Goal: Task Accomplishment & Management: Use online tool/utility

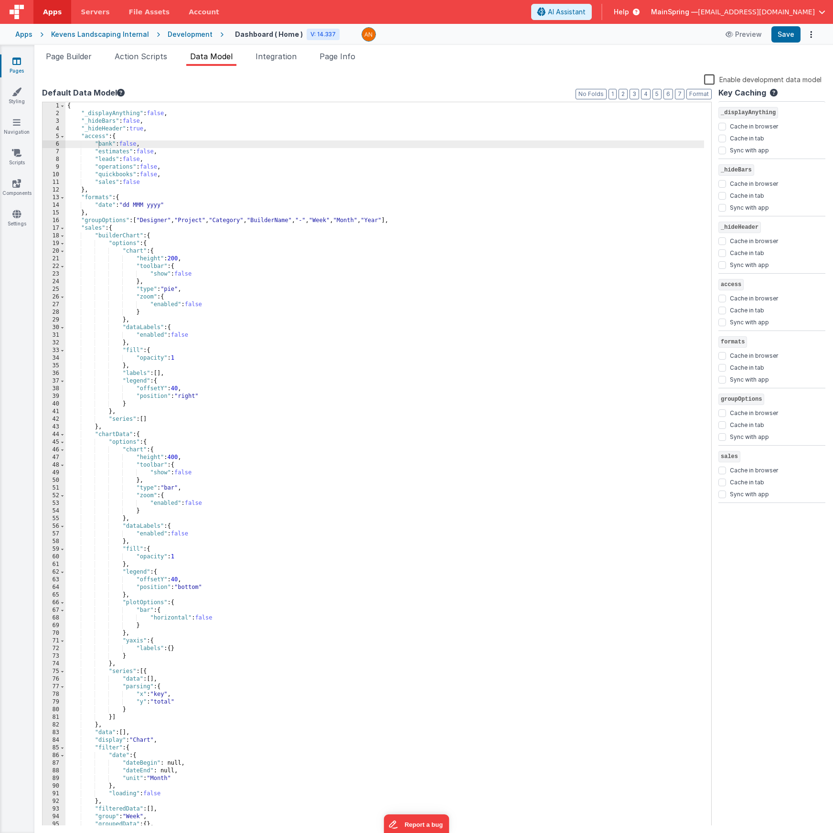
click at [629, 9] on span "Help" at bounding box center [620, 12] width 15 height 10
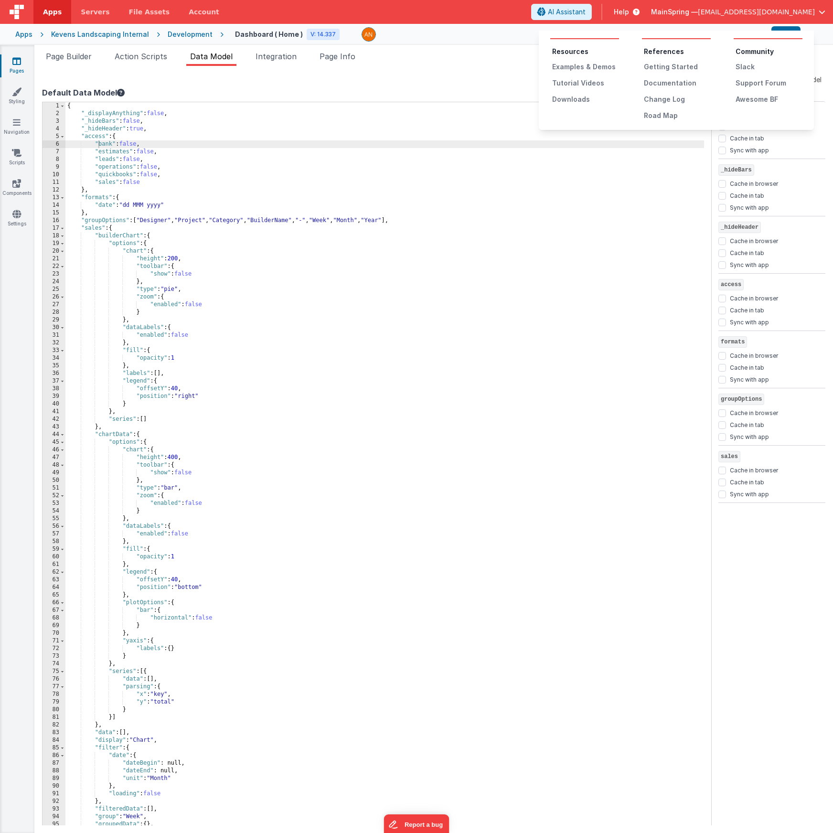
click at [585, 10] on button at bounding box center [416, 416] width 833 height 833
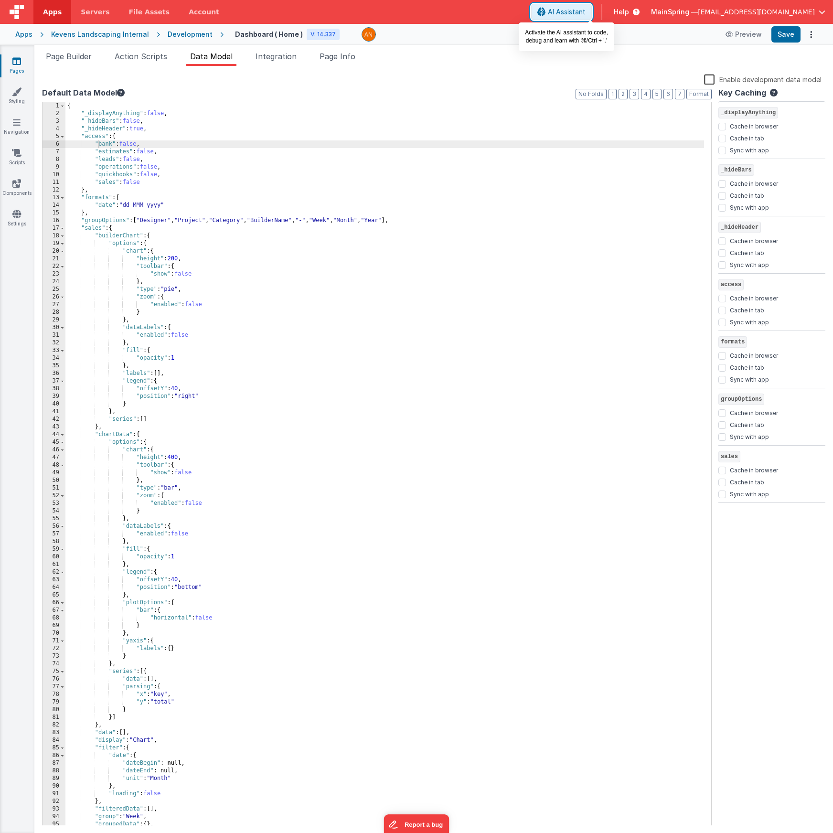
click at [585, 14] on span "AI Assistant" at bounding box center [567, 12] width 38 height 10
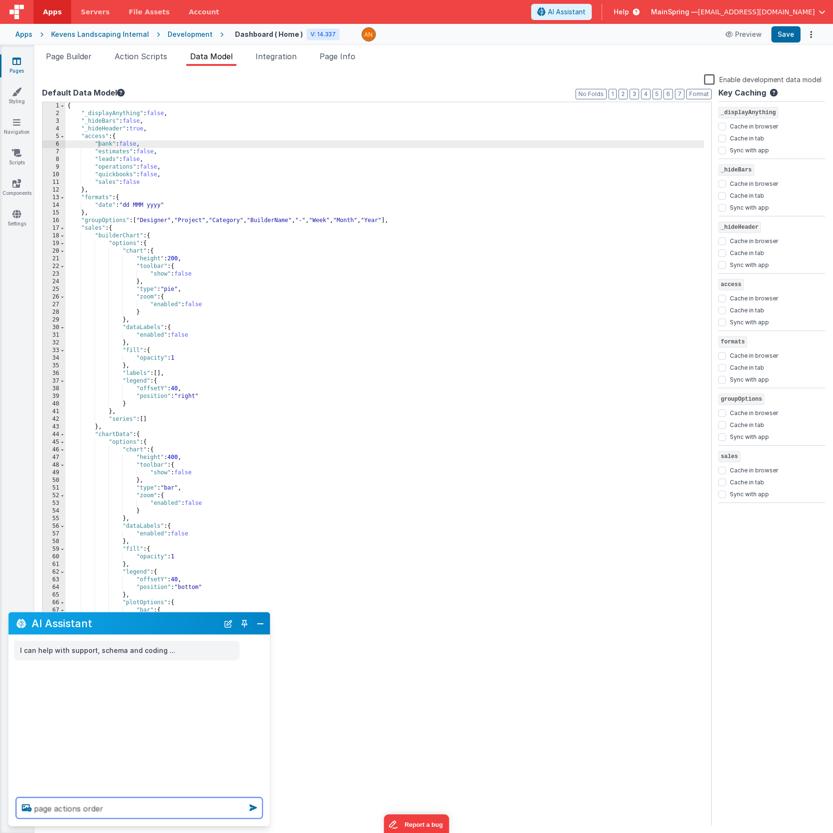
type textarea "page actions order"
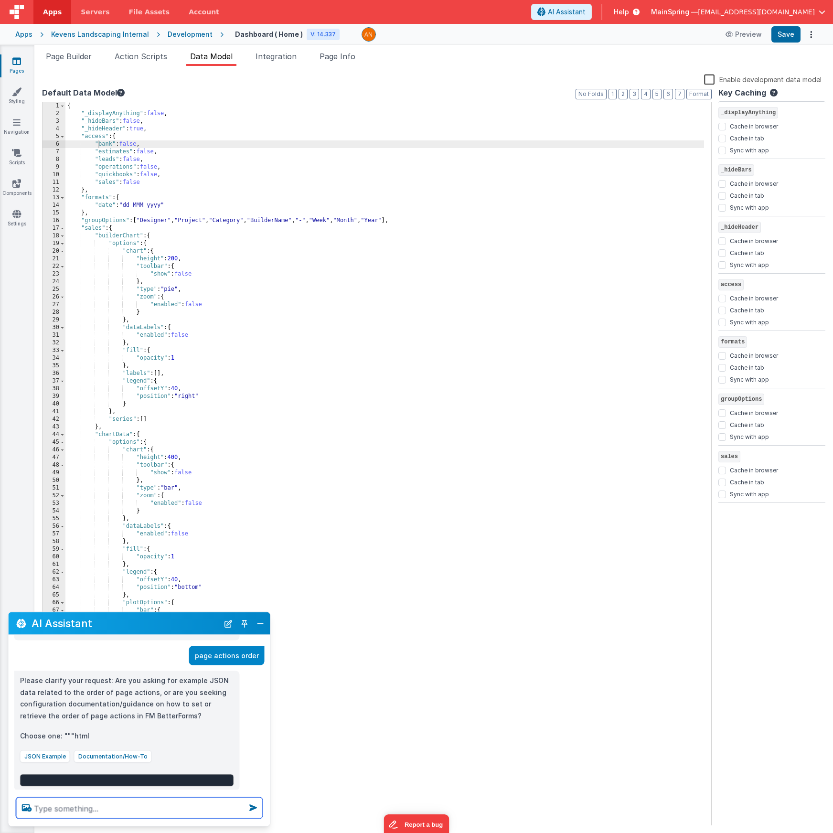
scroll to position [35, 0]
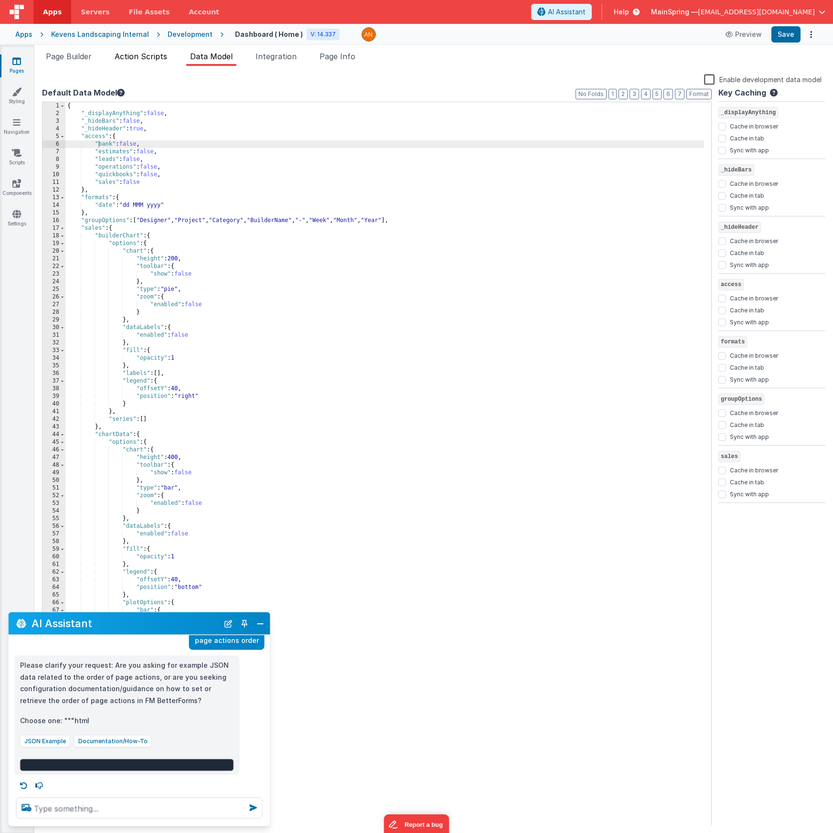
click at [158, 55] on span "Action Scripts" at bounding box center [141, 57] width 53 height 10
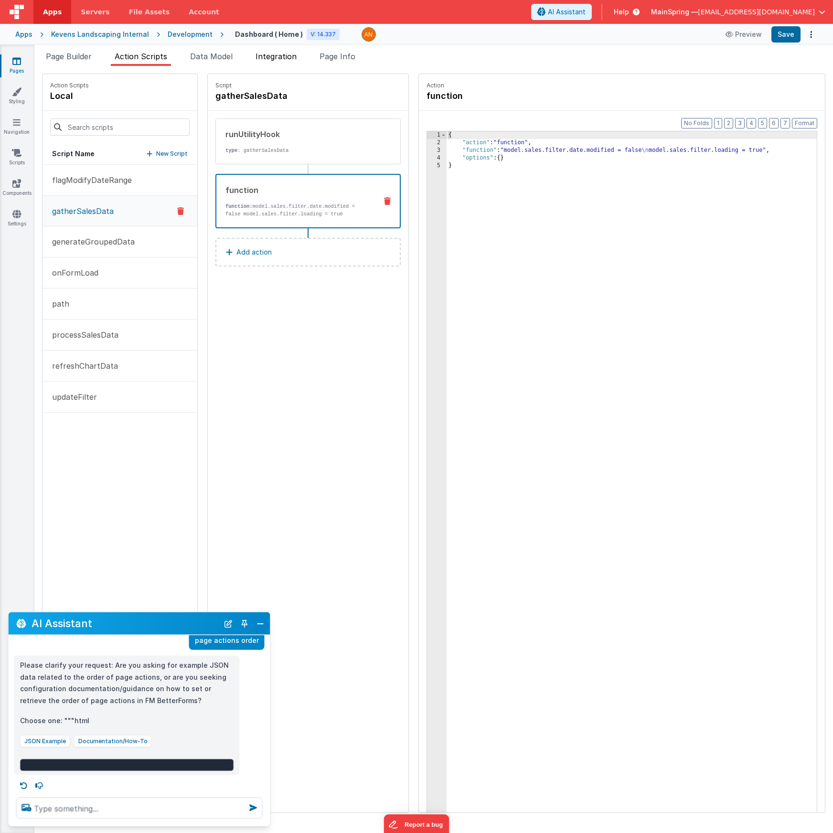
click at [274, 52] on span "Integration" at bounding box center [275, 57] width 41 height 10
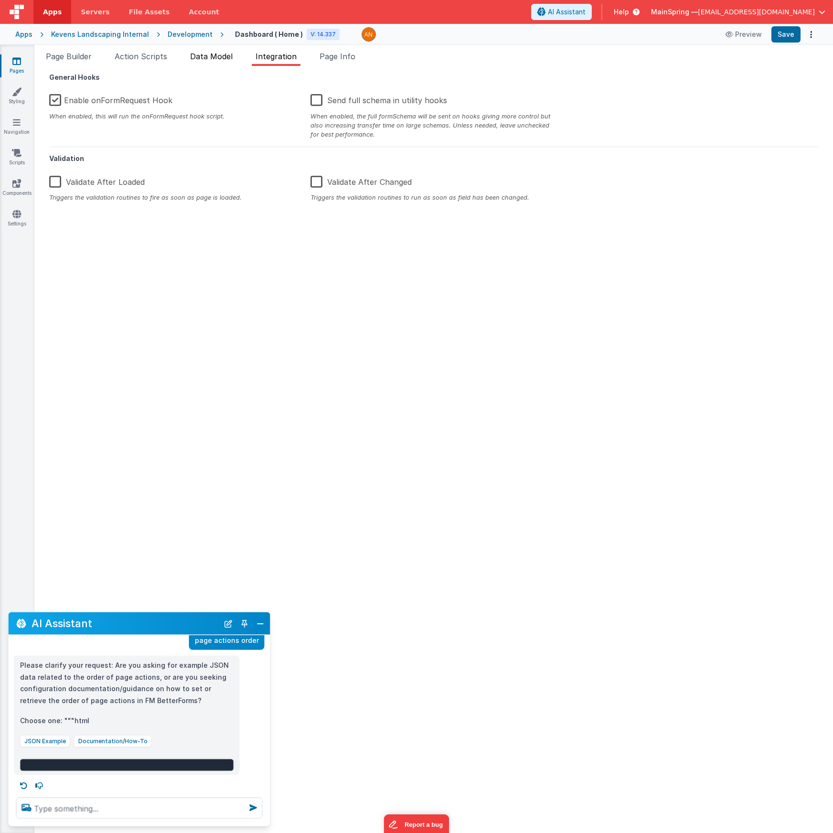
click at [225, 55] on span "Data Model" at bounding box center [211, 57] width 42 height 10
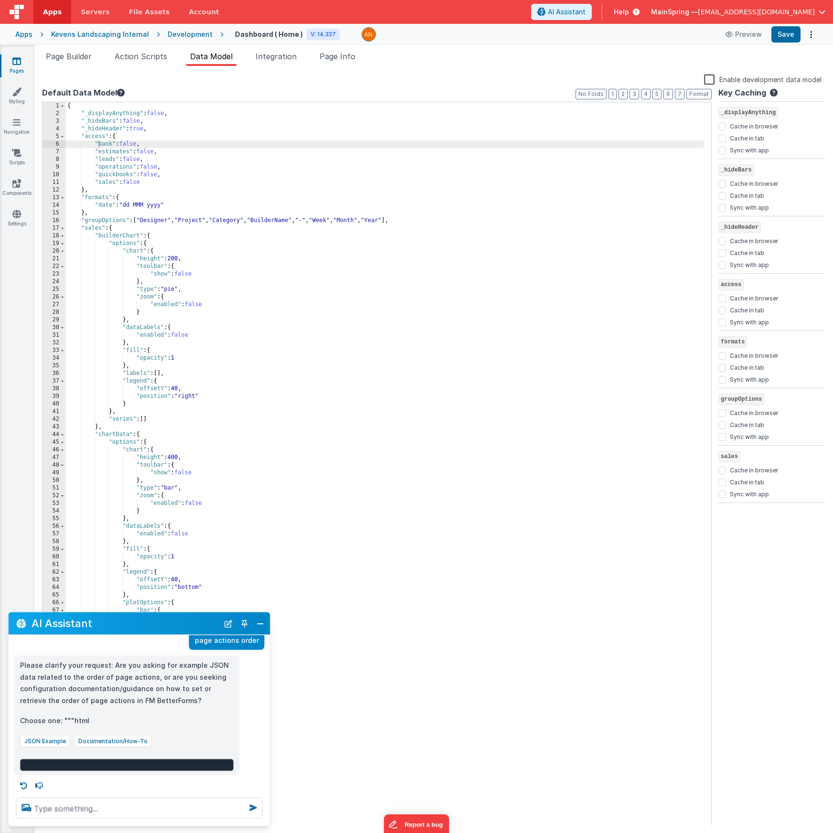
click at [287, 50] on div "Page Builder Action Scripts Data Model Integration Page Info Snippet Library Na…" at bounding box center [433, 439] width 798 height 788
click at [284, 60] on span "Integration" at bounding box center [275, 57] width 41 height 10
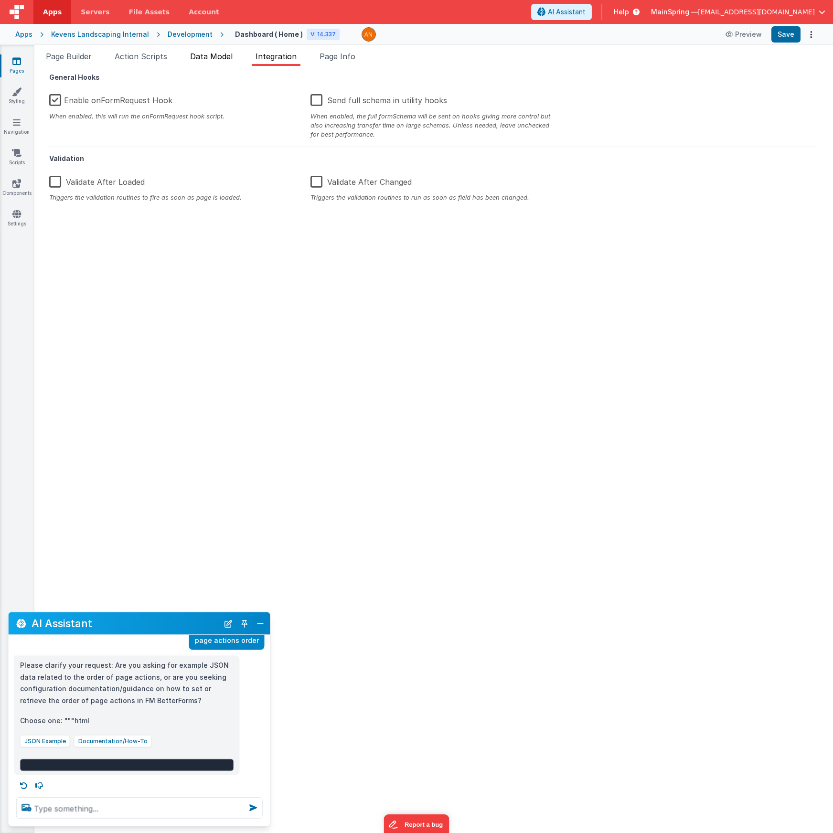
click at [211, 57] on span "Data Model" at bounding box center [211, 57] width 42 height 10
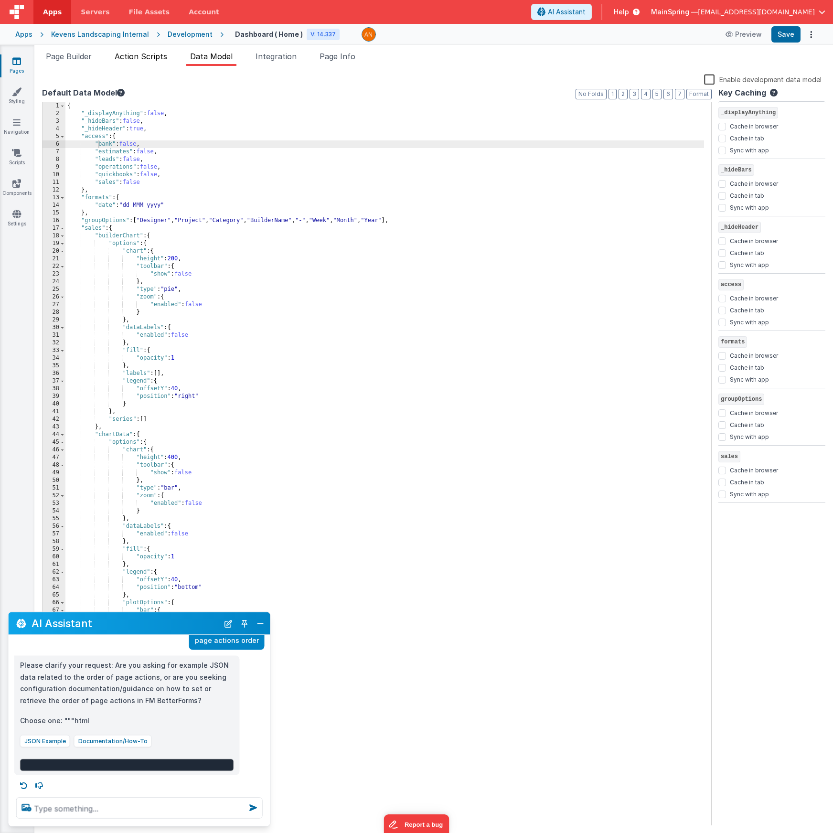
click at [171, 59] on li "Action Scripts" at bounding box center [141, 58] width 60 height 15
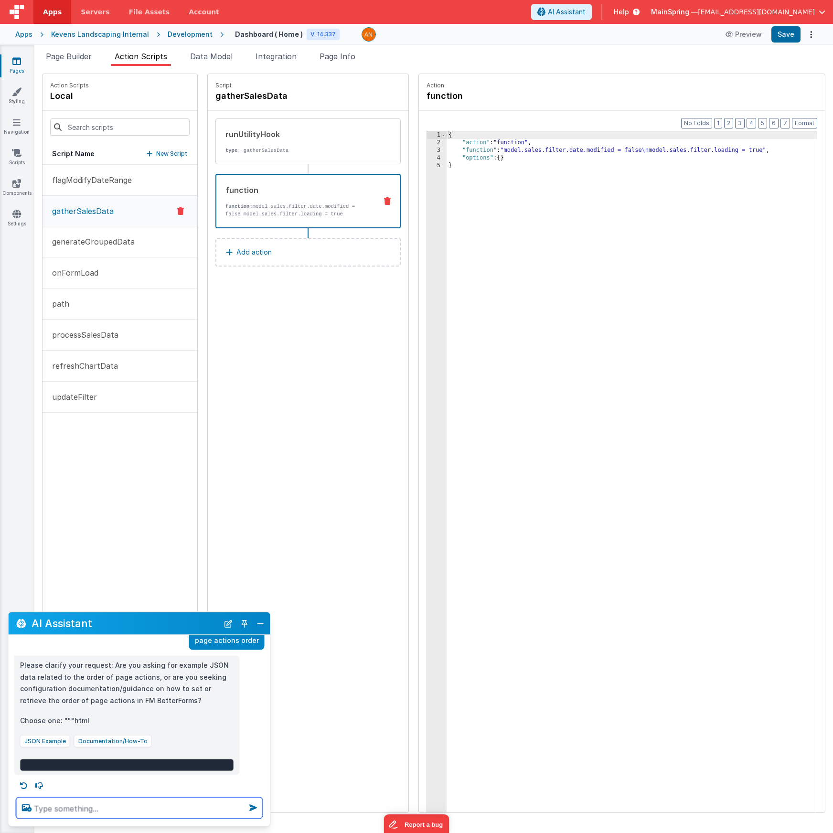
click at [75, 813] on textarea at bounding box center [139, 807] width 246 height 21
type textarea "what is the order of onFormLoad and onFormRequest"
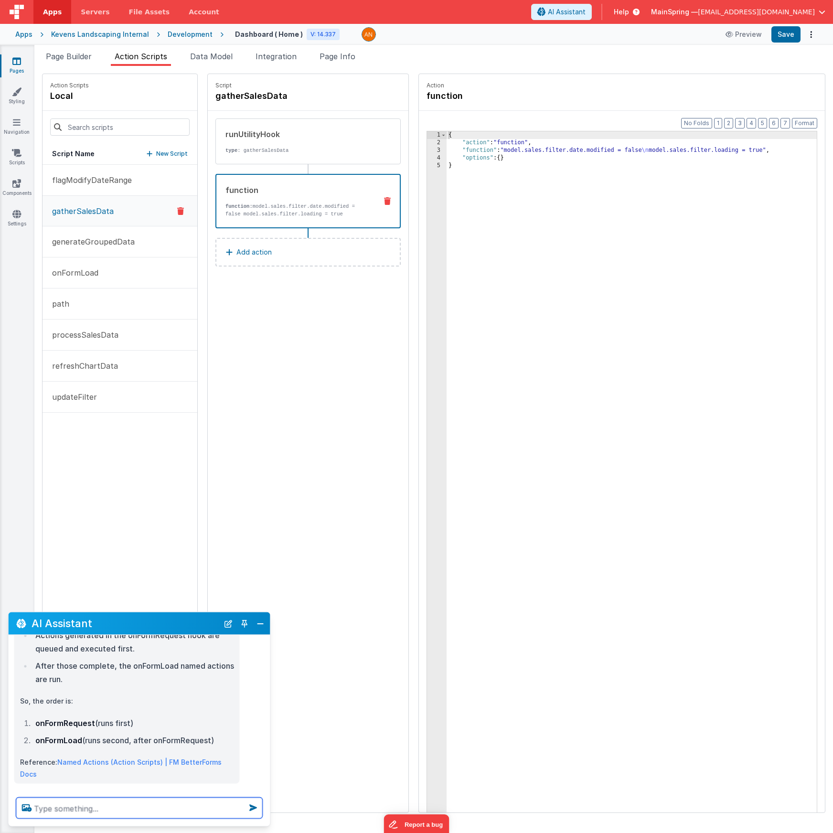
scroll to position [238, 0]
click at [141, 283] on button "onFormLoad" at bounding box center [119, 272] width 155 height 31
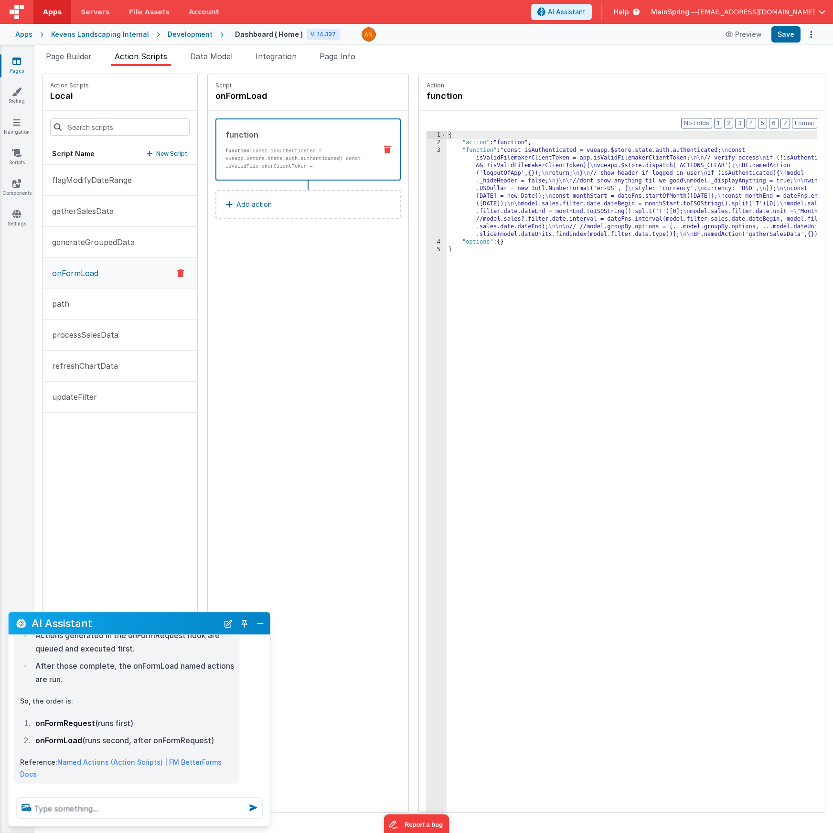
click at [580, 188] on div "{ "action" : "function" , "function" : "const isAuthenticated = vueapp.$store.s…" at bounding box center [645, 494] width 398 height 726
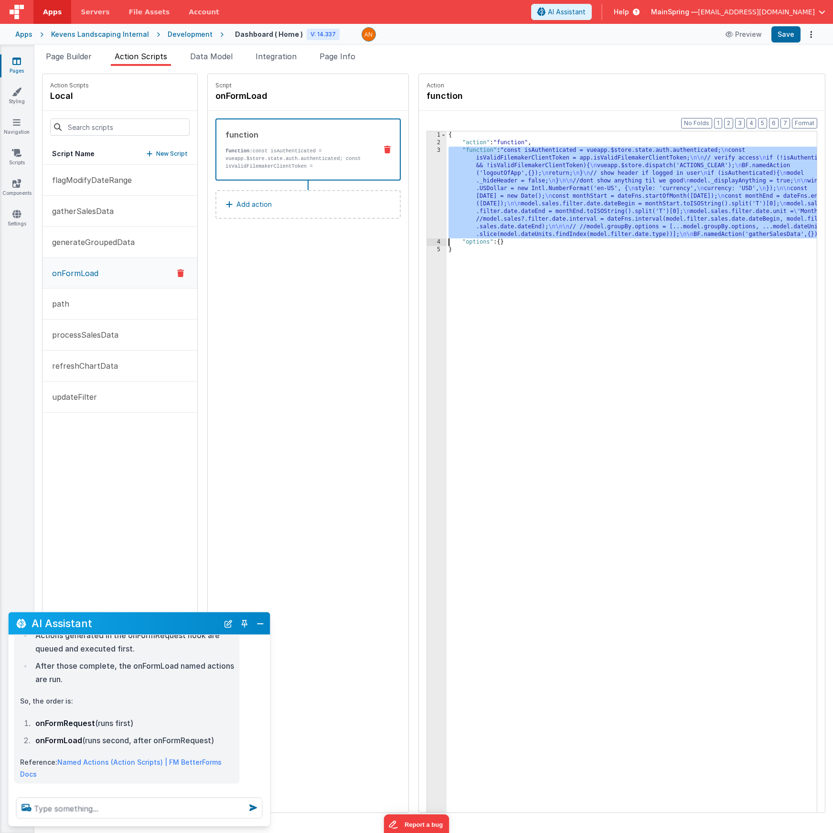
click at [427, 175] on div "3" at bounding box center [437, 193] width 20 height 92
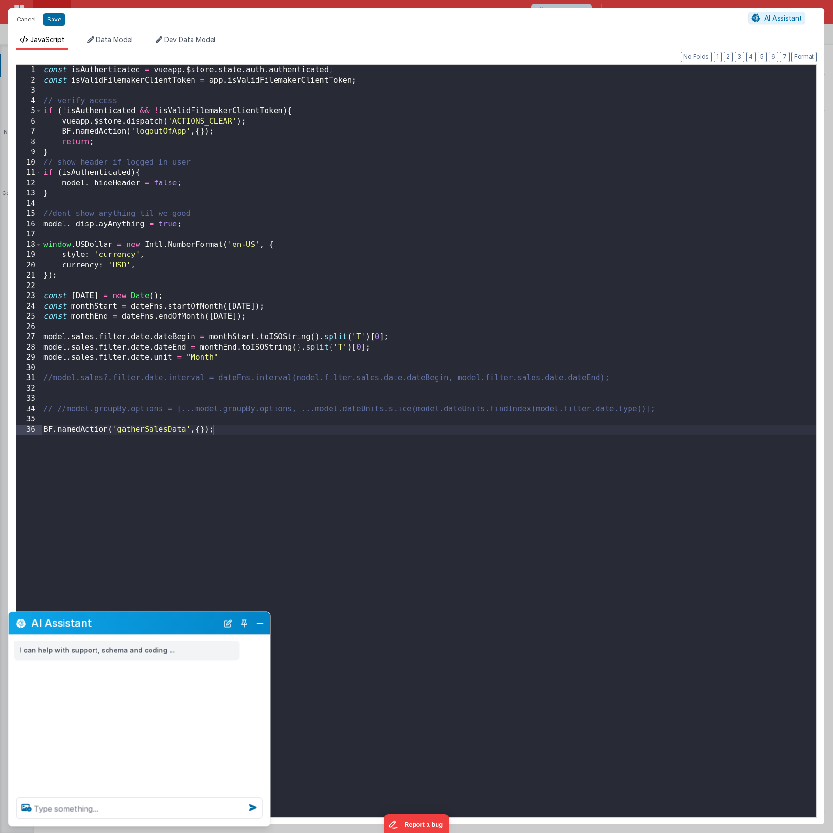
scroll to position [0, 0]
click at [274, 239] on div "const isAuthenticated = vueapp . $store . state . auth . authenticated ; const …" at bounding box center [429, 451] width 774 height 772
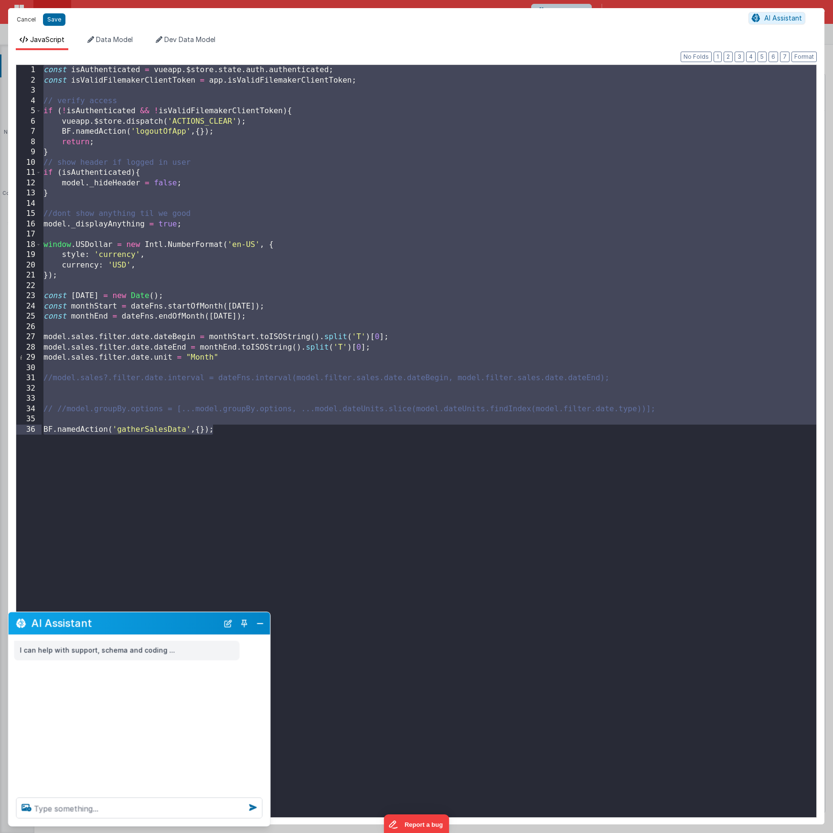
click at [24, 23] on button "Cancel" at bounding box center [26, 19] width 29 height 13
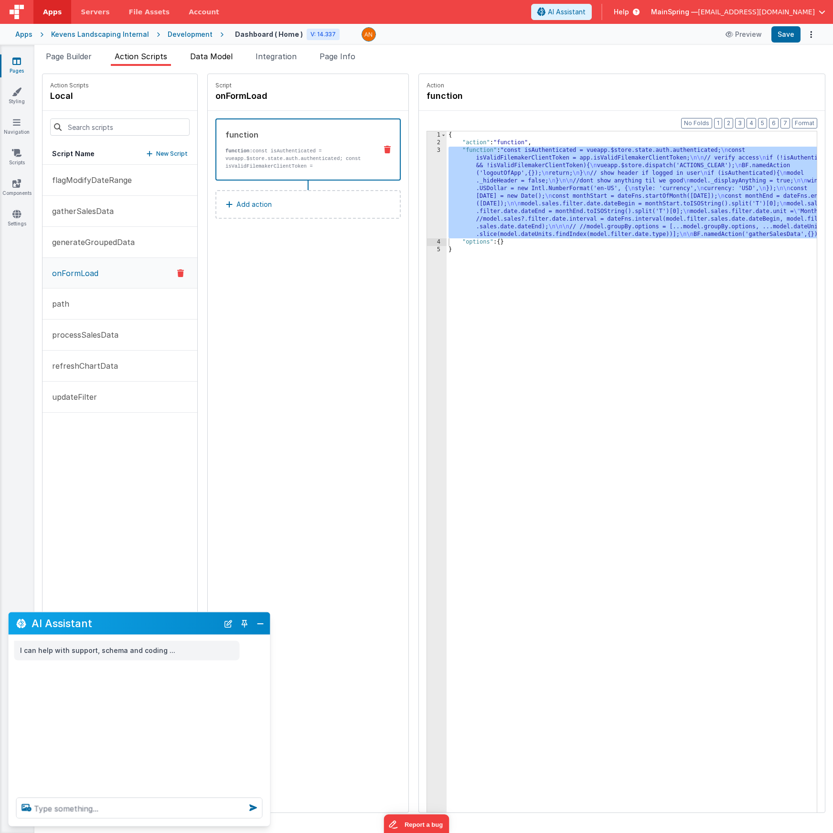
click at [214, 63] on li "Data Model" at bounding box center [211, 58] width 50 height 15
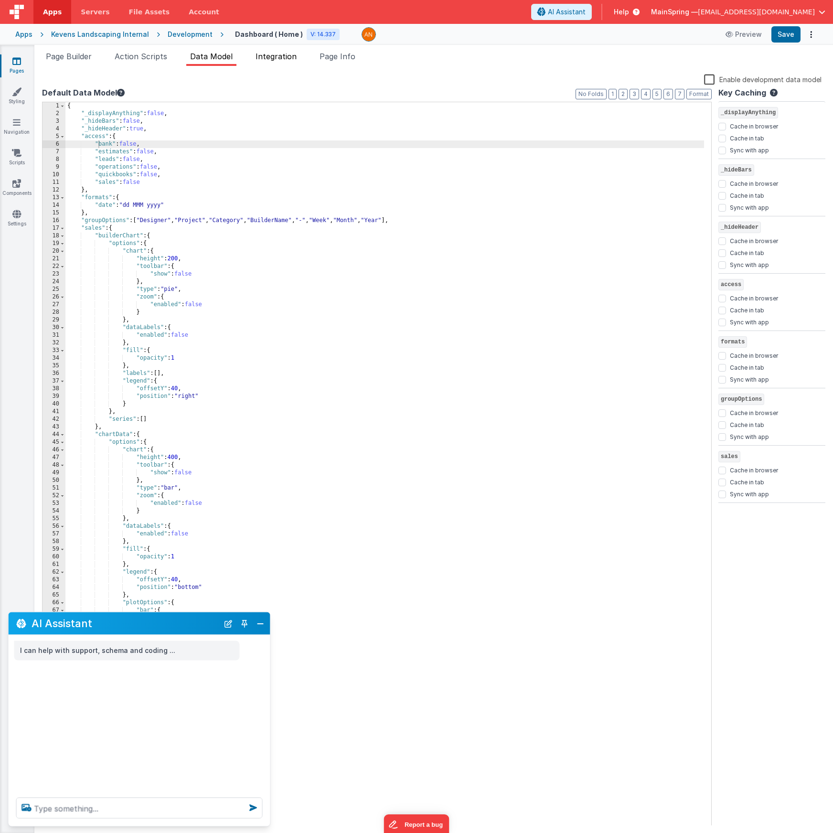
click at [272, 59] on span "Integration" at bounding box center [275, 57] width 41 height 10
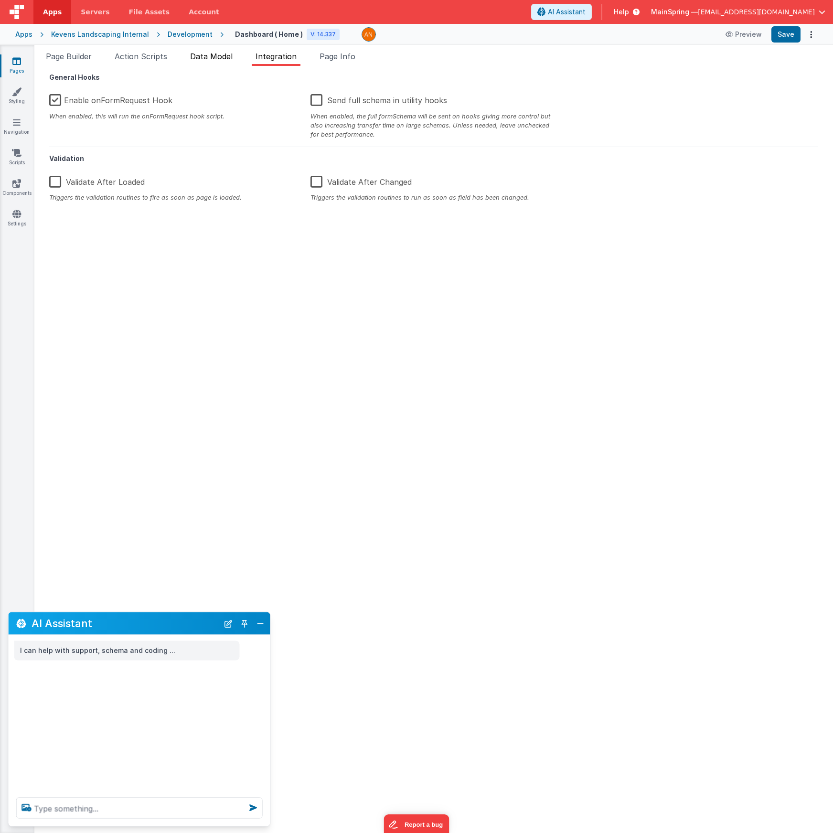
click at [204, 58] on span "Data Model" at bounding box center [211, 57] width 42 height 10
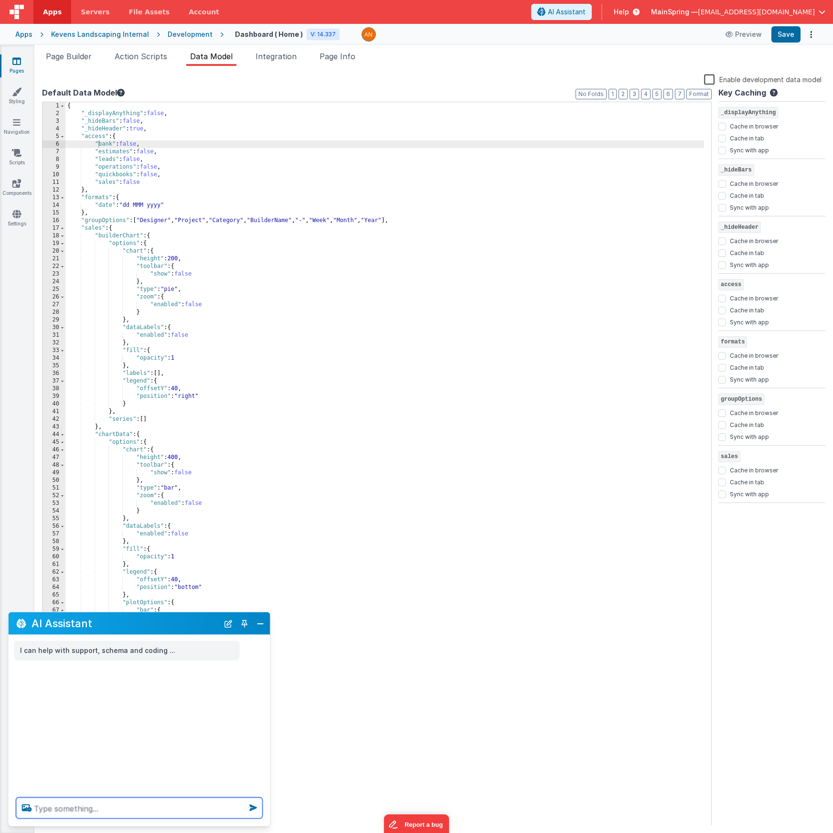
click at [100, 810] on textarea at bounding box center [139, 807] width 246 height 21
type textarea "onformrequest onformload order documentation"
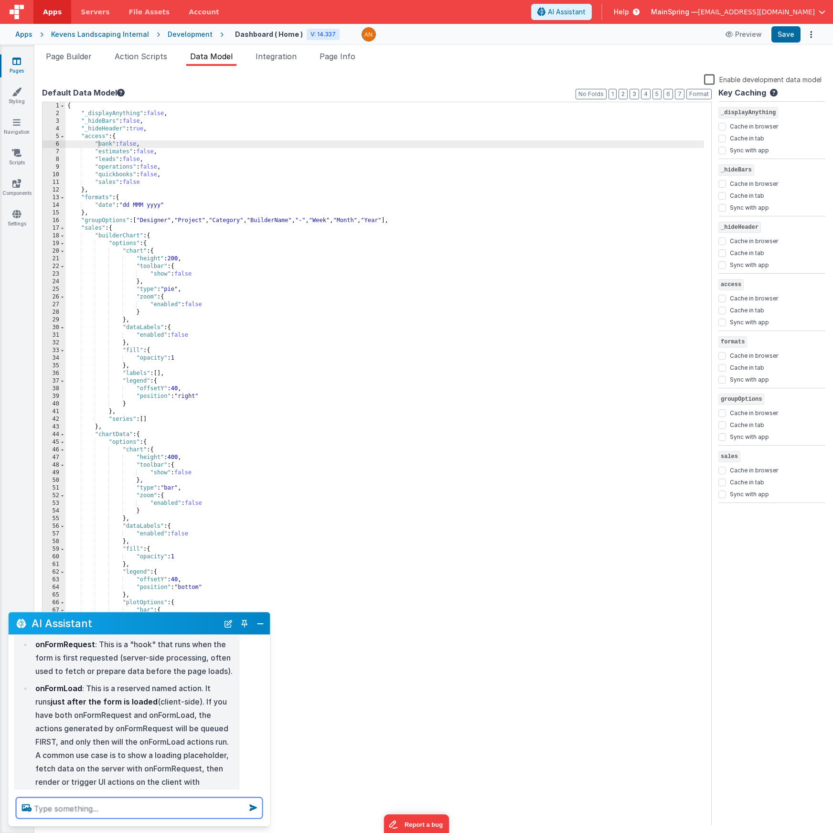
scroll to position [90, 0]
click at [264, 623] on button "Close" at bounding box center [260, 622] width 12 height 13
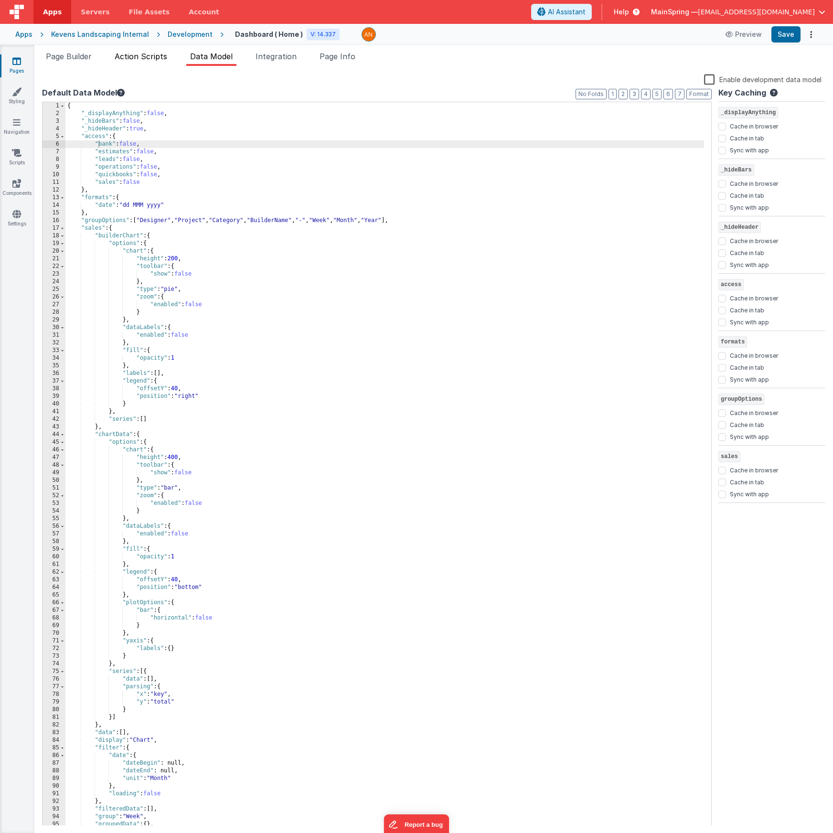
click at [161, 59] on span "Action Scripts" at bounding box center [141, 57] width 53 height 10
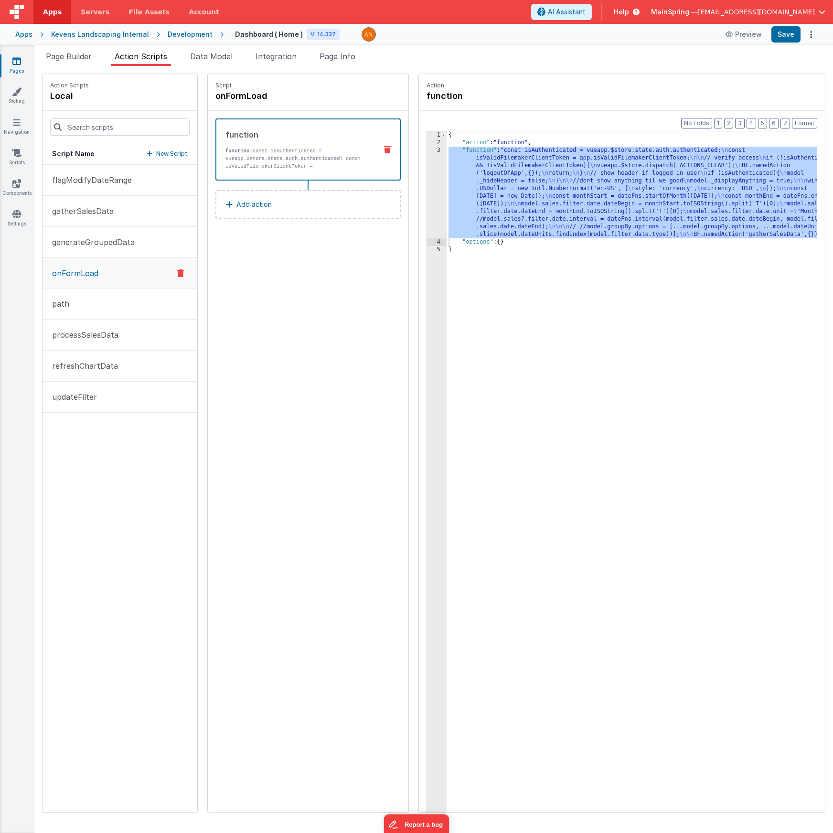
click at [520, 197] on div "{ "action" : "function" , "function" : "const isAuthenticated = vueapp.$store.s…" at bounding box center [645, 494] width 398 height 726
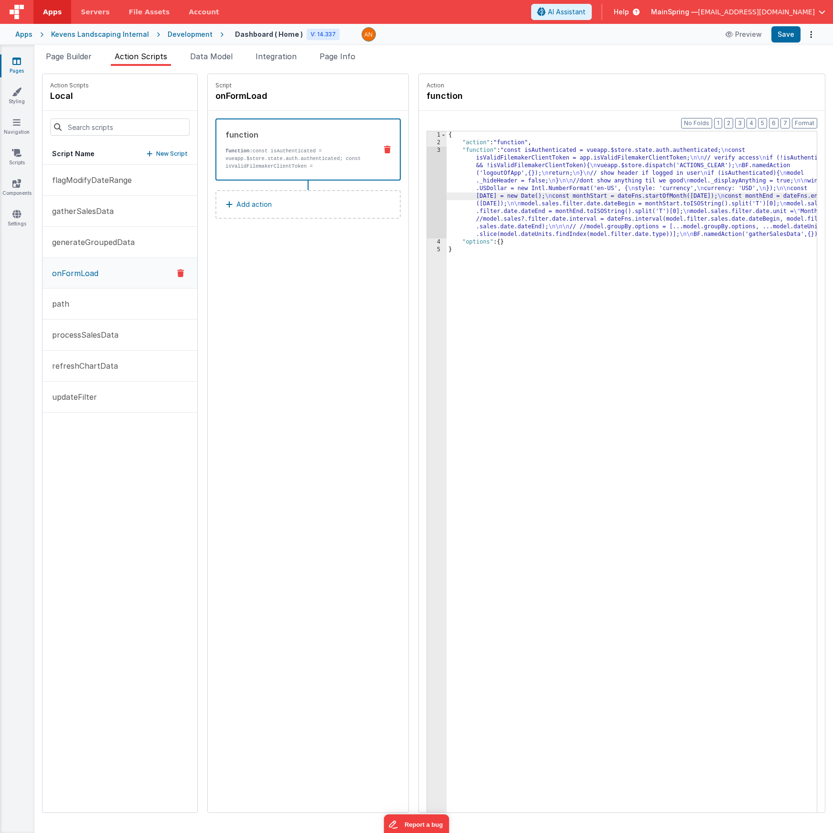
click at [427, 194] on div "3" at bounding box center [437, 193] width 20 height 92
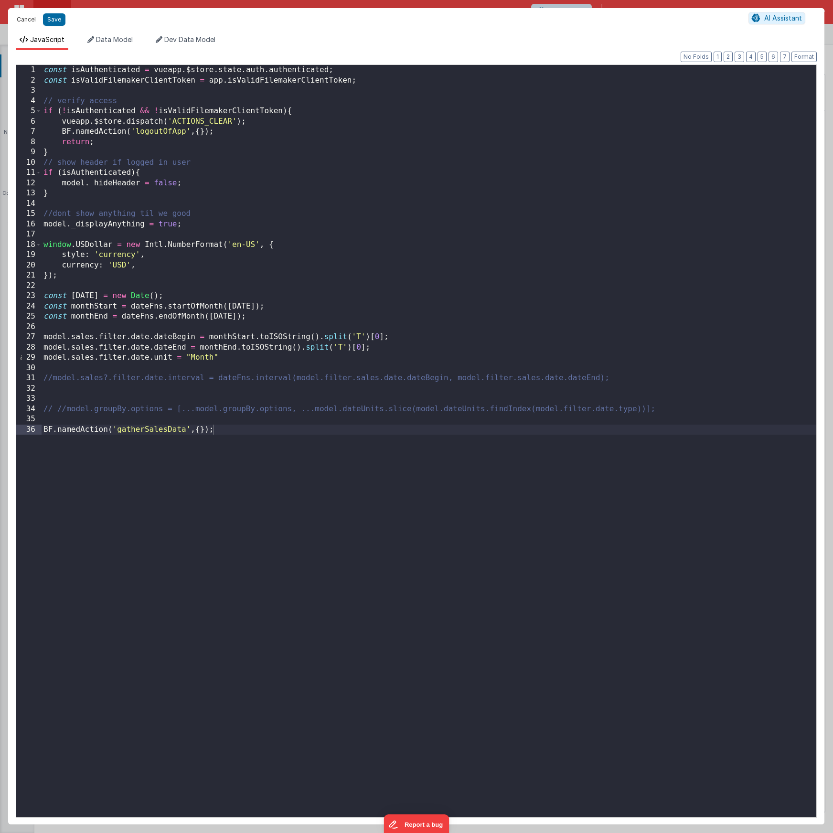
click at [29, 22] on button "Cancel" at bounding box center [26, 19] width 29 height 13
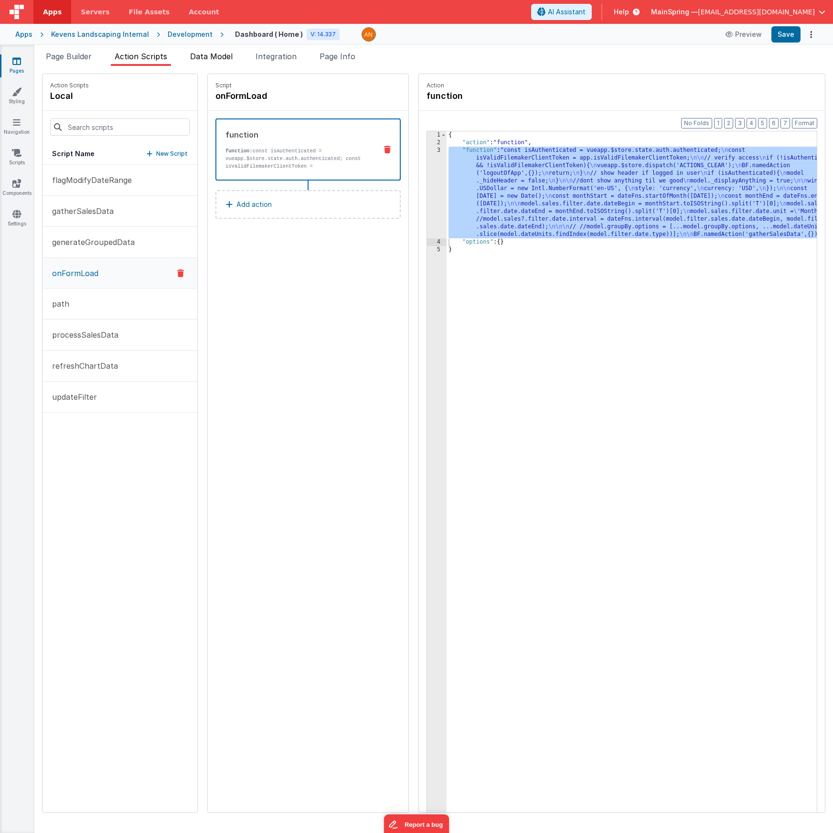
click at [216, 56] on span "Data Model" at bounding box center [211, 57] width 42 height 10
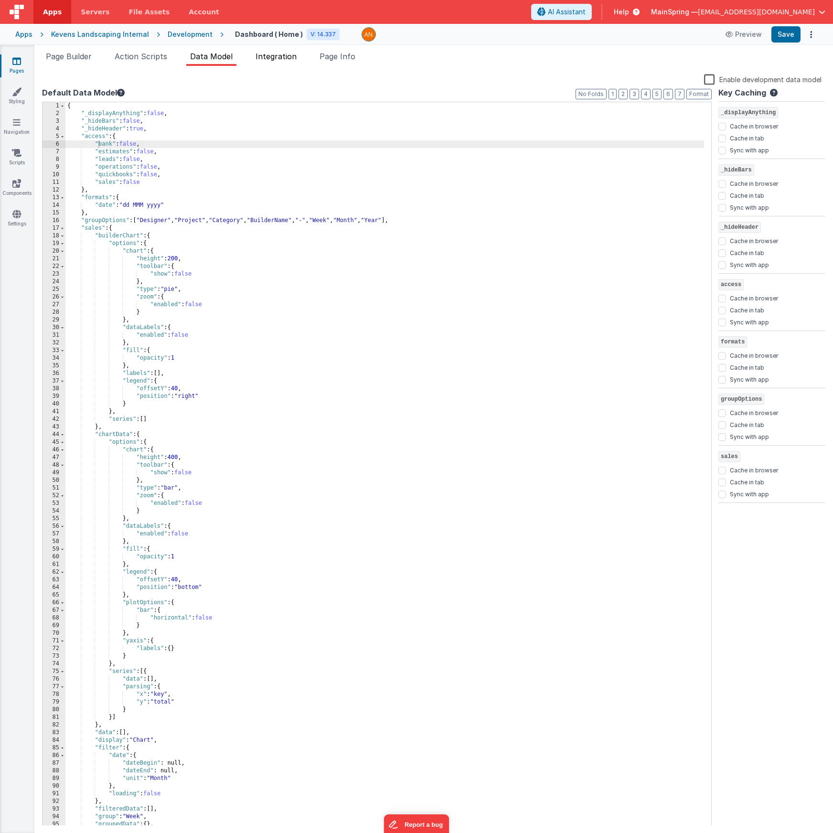
click at [277, 59] on span "Integration" at bounding box center [275, 57] width 41 height 10
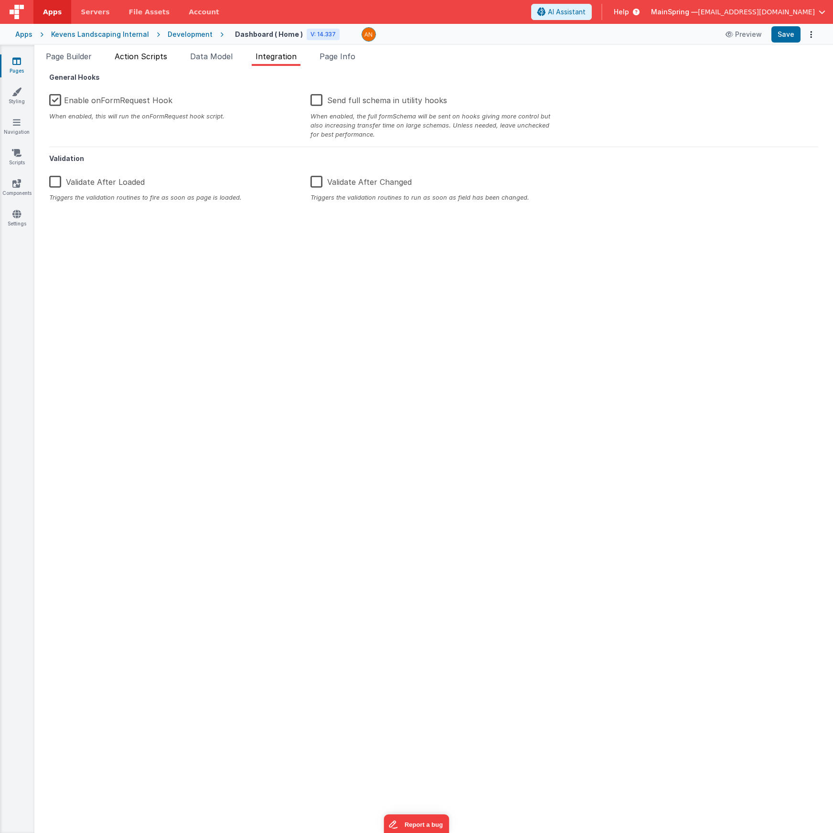
click at [153, 60] on span "Action Scripts" at bounding box center [141, 57] width 53 height 10
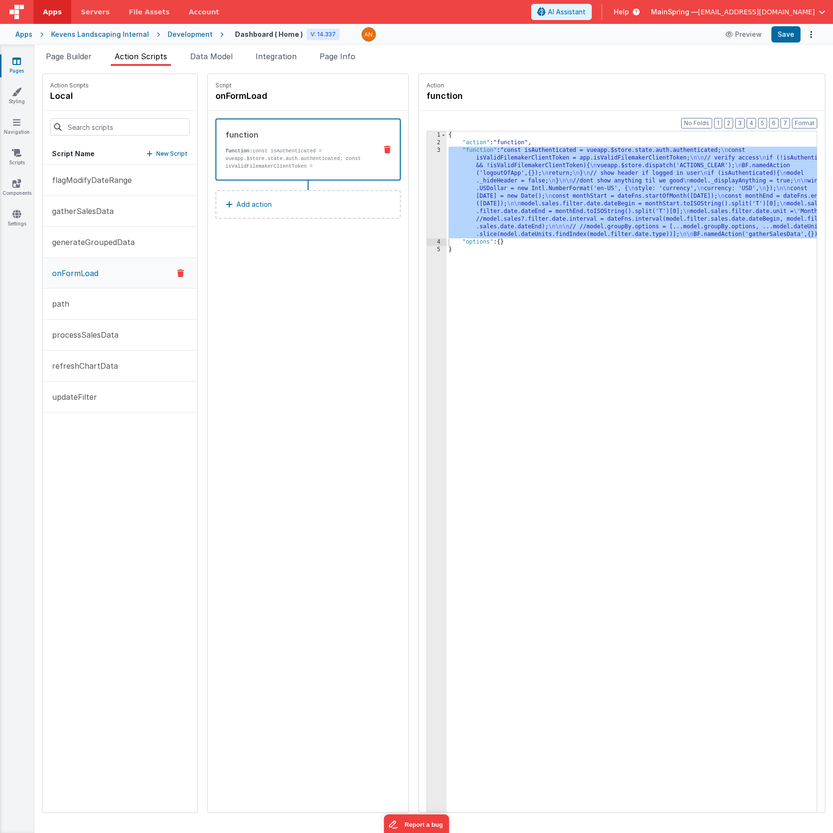
click at [156, 155] on p "New Script" at bounding box center [172, 154] width 32 height 10
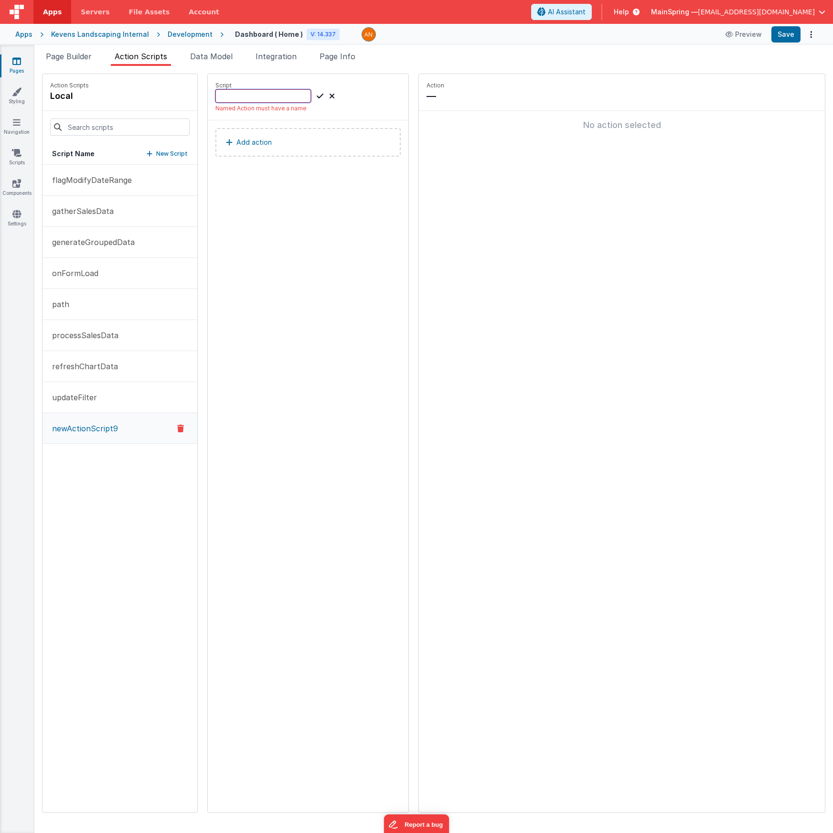
type input "f"
type input "r"
type input "setAccess"
click at [317, 98] on icon at bounding box center [320, 95] width 7 height 11
click at [236, 135] on p "Add action" at bounding box center [253, 132] width 35 height 11
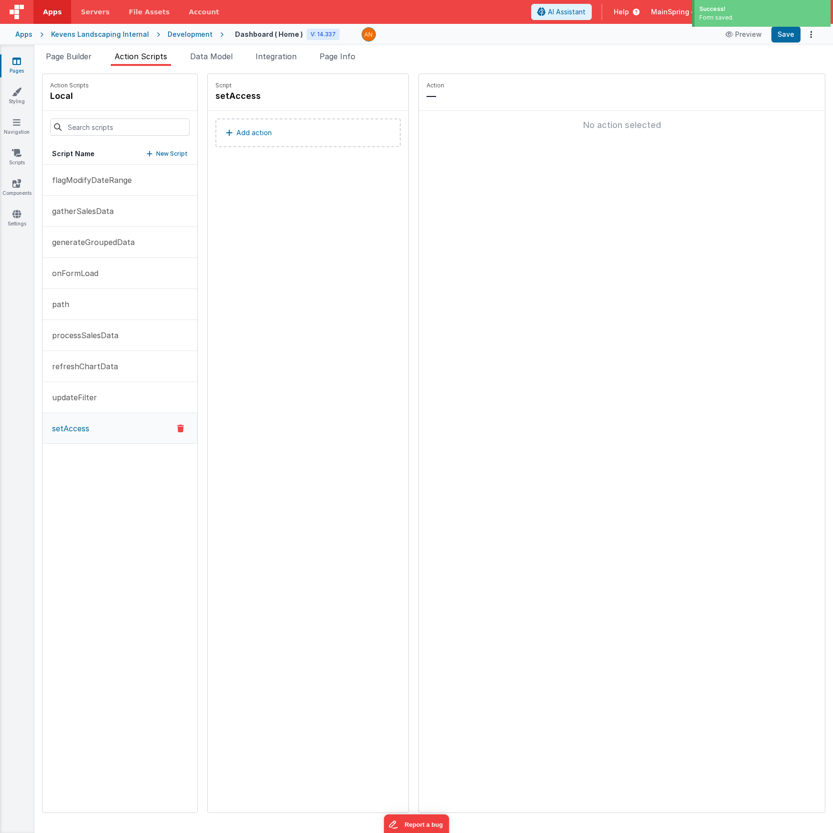
click at [251, 135] on button "Add action" at bounding box center [307, 132] width 185 height 29
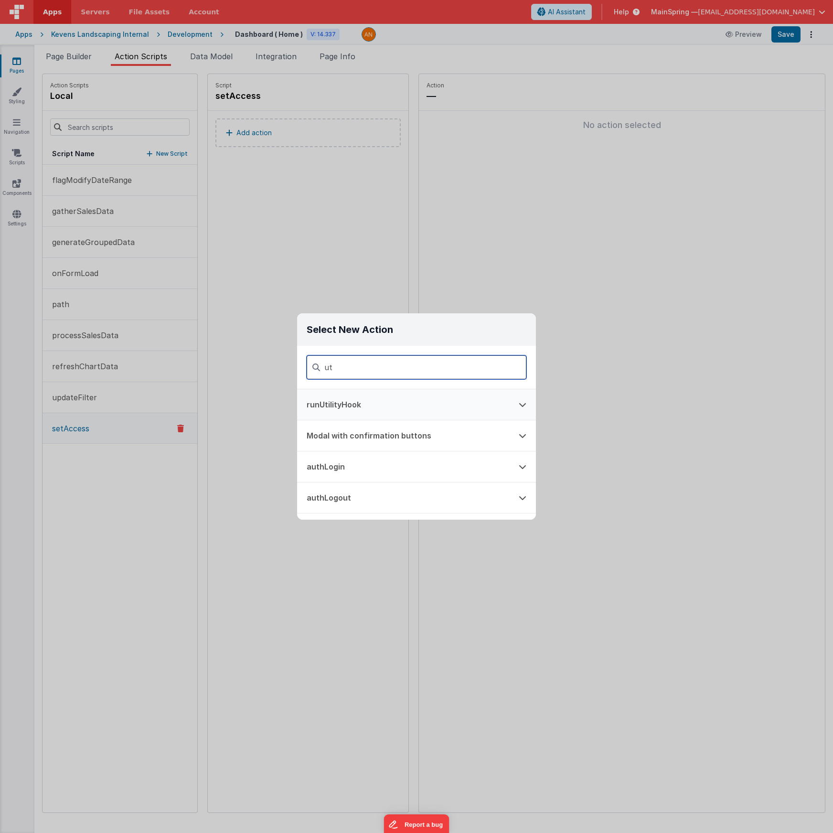
type input "ut"
drag, startPoint x: 370, startPoint y: 408, endPoint x: 311, endPoint y: 412, distance: 58.4
click at [370, 408] on button "runUtilityHook" at bounding box center [403, 404] width 212 height 31
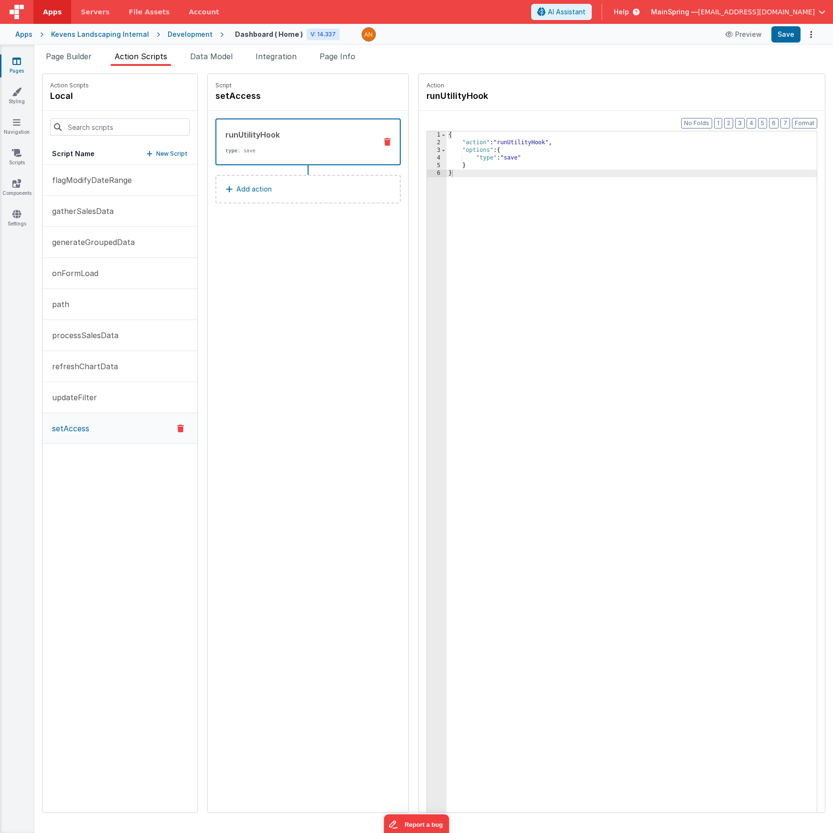
click at [488, 159] on div "{ "action" : "runUtilityHook" , "options" : { "type" : "save" } }" at bounding box center [645, 494] width 398 height 726
click at [215, 96] on h4 "setAccess" at bounding box center [286, 95] width 143 height 13
drag, startPoint x: 201, startPoint y: 97, endPoint x: 175, endPoint y: 95, distance: 25.8
click at [175, 95] on div "Action Scripts local Script Name New Script flagModifyDateRange gatherSalesData…" at bounding box center [433, 443] width 783 height 739
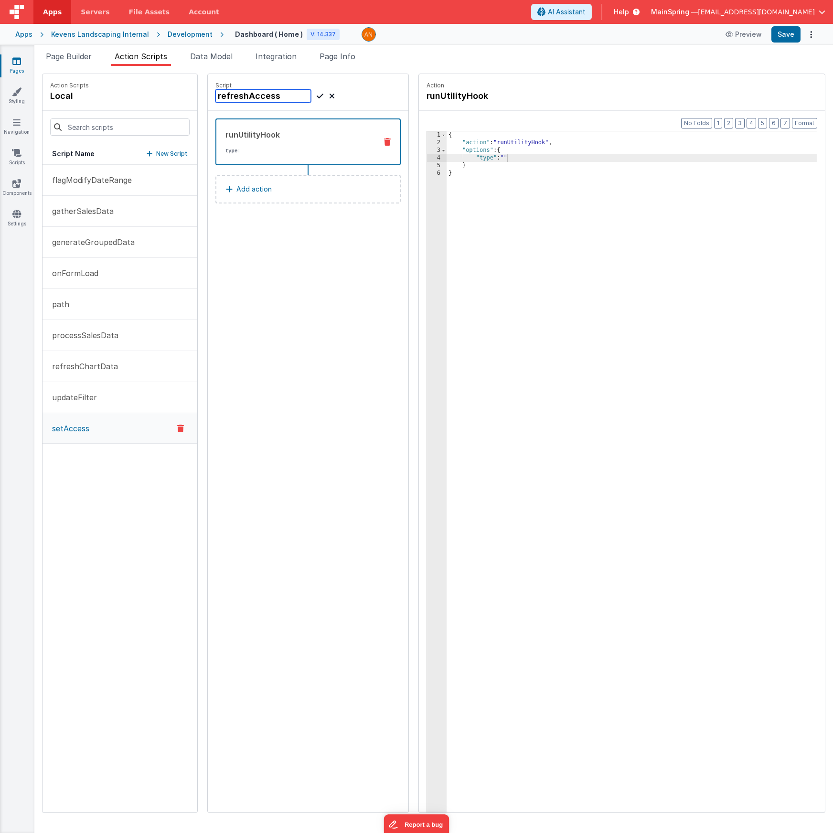
type input "refreshAccess"
click at [317, 94] on icon at bounding box center [320, 95] width 7 height 11
click at [479, 158] on div "{ "action" : "runUtilityHook" , "options" : { "type" : "" } }" at bounding box center [645, 494] width 398 height 726
click at [81, 274] on p "onFormLoad" at bounding box center [72, 272] width 52 height 11
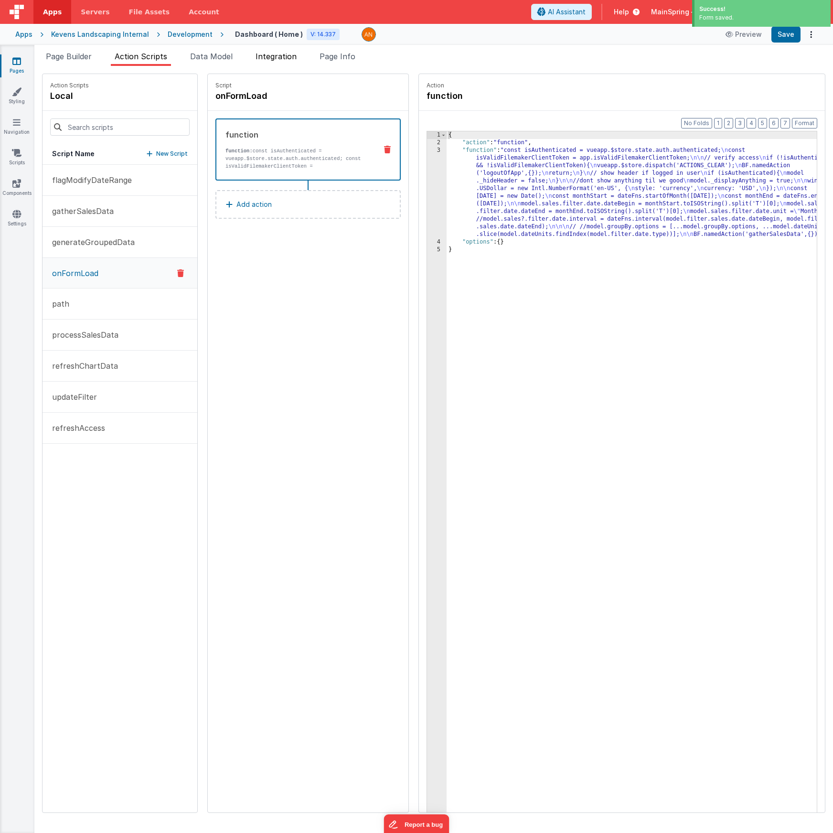
click at [270, 57] on span "Integration" at bounding box center [275, 57] width 41 height 10
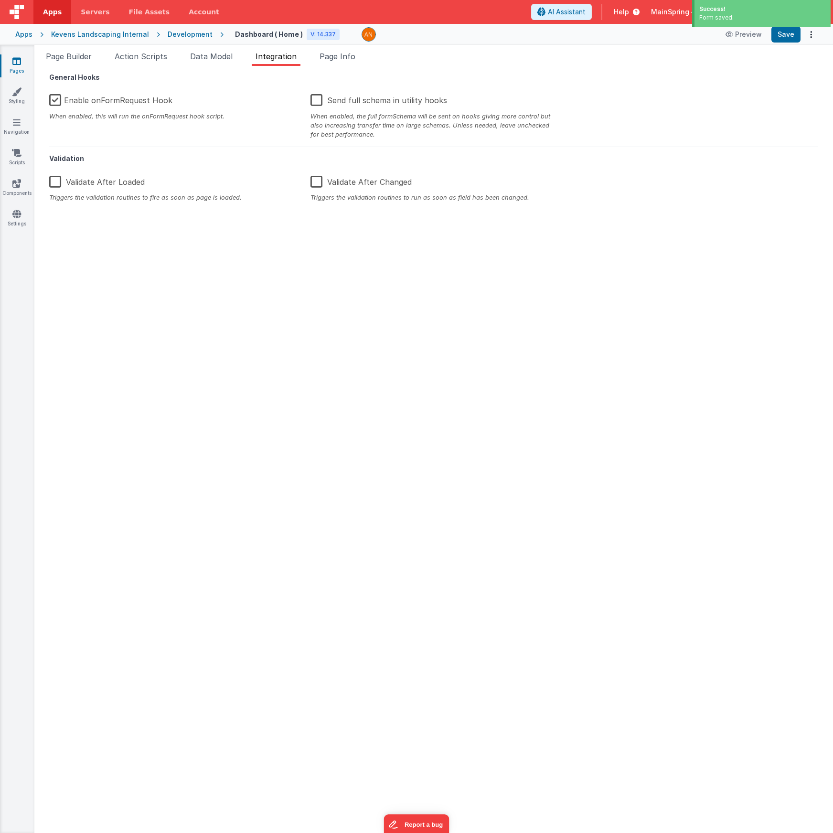
click at [53, 101] on label "Enable onFormRequest Hook" at bounding box center [110, 98] width 123 height 21
click at [0, 0] on input "Enable onFormRequest Hook" at bounding box center [0, 0] width 0 height 0
click at [152, 62] on li "Action Scripts" at bounding box center [141, 58] width 60 height 15
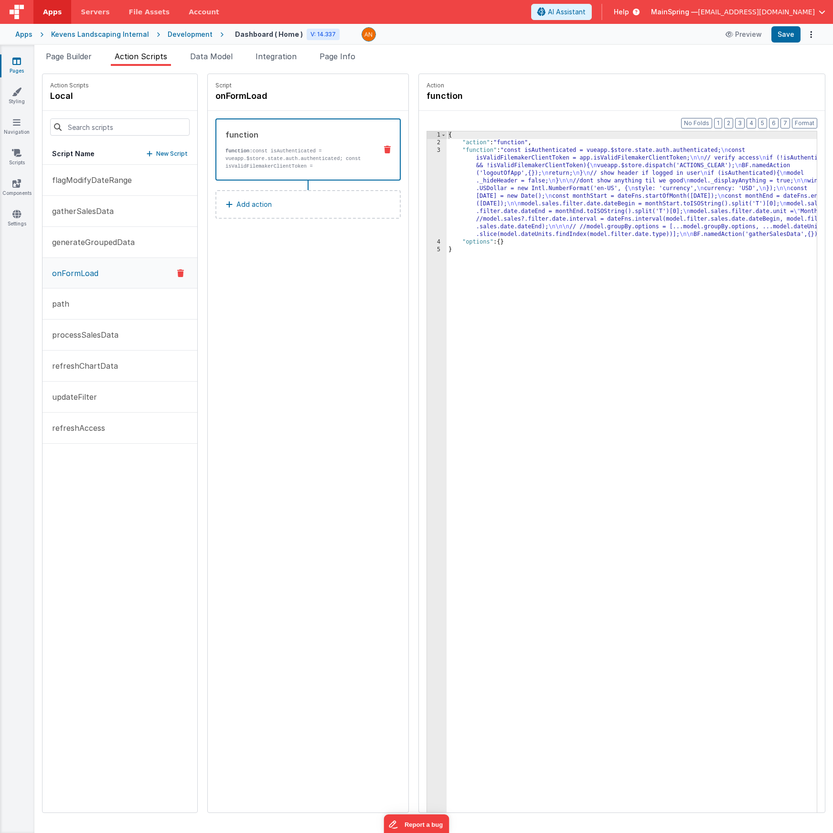
click at [523, 183] on div "{ "action" : "function" , "function" : "const isAuthenticated = vueapp.$store.s…" at bounding box center [645, 494] width 398 height 726
click at [427, 190] on div "3" at bounding box center [437, 193] width 20 height 92
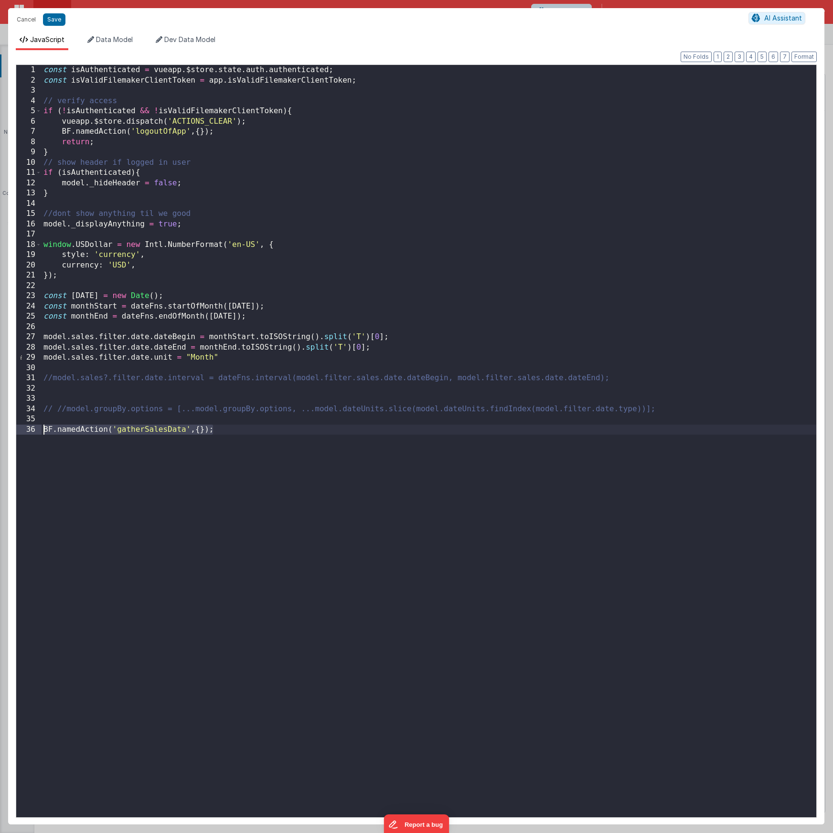
drag, startPoint x: 180, startPoint y: 435, endPoint x: 22, endPoint y: 429, distance: 157.6
click at [22, 429] on div "1 2 3 4 5 6 7 8 9 10 11 12 13 14 15 16 17 18 19 20 21 22 23 24 25 26 27 28 29 3…" at bounding box center [416, 440] width 801 height 753
click at [46, 419] on div "const isAuthenticated = vueapp . $store . state . auth . authenticated ; const …" at bounding box center [429, 451] width 774 height 772
paste textarea
click at [150, 422] on div "const isAuthenticated = vueapp . $store . state . auth . authenticated ; const …" at bounding box center [429, 451] width 774 height 772
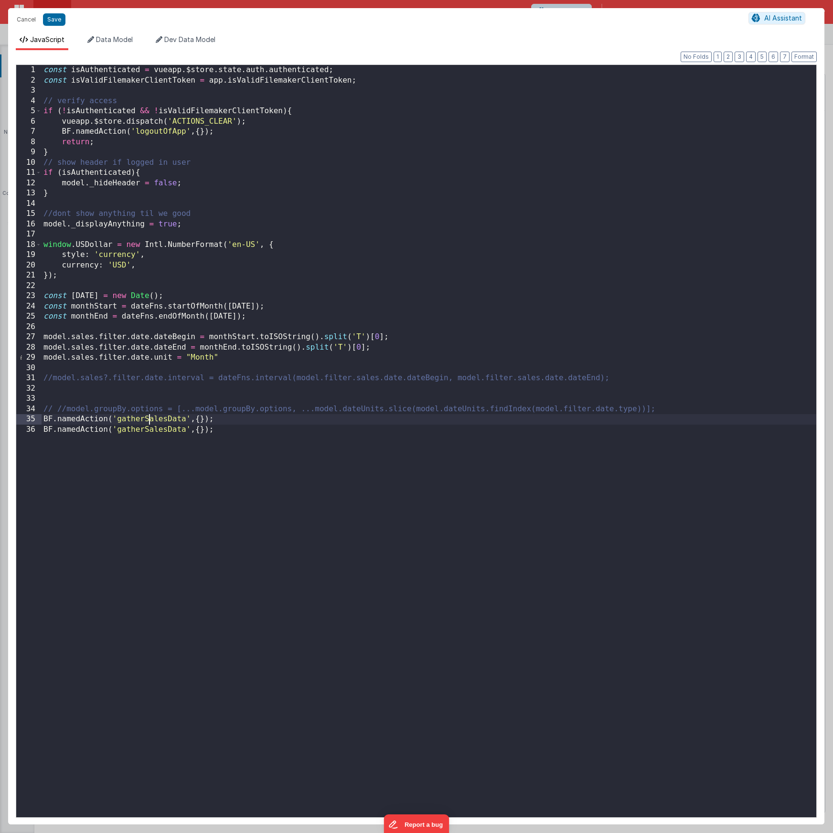
click at [150, 422] on div "const isAuthenticated = vueapp . $store . state . auth . authenticated ; const …" at bounding box center [429, 451] width 774 height 772
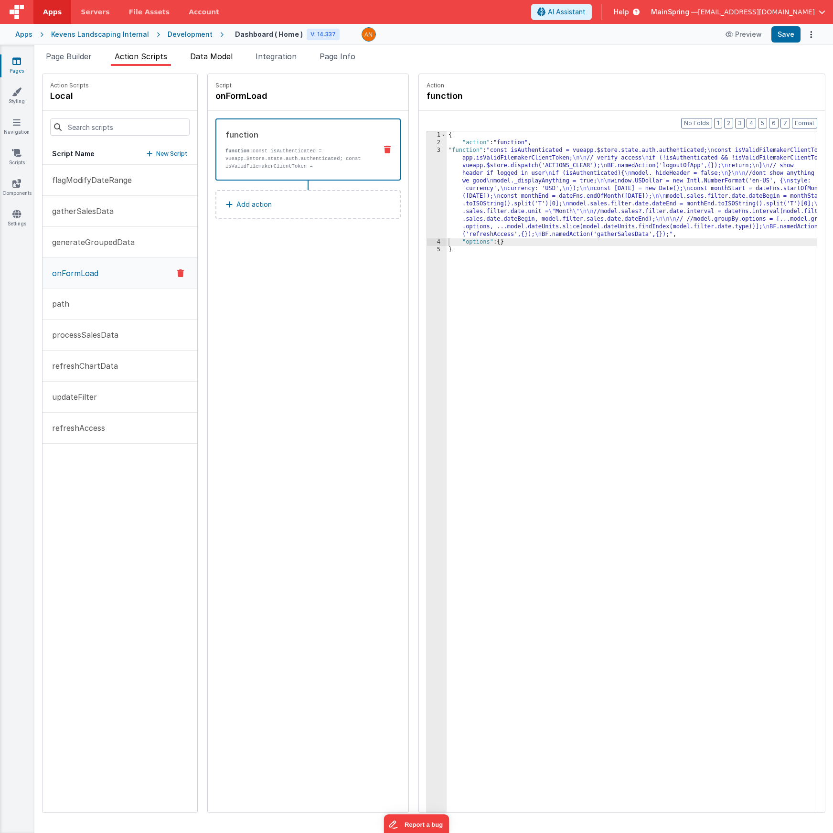
click at [223, 57] on span "Data Model" at bounding box center [211, 57] width 42 height 10
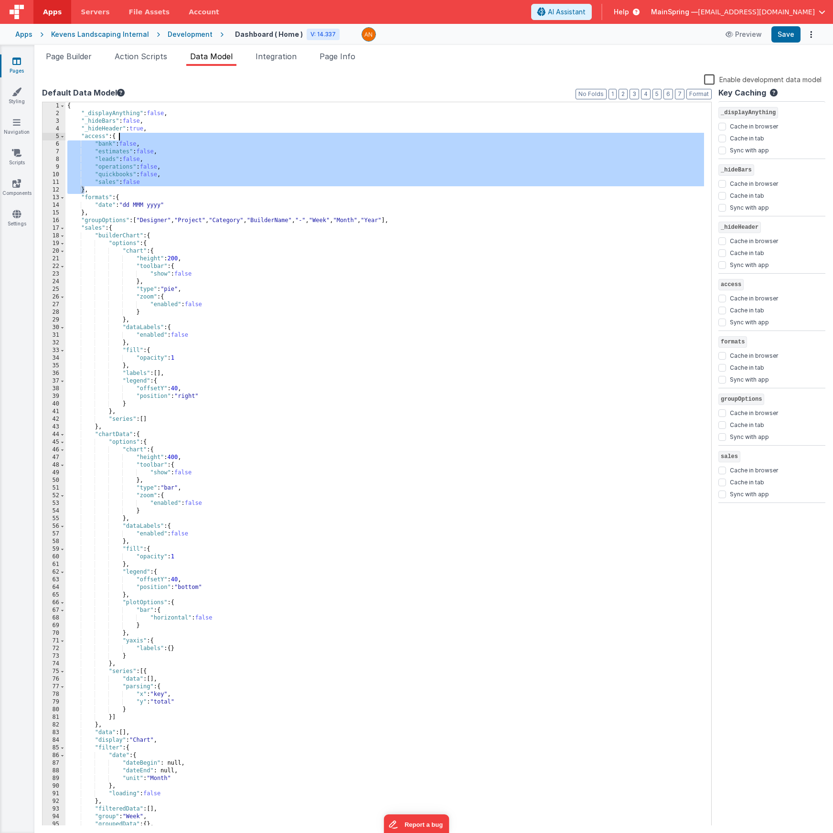
drag, startPoint x: 84, startPoint y: 187, endPoint x: 122, endPoint y: 136, distance: 63.5
click at [122, 136] on div "{ "_displayAnything" : false , "_hideBars" : false , "_hideHeader" : true , "ac…" at bounding box center [384, 471] width 638 height 739
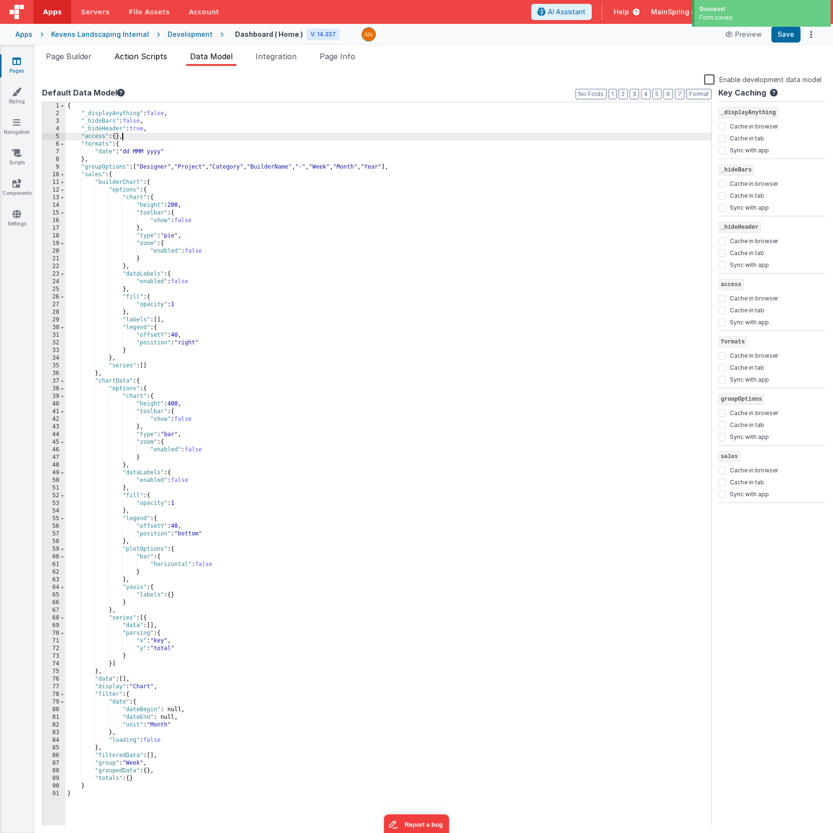
click at [147, 54] on span "Action Scripts" at bounding box center [141, 57] width 53 height 10
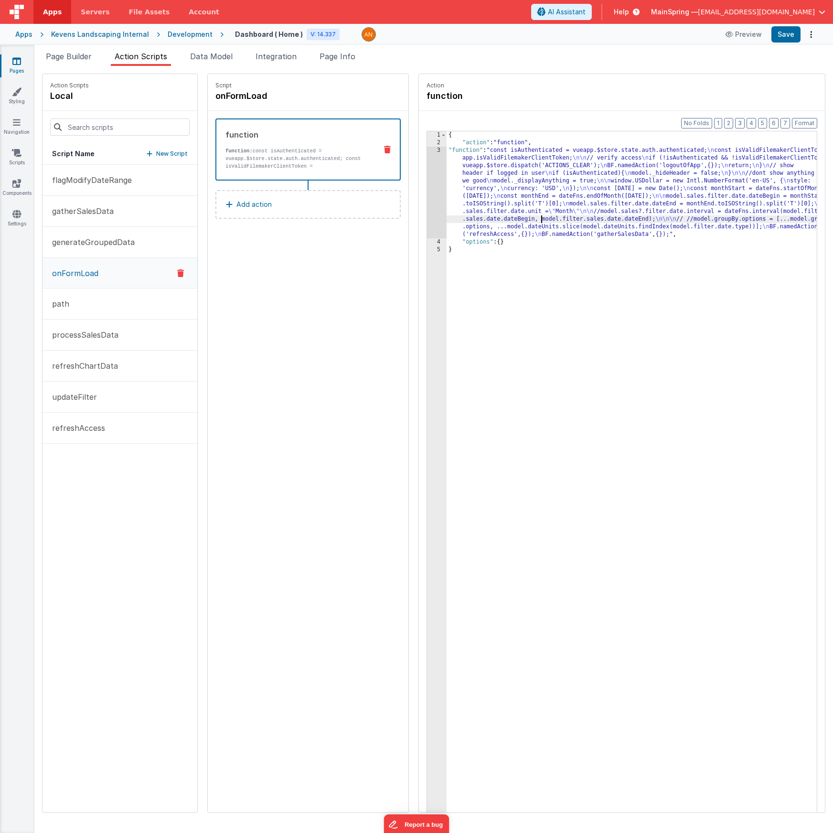
click at [513, 218] on div "{ "action" : "function" , "function" : "const isAuthenticated = vueapp.$store.s…" at bounding box center [645, 494] width 398 height 726
click at [427, 191] on div "3" at bounding box center [437, 193] width 20 height 92
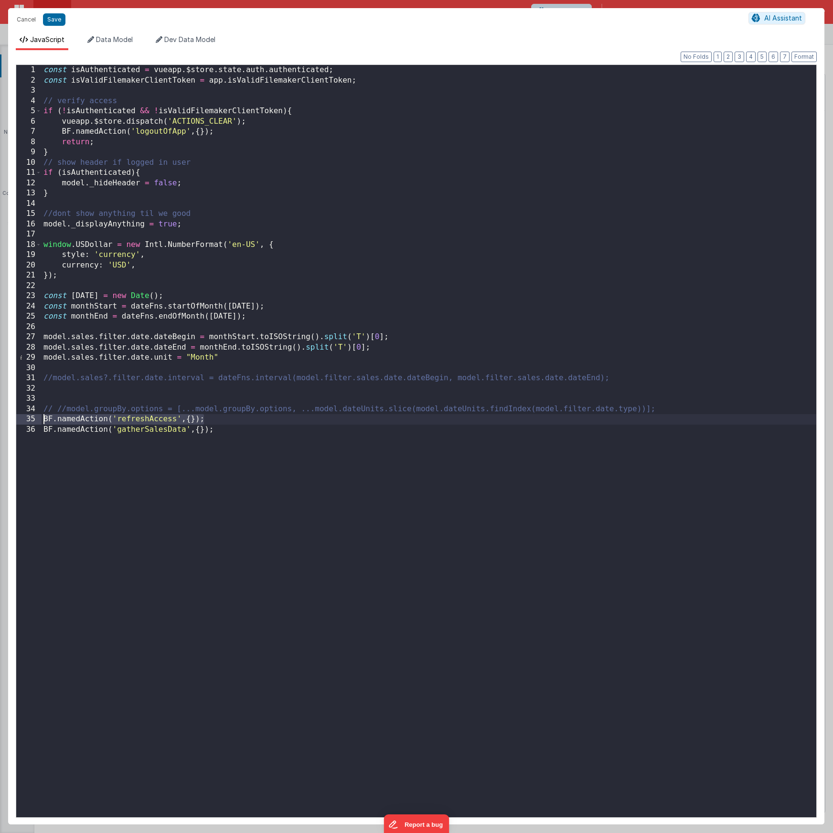
drag, startPoint x: 217, startPoint y: 420, endPoint x: 45, endPoint y: 419, distance: 171.9
click at [45, 419] on div "const isAuthenticated = vueapp . $store . state . auth . authenticated ; const …" at bounding box center [429, 451] width 774 height 772
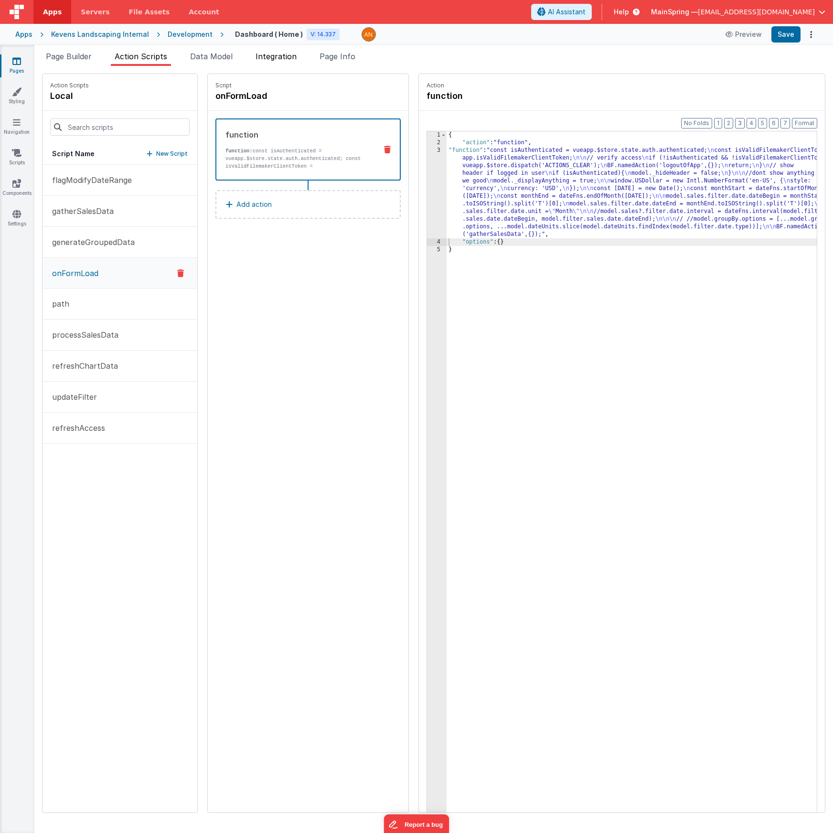
click at [284, 58] on span "Integration" at bounding box center [275, 57] width 41 height 10
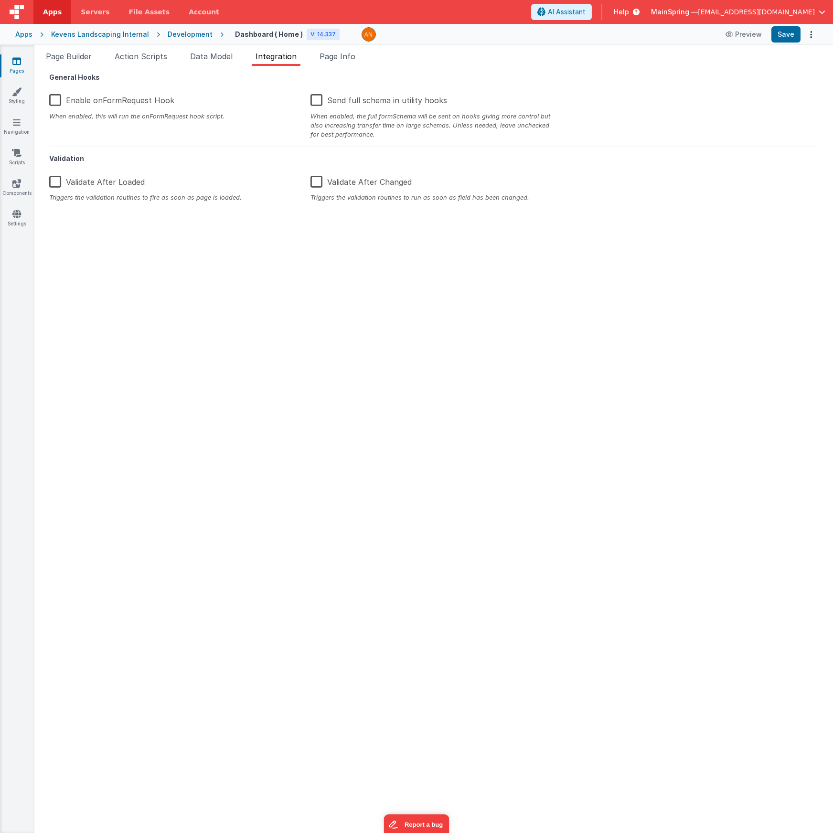
click at [53, 103] on label "Enable onFormRequest Hook" at bounding box center [111, 98] width 125 height 21
click at [0, 0] on input "Enable onFormRequest Hook" at bounding box center [0, 0] width 0 height 0
click at [585, 14] on span "AI Assistant" at bounding box center [567, 12] width 38 height 10
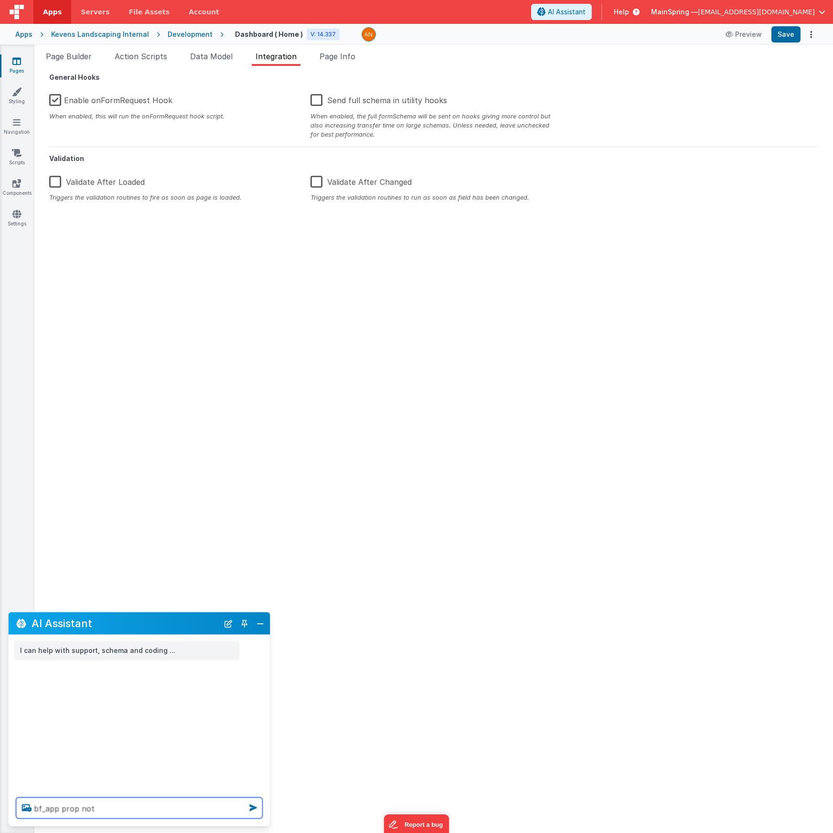
type textarea "bf_app prop not w"
click at [202, 434] on div "General Hooks Enable onFormRequest Hook When enabled, this will run the onFormR…" at bounding box center [433, 449] width 783 height 751
click at [211, 449] on div "General Hooks Enable onFormRequest Hook When enabled, this will run the onFormR…" at bounding box center [433, 449] width 783 height 751
click at [260, 629] on button "Close" at bounding box center [260, 622] width 12 height 13
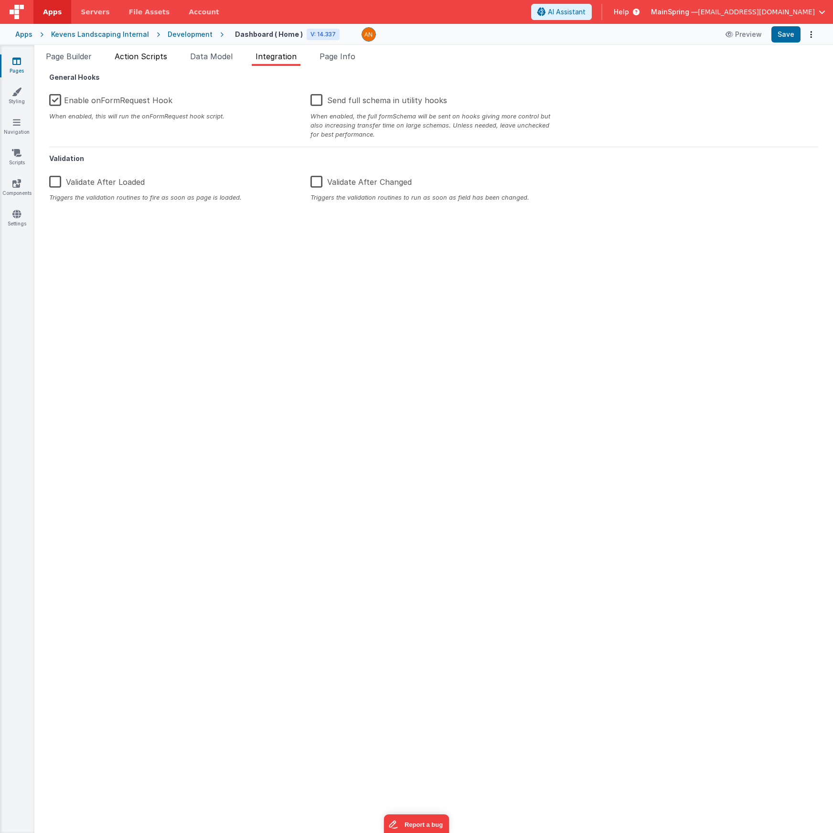
click at [140, 60] on span "Action Scripts" at bounding box center [141, 57] width 53 height 10
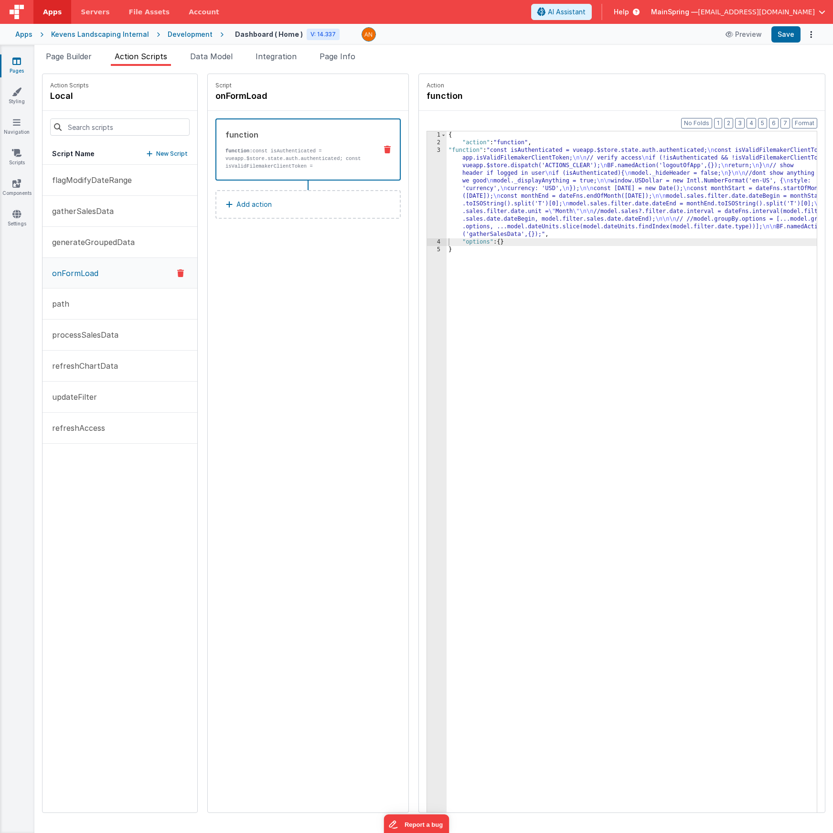
click at [818, 125] on div "Format 7 6 5 4 3 2 1 No Folds 1 2 3 4 5 { "action" : "function" , "function" : …" at bounding box center [622, 480] width 406 height 738
click at [811, 124] on button "Format" at bounding box center [804, 123] width 25 height 11
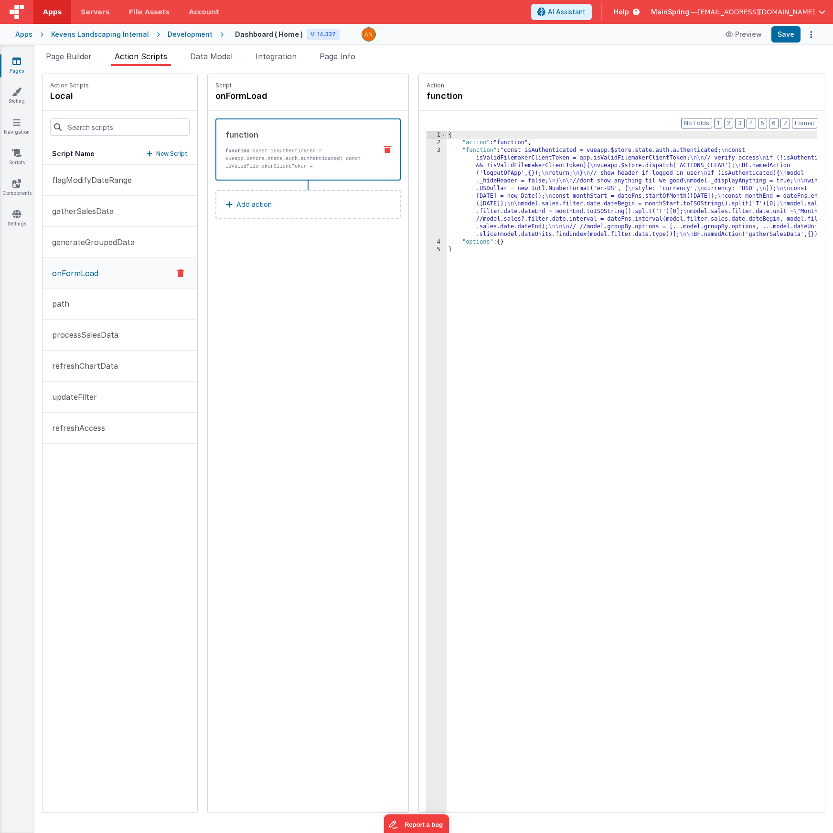
drag, startPoint x: 509, startPoint y: 292, endPoint x: 508, endPoint y: 279, distance: 13.4
click at [509, 293] on div "{ "action" : "function" , "function" : "const isAuthenticated = vueapp.$store.s…" at bounding box center [645, 494] width 398 height 726
click at [493, 210] on div "{ "action" : "function" , "function" : "const isAuthenticated = vueapp.$store.s…" at bounding box center [645, 494] width 398 height 726
click at [207, 61] on li "Data Model" at bounding box center [211, 58] width 50 height 15
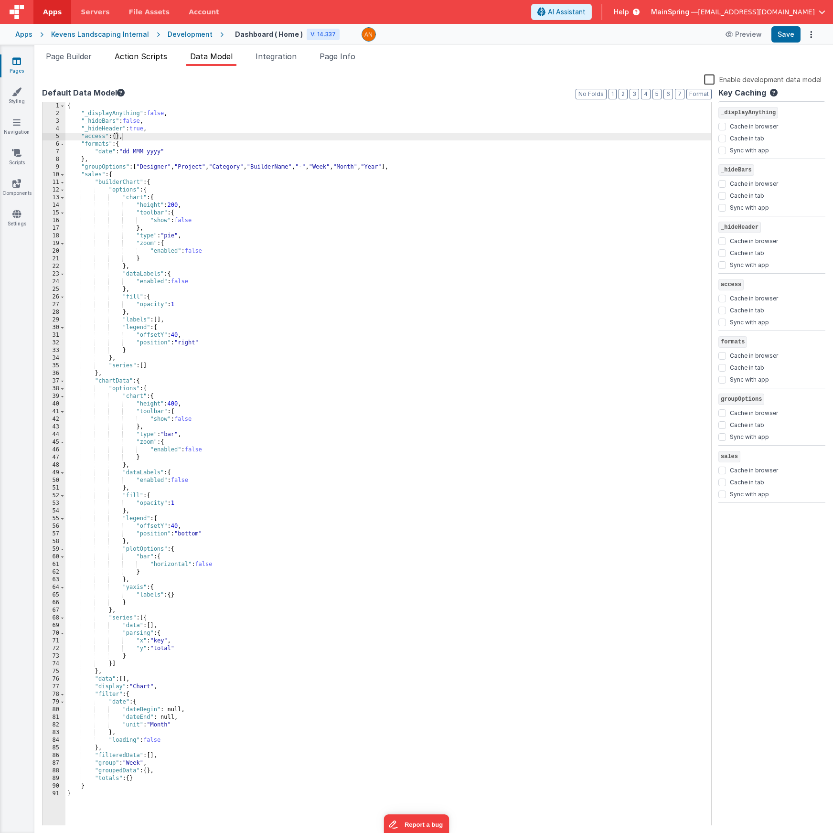
click at [144, 60] on span "Action Scripts" at bounding box center [141, 57] width 53 height 10
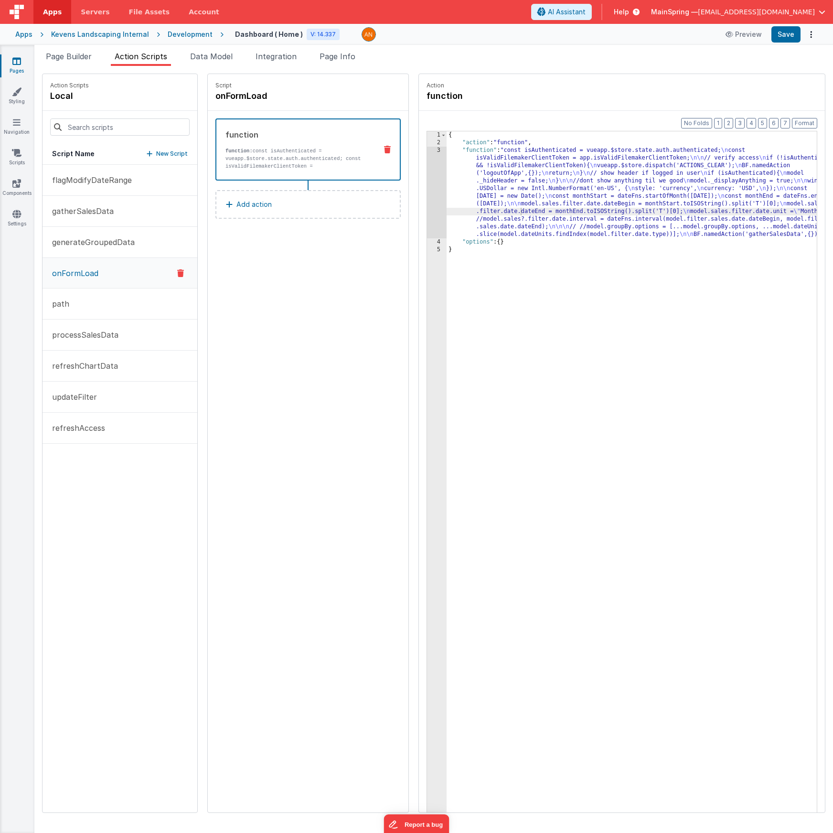
click at [312, 285] on div "Script onFormLoad function function: const isAuthenticated = vueapp.$store.stat…" at bounding box center [308, 443] width 201 height 738
click at [270, 217] on button "Add action" at bounding box center [307, 204] width 185 height 29
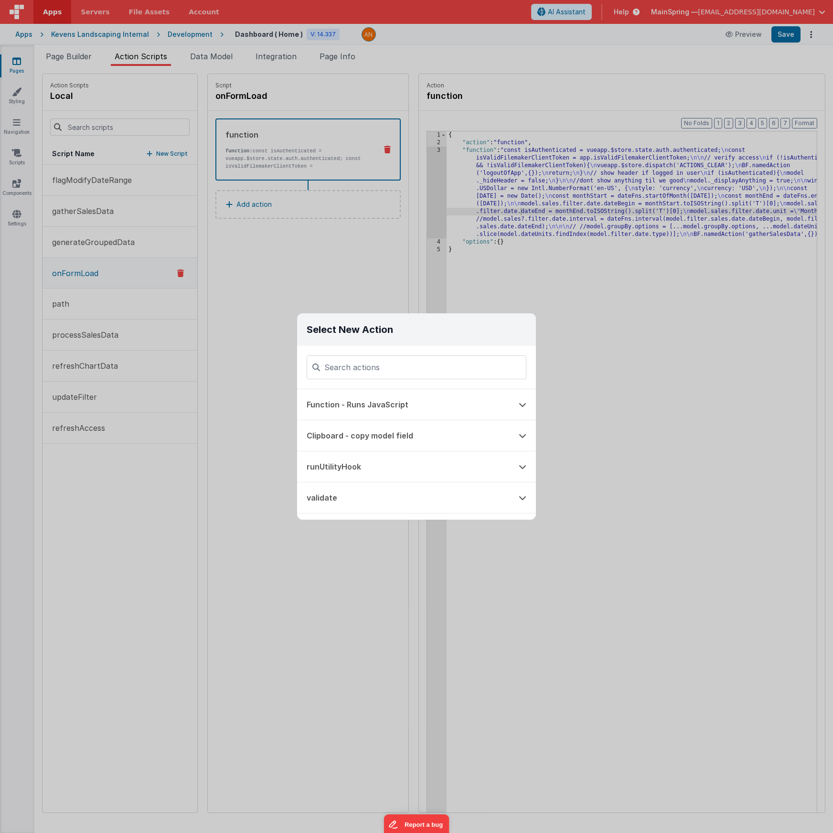
click at [368, 403] on button "Function - Runs JavaScript" at bounding box center [403, 404] width 212 height 31
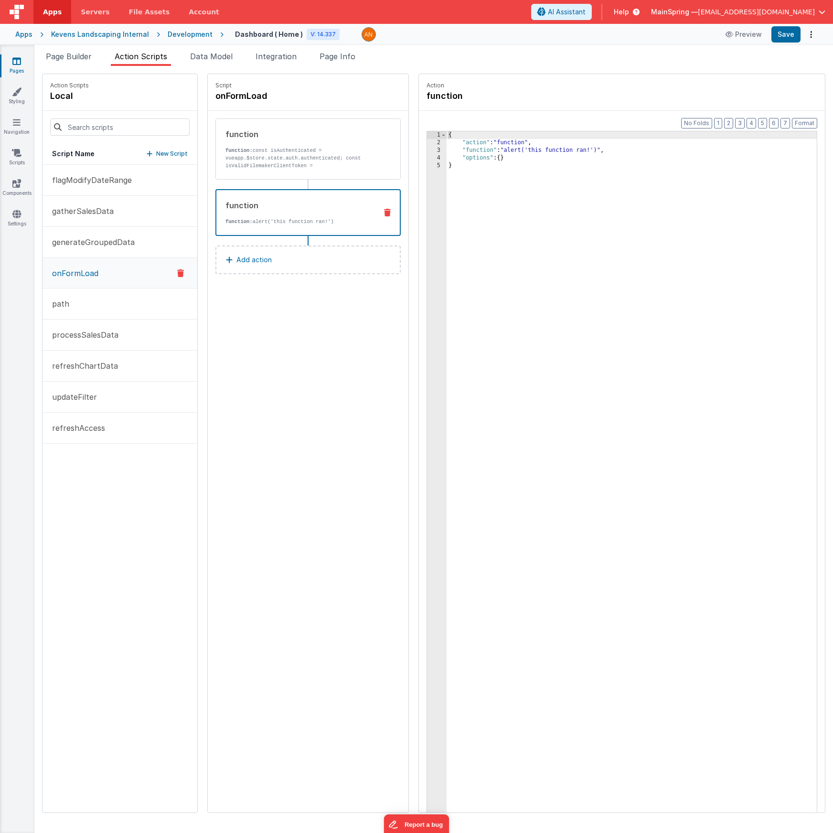
click at [498, 148] on div "{ "action" : "function" , "function" : "alert('this function ran!')" , "options…" at bounding box center [645, 494] width 398 height 726
click at [427, 153] on div "3" at bounding box center [437, 151] width 20 height 8
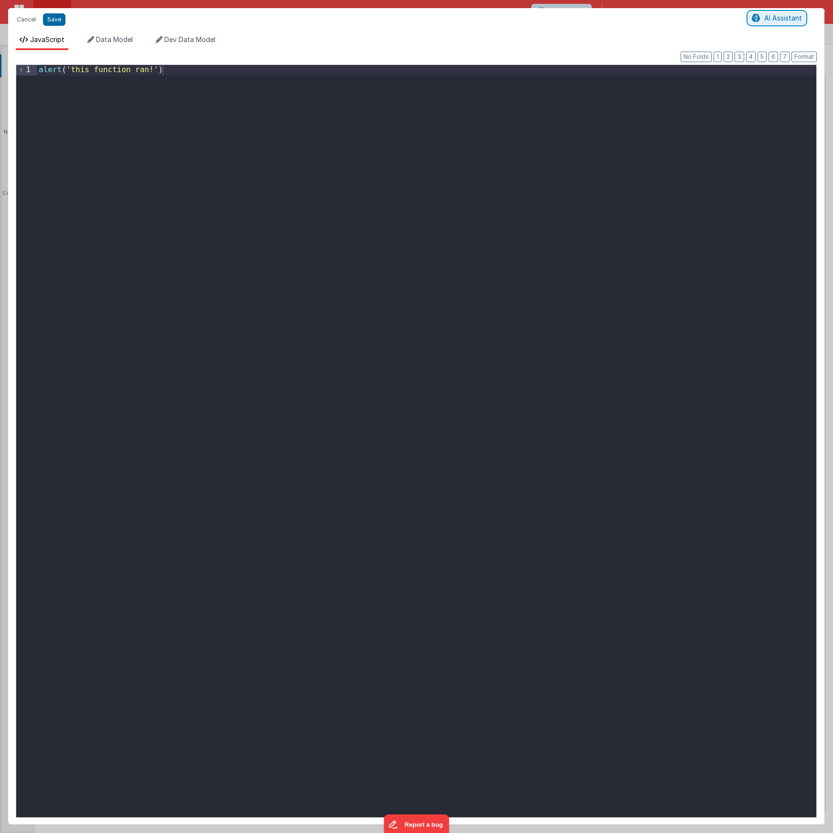
click at [759, 19] on icon at bounding box center [755, 18] width 9 height 0
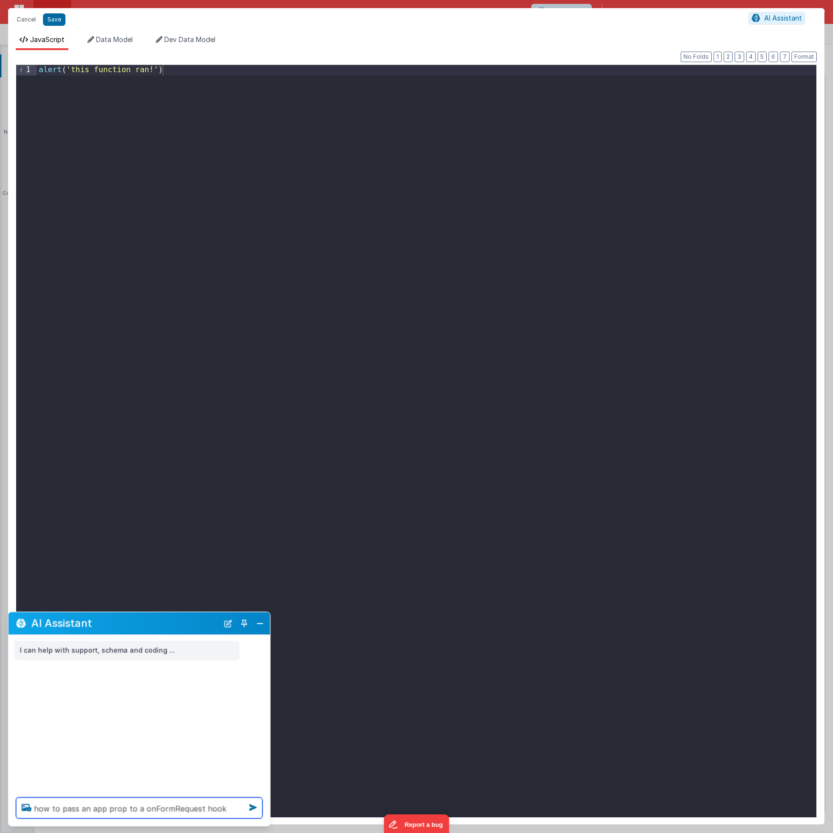
type textarea "how to pass an app prop to a onFormRequest hook"
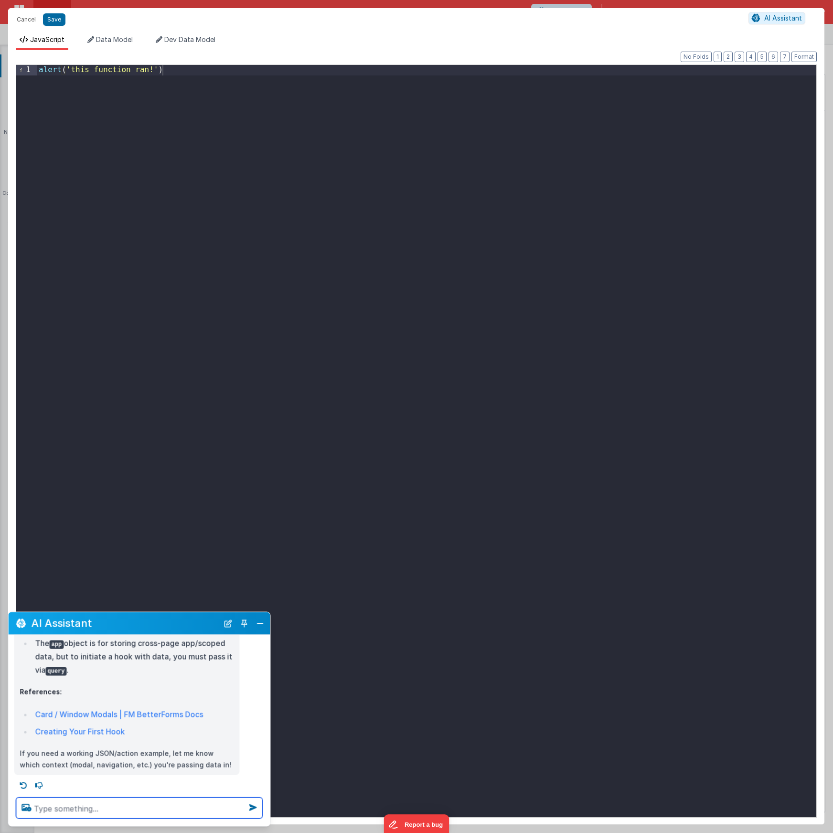
scroll to position [295, 0]
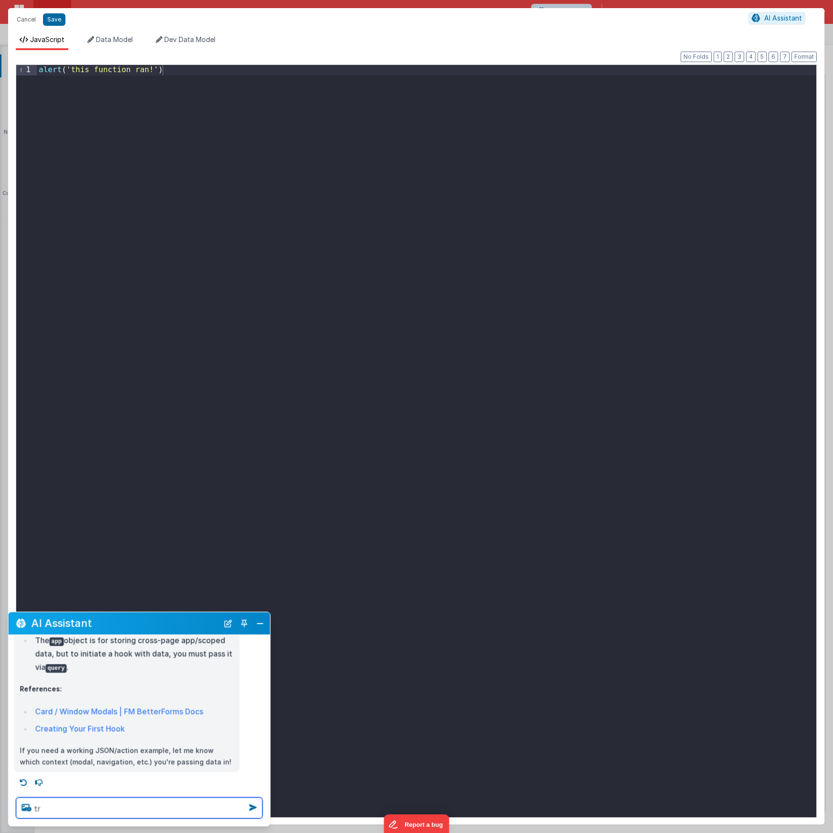
type textarea "t"
type textarea "any way to do it without using a query"
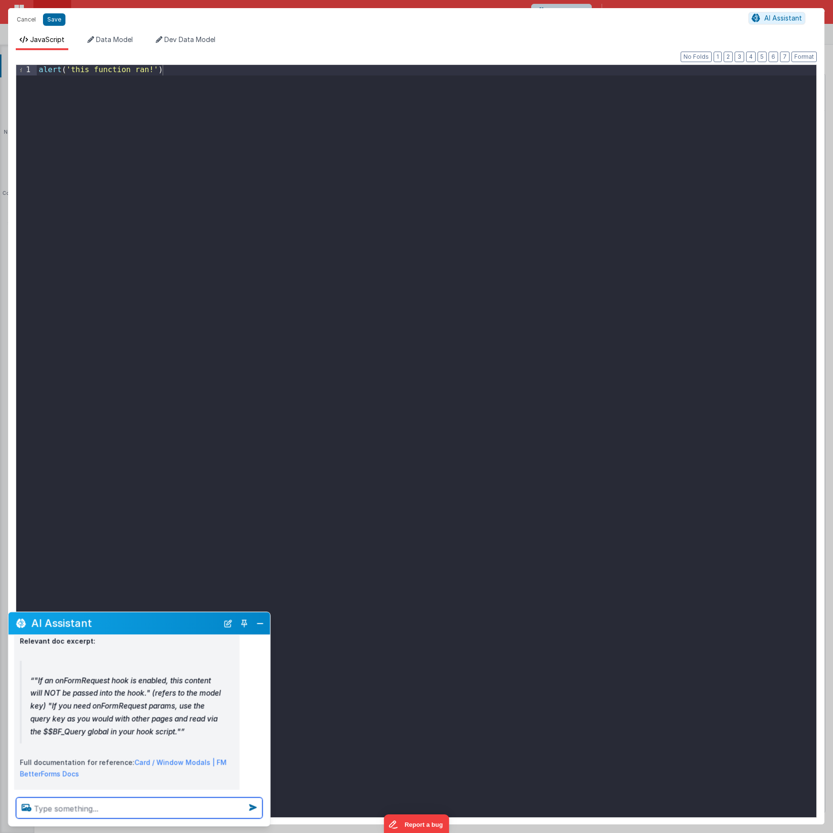
scroll to position [753, 0]
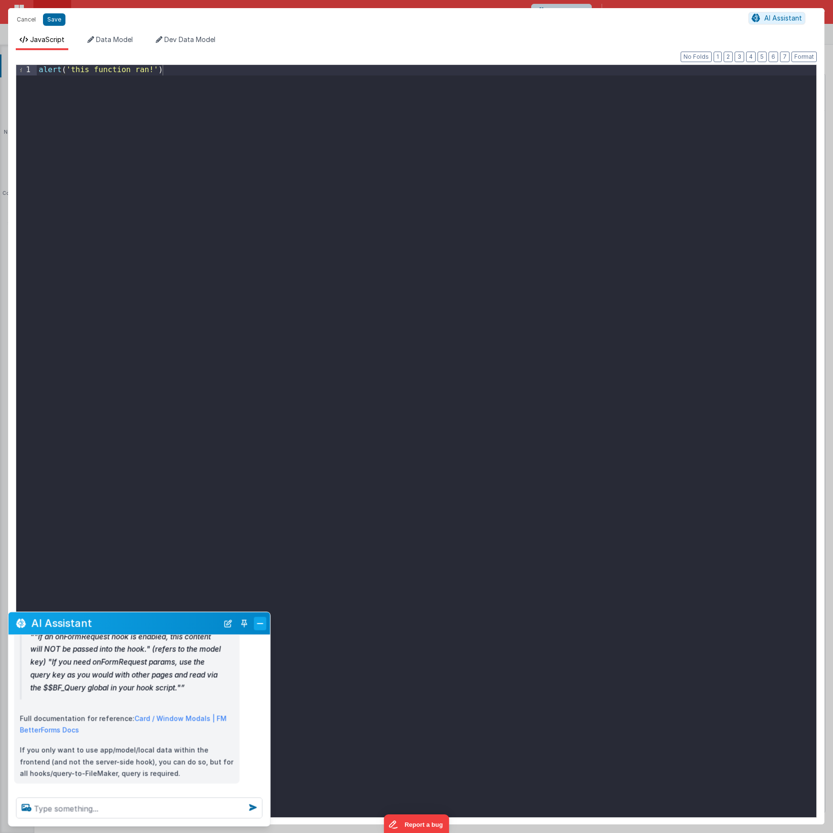
click at [260, 624] on button "Close" at bounding box center [260, 622] width 12 height 13
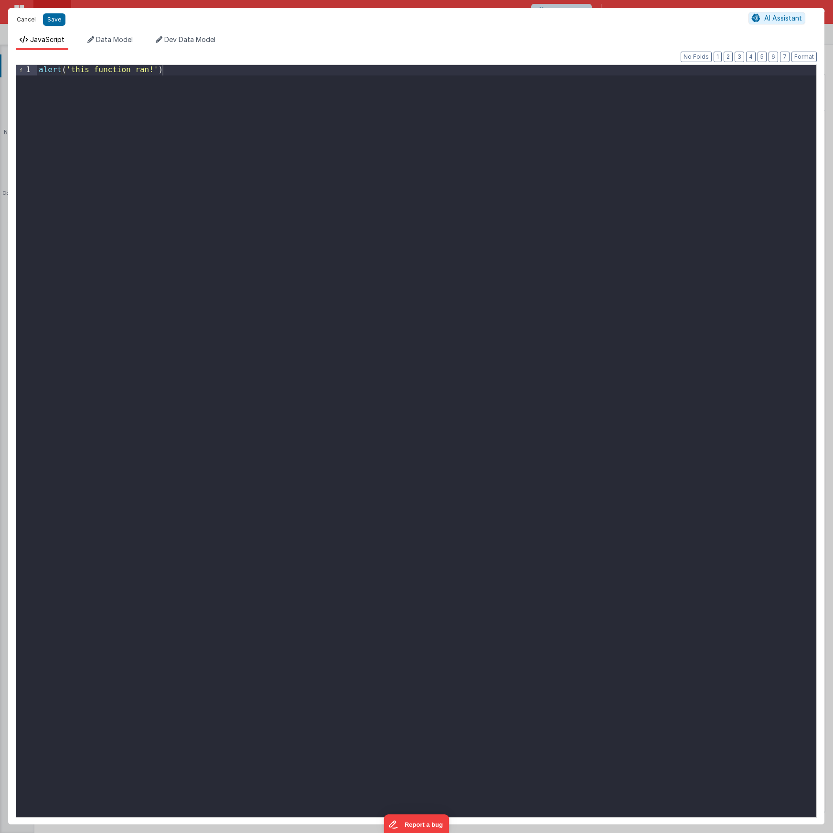
click at [32, 19] on button "Cancel" at bounding box center [26, 19] width 29 height 13
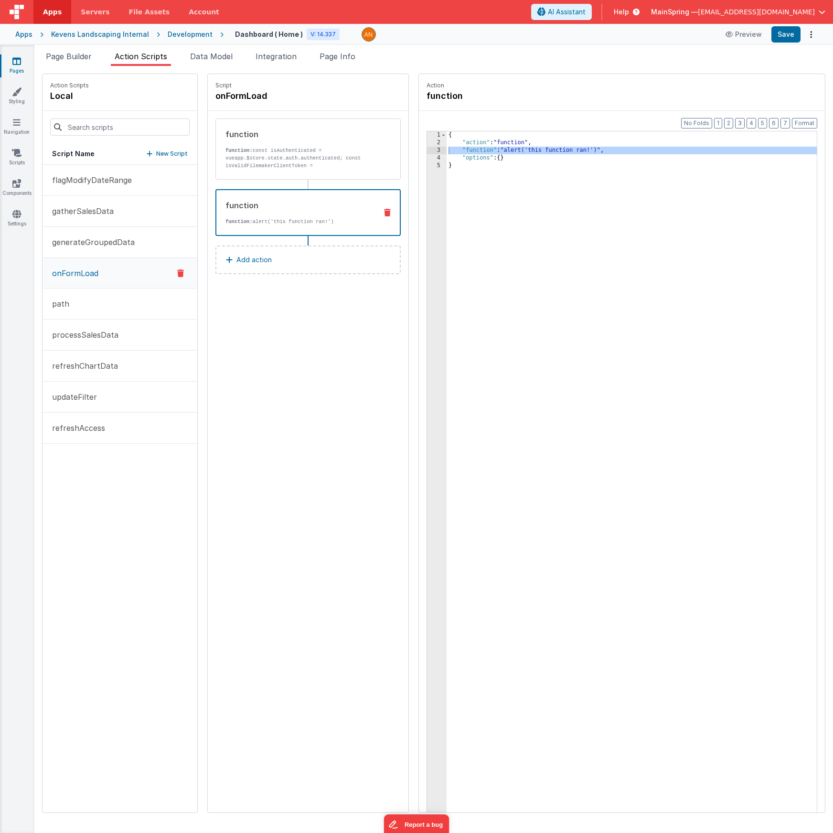
click at [384, 211] on icon at bounding box center [387, 213] width 7 height 8
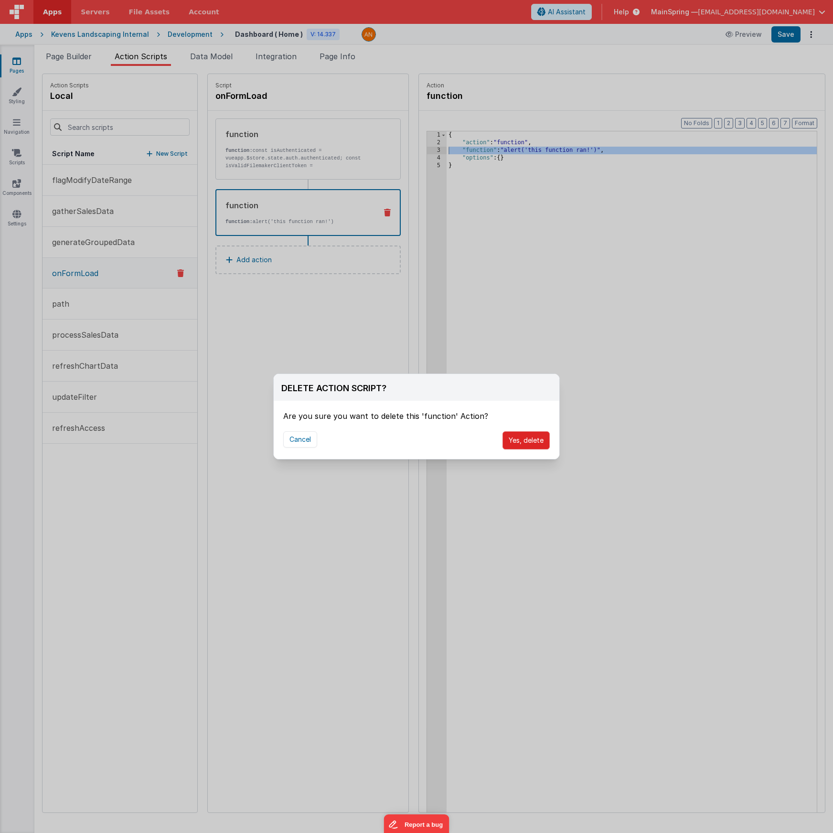
click at [530, 435] on button "Yes, delete" at bounding box center [525, 440] width 47 height 18
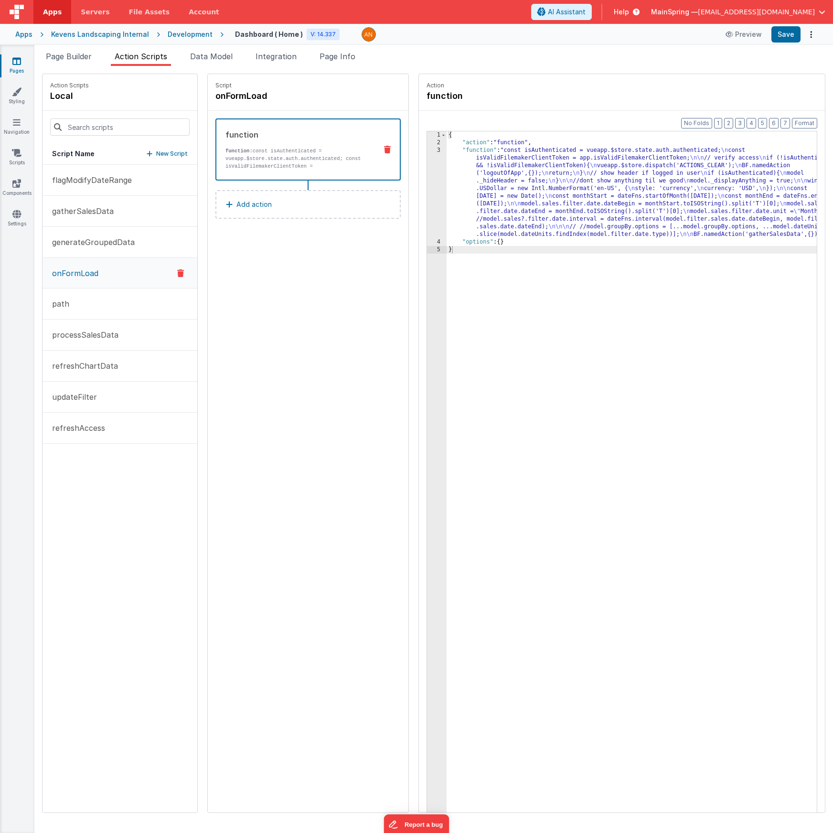
click at [316, 347] on div "Script onFormLoad function function: const isAuthenticated = vueapp.$store.stat…" at bounding box center [308, 443] width 201 height 738
click at [190, 38] on div "Development" at bounding box center [190, 35] width 45 height 10
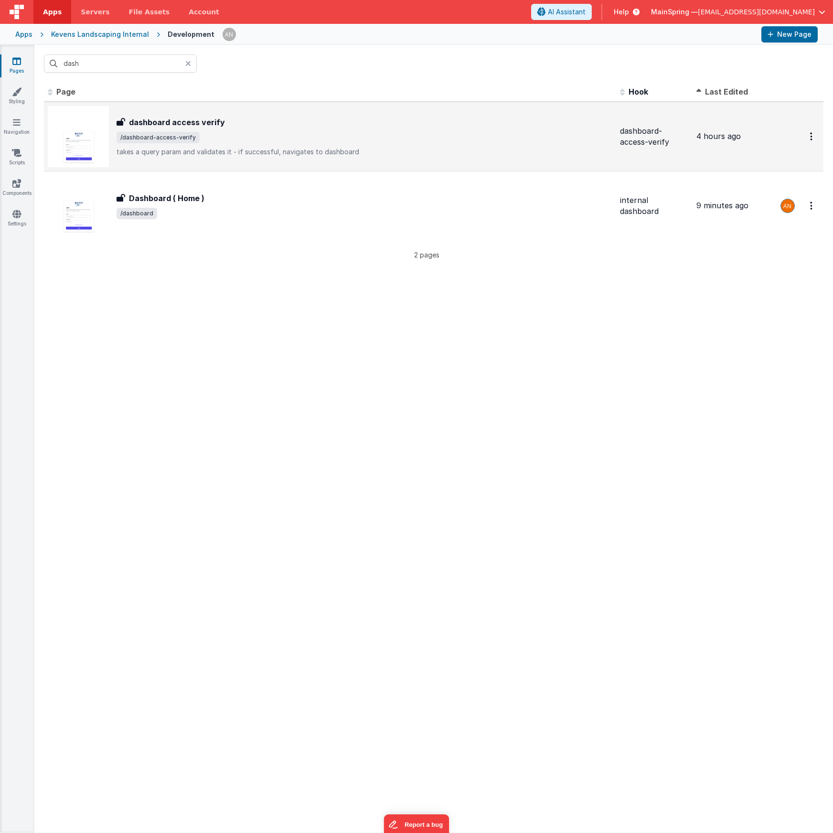
click at [237, 120] on div "dashboard access verify" at bounding box center [364, 121] width 496 height 11
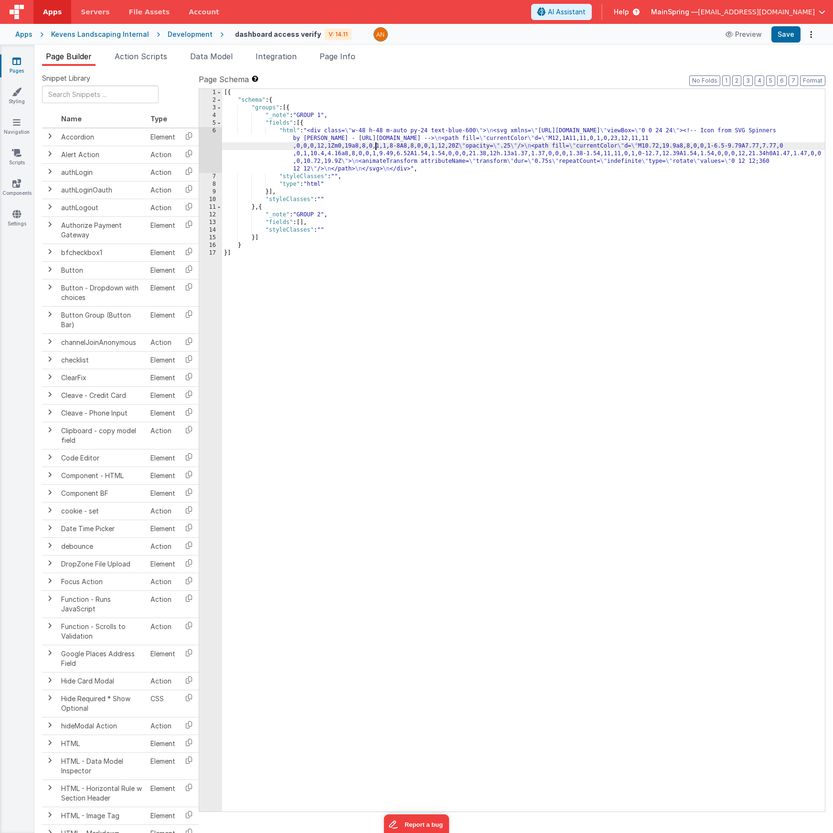
click at [377, 143] on div "[{ "schema" : { "groups" : [{ "_note" : "GROUP 1" , "fields" : [{ "html" : "<di…" at bounding box center [523, 458] width 602 height 738
click at [157, 58] on span "Action Scripts" at bounding box center [141, 57] width 53 height 10
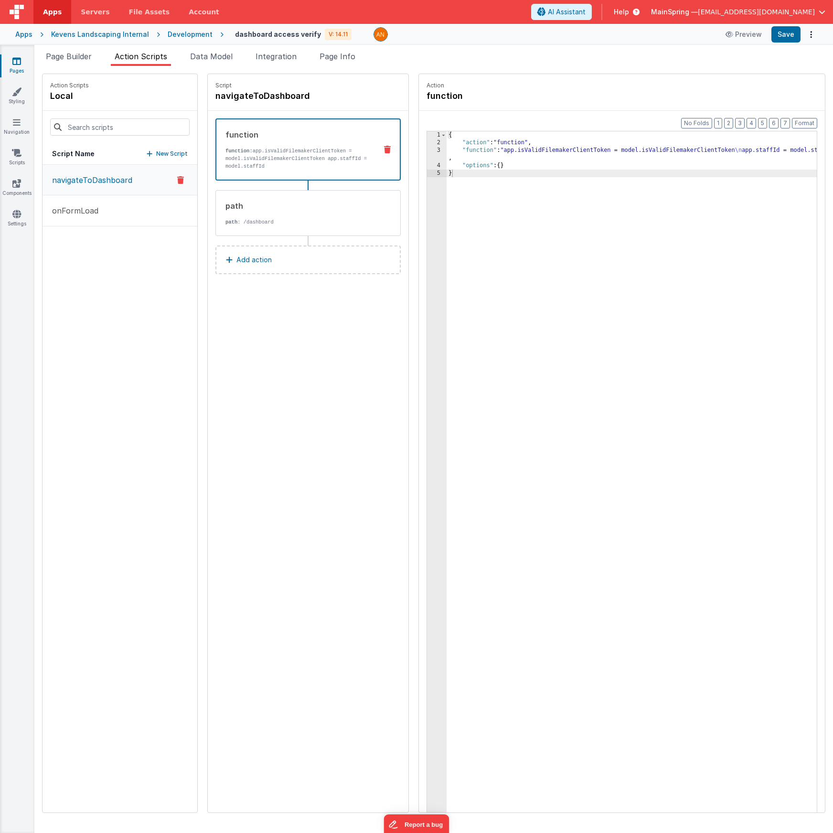
click at [522, 144] on div "{ "action" : "function" , "function" : "app.isValidFilemakerClientToken = model…" at bounding box center [645, 494] width 398 height 726
click at [514, 149] on div "{ "action" : "function" , "function" : "app.isValidFilemakerClientToken = model…" at bounding box center [645, 494] width 398 height 726
click at [427, 152] on div "3" at bounding box center [437, 154] width 20 height 15
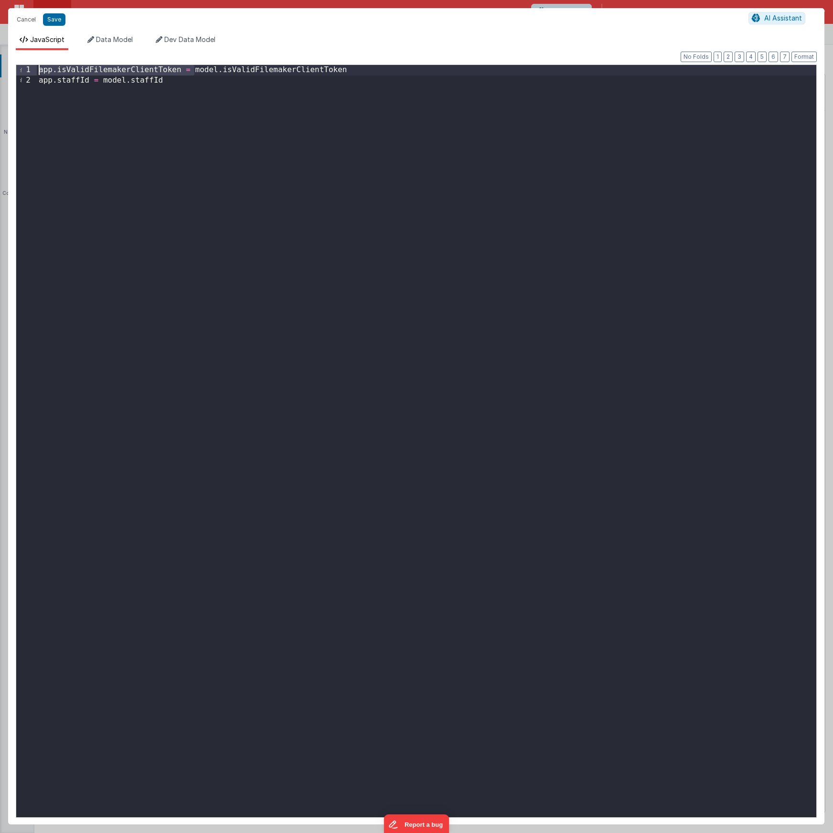
drag, startPoint x: 194, startPoint y: 69, endPoint x: 5, endPoint y: 55, distance: 189.6
click at [5, 55] on div "Cancel Save AI Assistant JavaScript Data Model Dev Data Model Format 7 6 5 4 3 …" at bounding box center [416, 416] width 833 height 833
click at [327, 296] on div "model . isValidFilemakerClientToken model . staffId" at bounding box center [426, 451] width 779 height 772
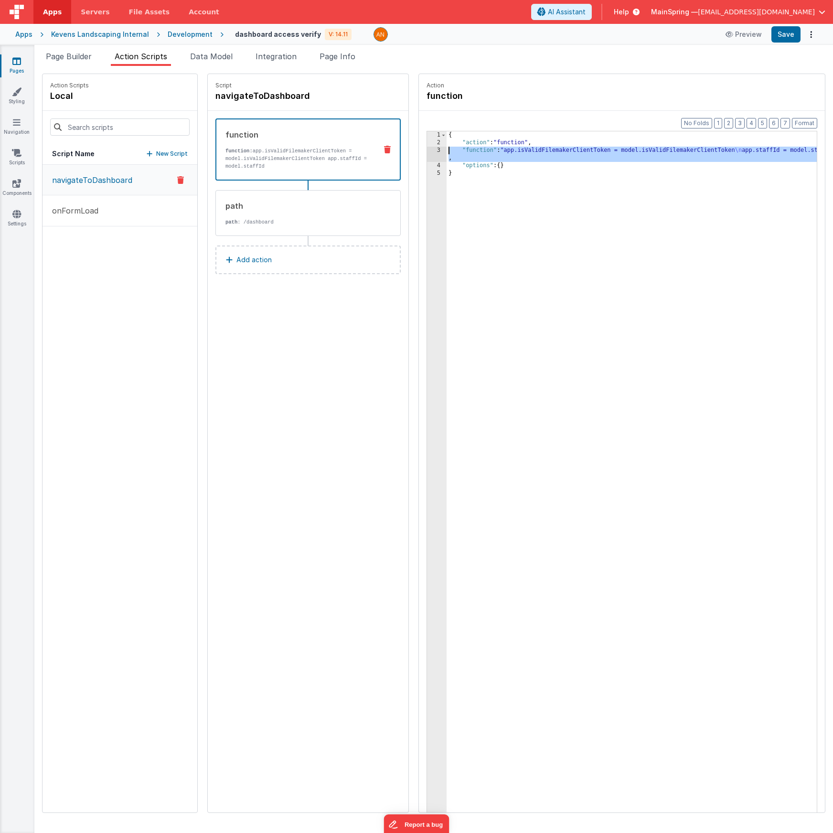
click at [565, 155] on div "{ "action" : "function" , "function" : "app.isValidFilemakerClientToken = model…" at bounding box center [645, 494] width 398 height 726
click at [427, 155] on div "3" at bounding box center [437, 154] width 20 height 15
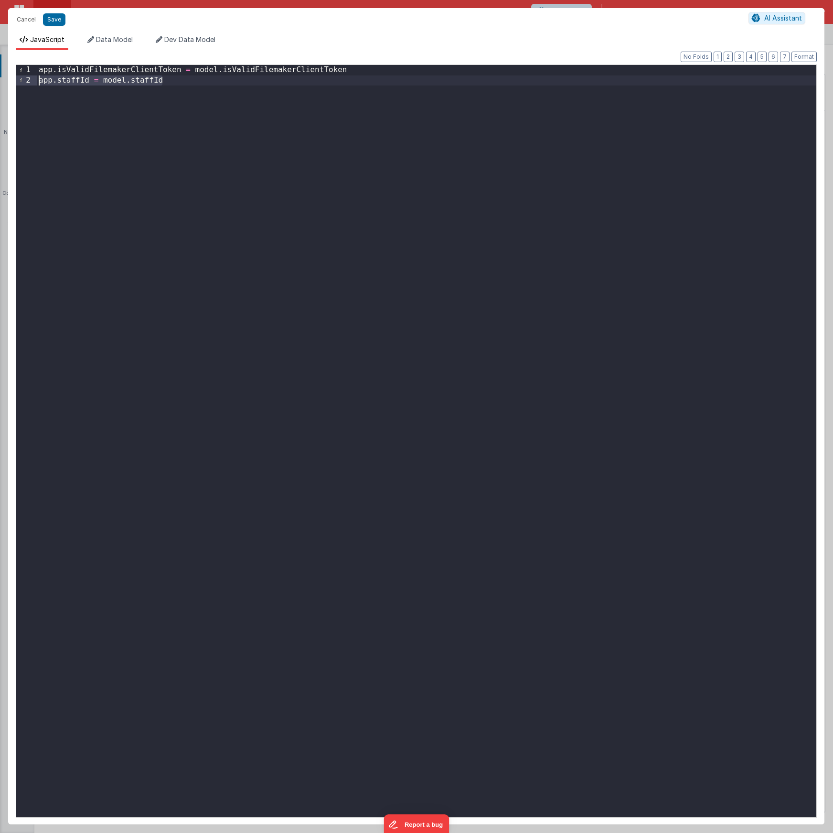
drag, startPoint x: 172, startPoint y: 107, endPoint x: -24, endPoint y: 73, distance: 199.1
click at [0, 73] on html "Cancel Save AI Assistant JavaScript Data Model Dev Data Model Format 7 6 5 4 3 …" at bounding box center [416, 416] width 833 height 833
click at [200, 92] on div "app . isValidFilemakerClientToken = model . isValidFilemakerClientToken app . s…" at bounding box center [426, 451] width 779 height 772
click at [23, 23] on button "Cancel" at bounding box center [26, 19] width 29 height 13
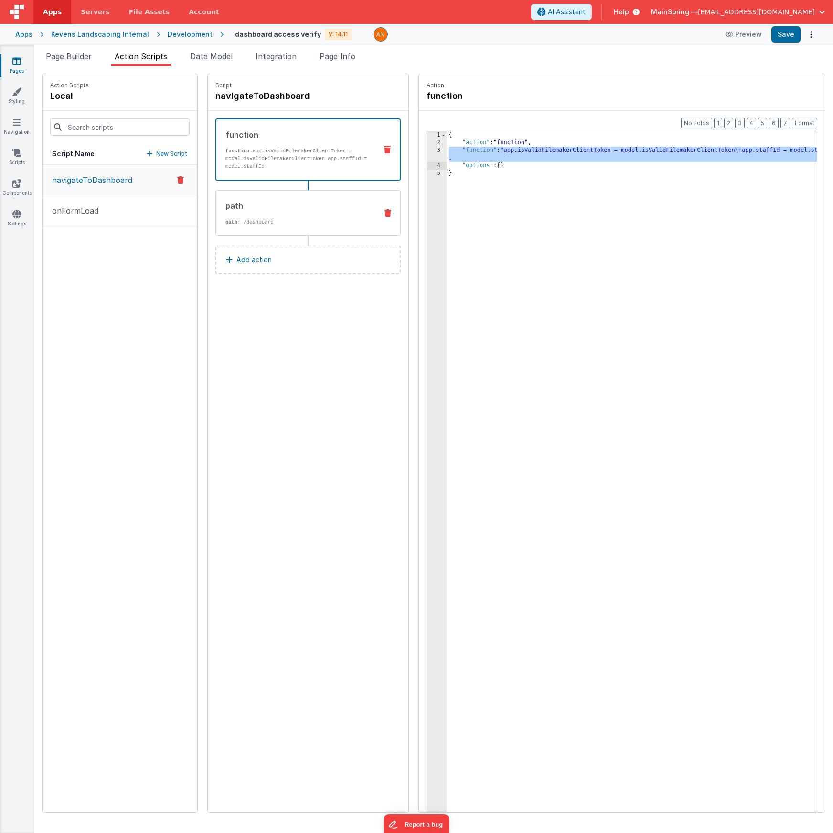
click at [256, 210] on div "path" at bounding box center [297, 205] width 144 height 11
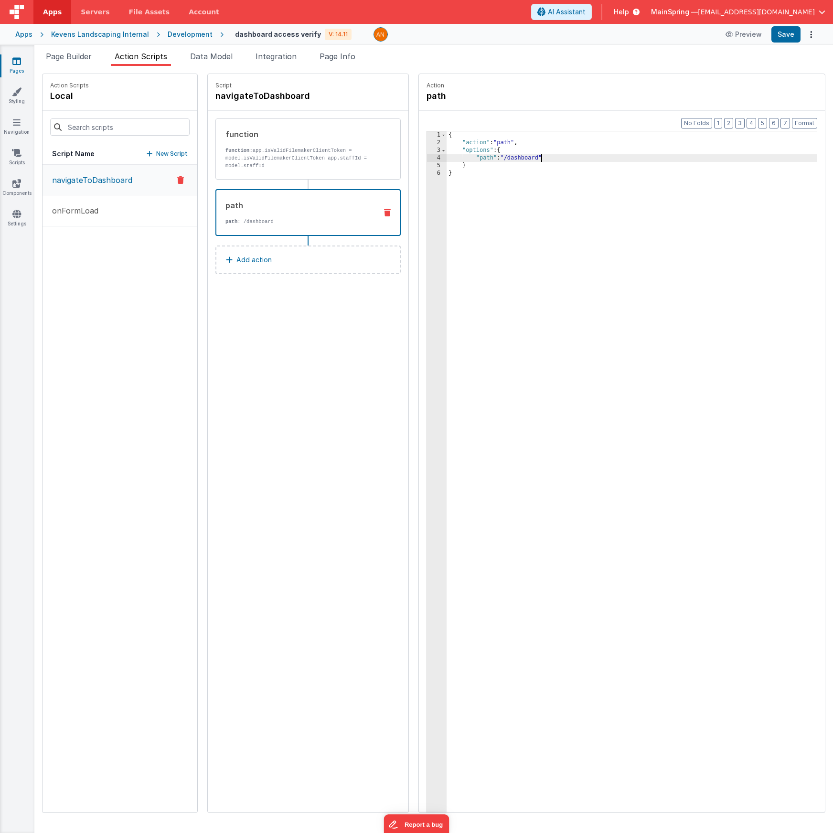
click at [514, 157] on div "{ "action" : "path" , "options" : { "path" : "/dashboard" } }" at bounding box center [645, 494] width 398 height 726
click at [789, 38] on button "Save" at bounding box center [785, 34] width 29 height 16
click at [294, 375] on div "Script navigateToDashboard function function: app.isValidFilemakerClientToken =…" at bounding box center [308, 443] width 201 height 738
click at [168, 31] on div "Development" at bounding box center [190, 35] width 45 height 10
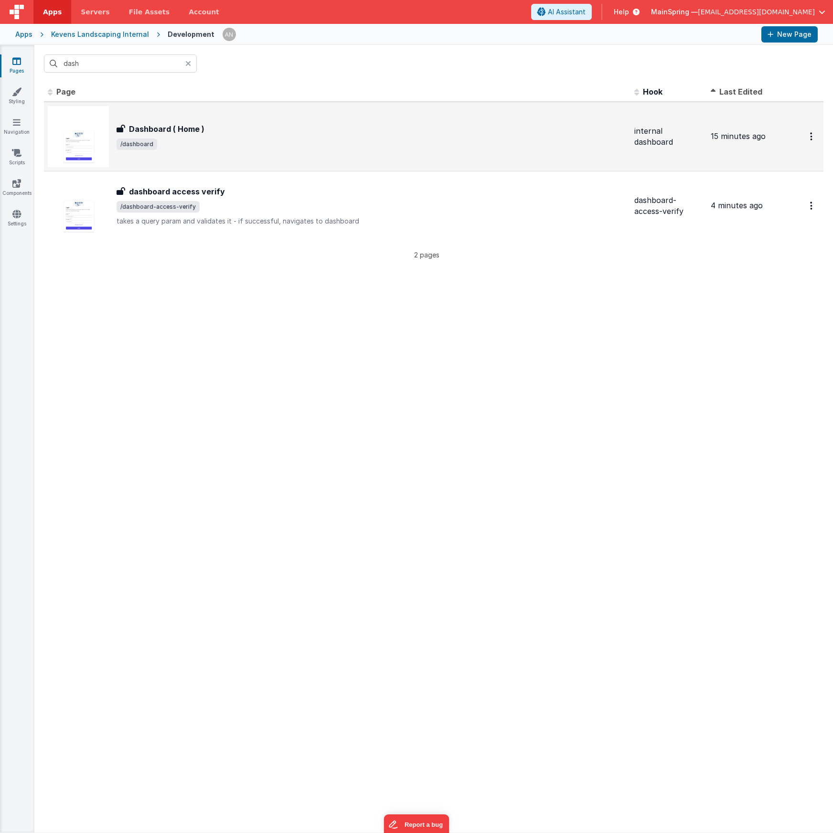
click at [239, 131] on div "Dashboard ( Home )" at bounding box center [371, 128] width 510 height 11
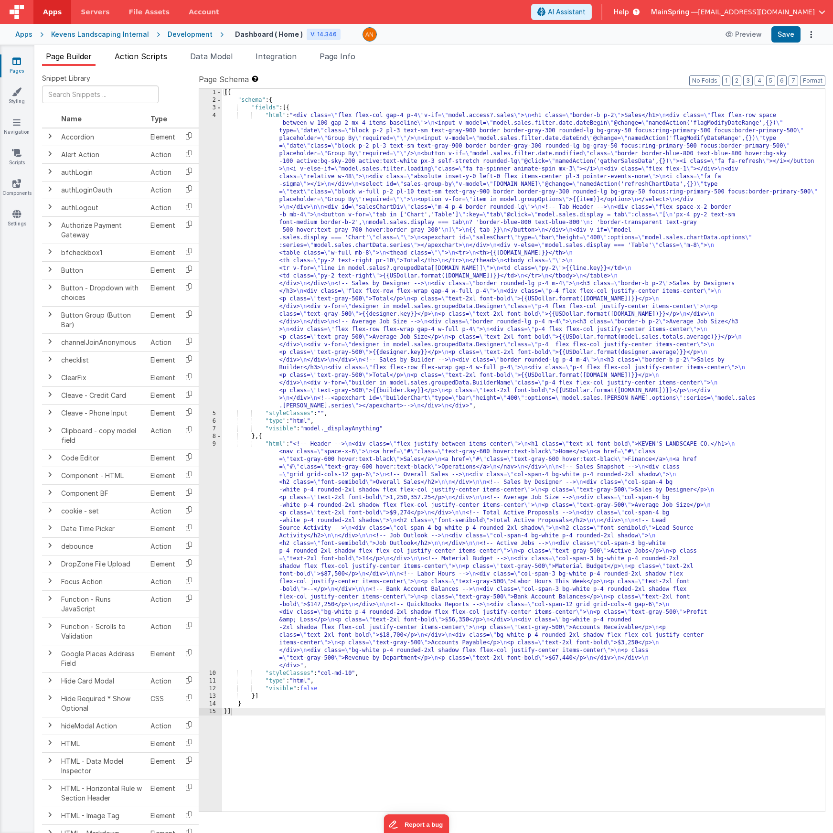
click at [155, 62] on li "Action Scripts" at bounding box center [141, 58] width 60 height 15
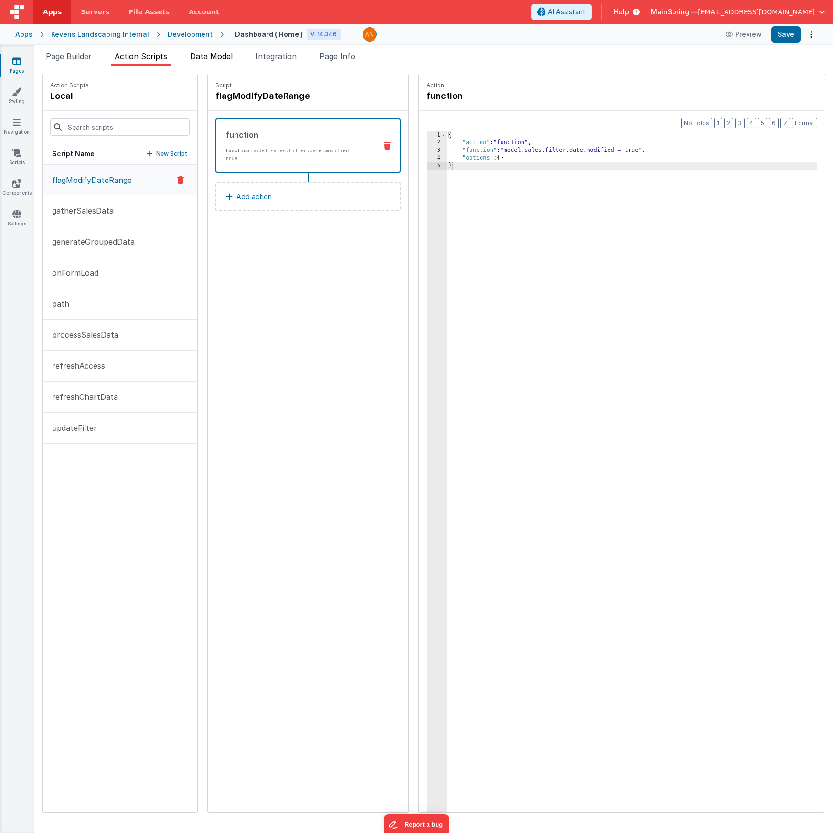
click at [200, 60] on span "Data Model" at bounding box center [211, 57] width 42 height 10
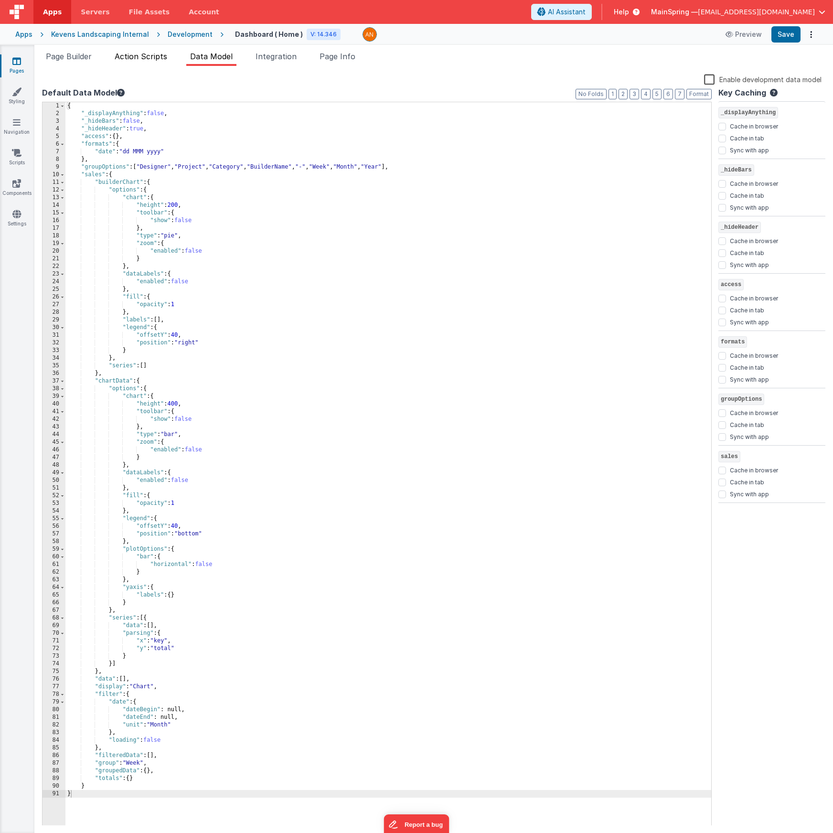
click at [147, 57] on span "Action Scripts" at bounding box center [141, 57] width 53 height 10
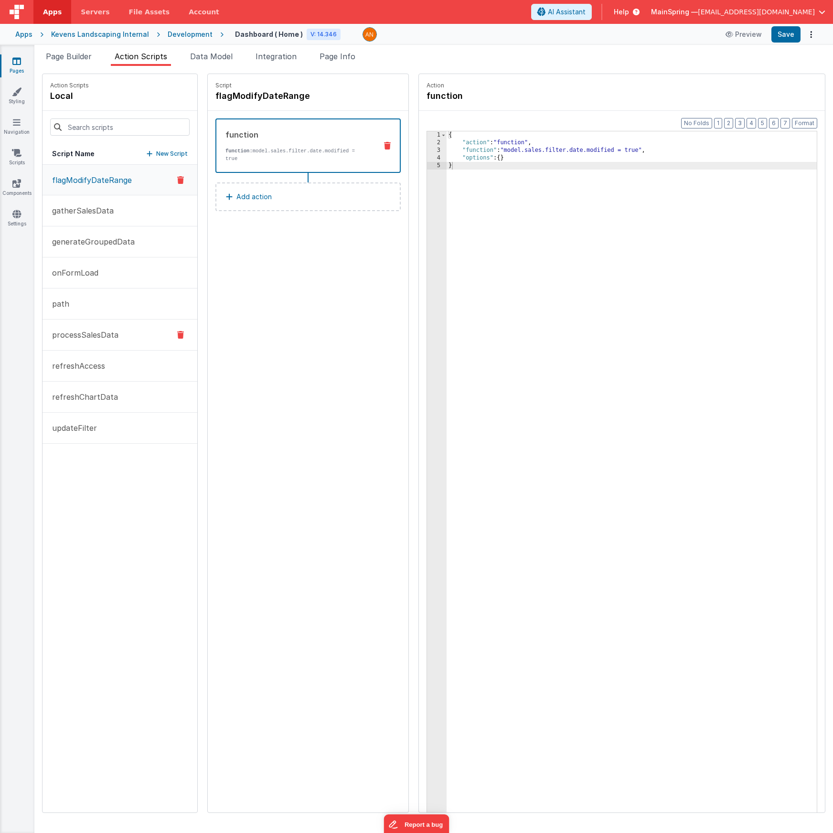
click at [78, 323] on button "processSalesData" at bounding box center [119, 334] width 155 height 31
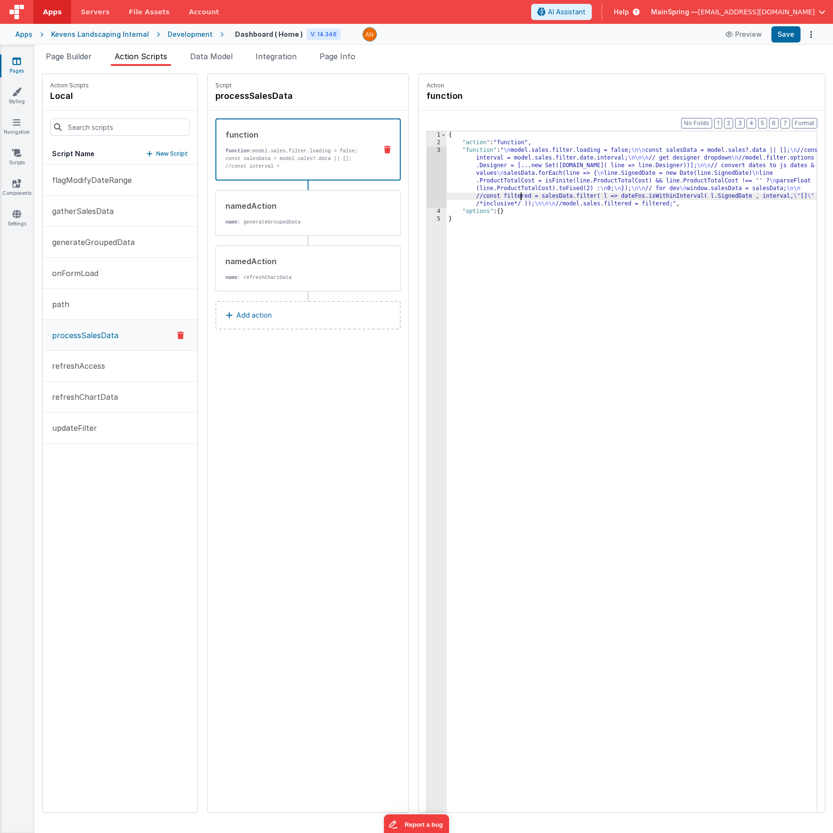
click at [493, 199] on div "{ "action" : "function" , "function" : " \n model.sales.filter.loading = false;…" at bounding box center [645, 494] width 398 height 726
click at [427, 190] on div "3" at bounding box center [437, 177] width 20 height 61
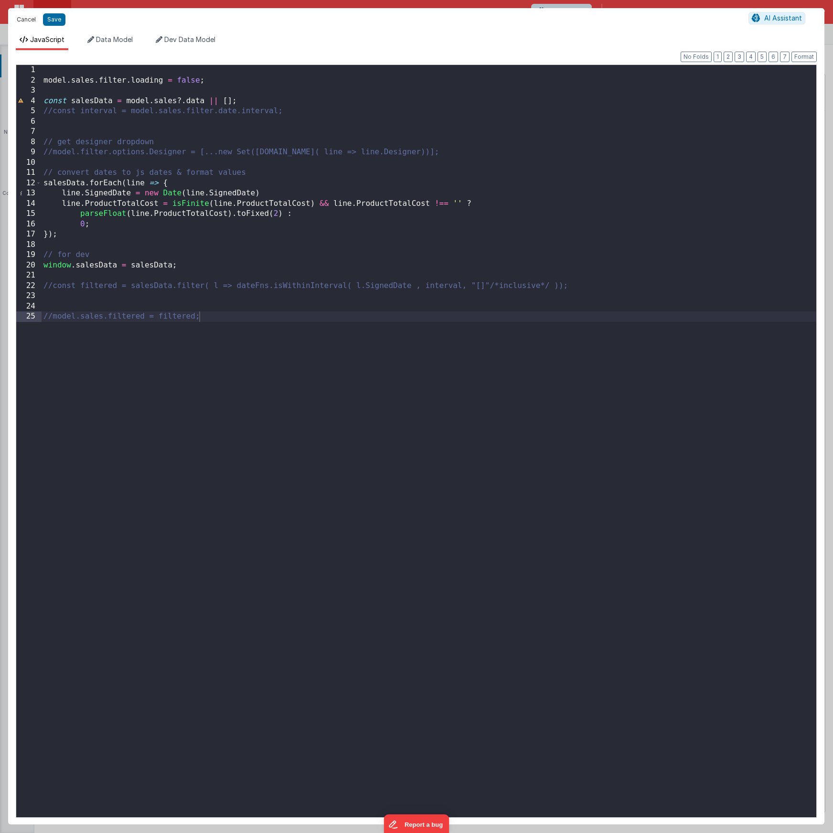
click at [20, 19] on button "Cancel" at bounding box center [26, 19] width 29 height 13
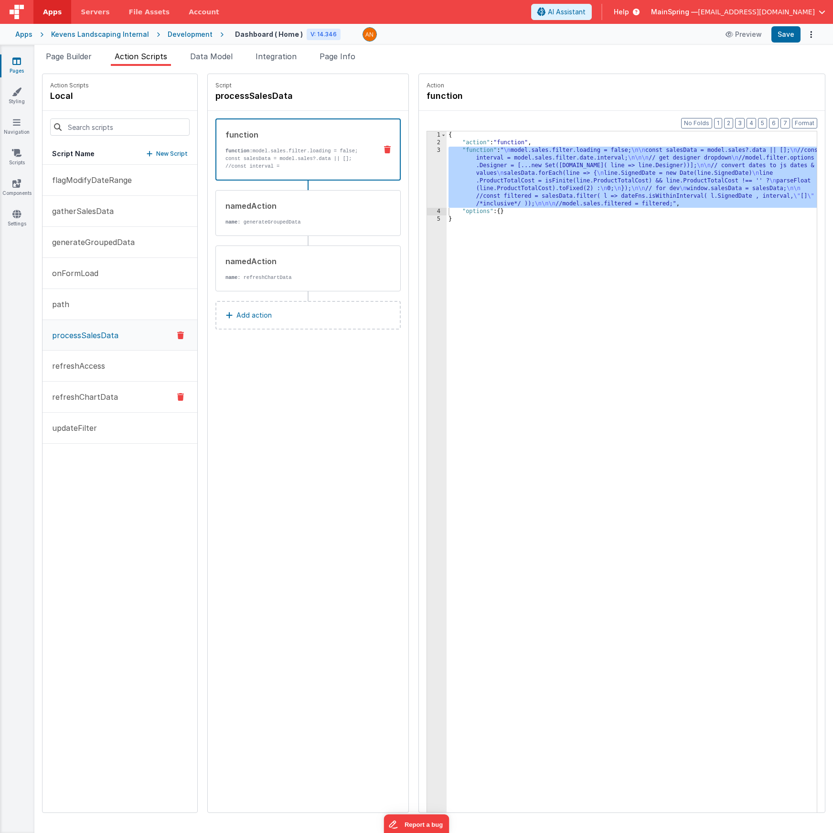
click at [77, 398] on p "refreshChartData" at bounding box center [82, 396] width 72 height 11
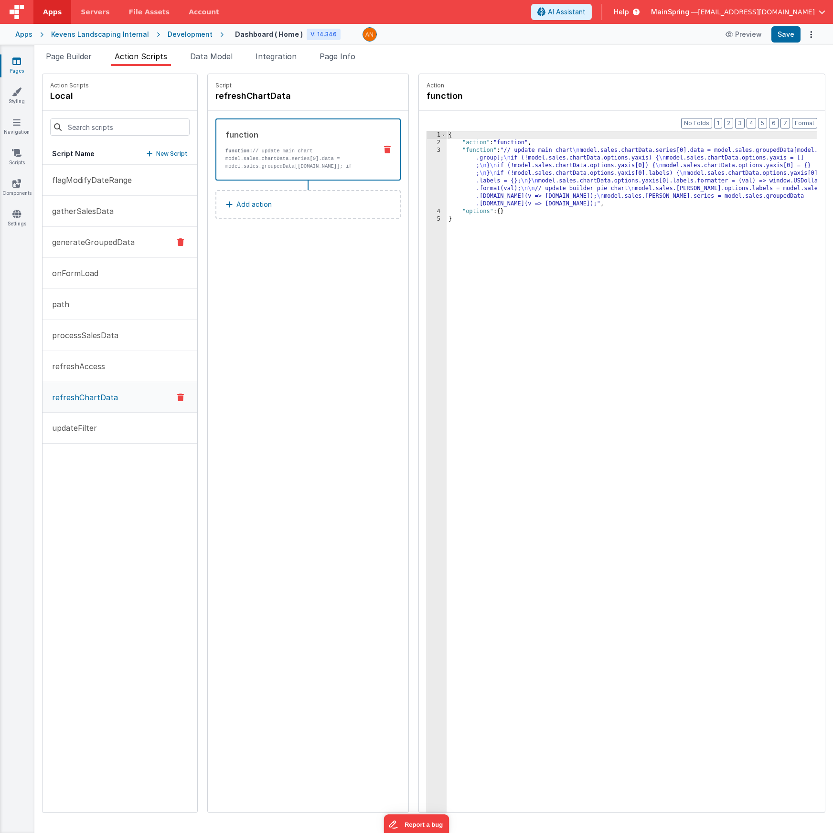
click at [90, 246] on p "generateGroupedData" at bounding box center [90, 241] width 88 height 11
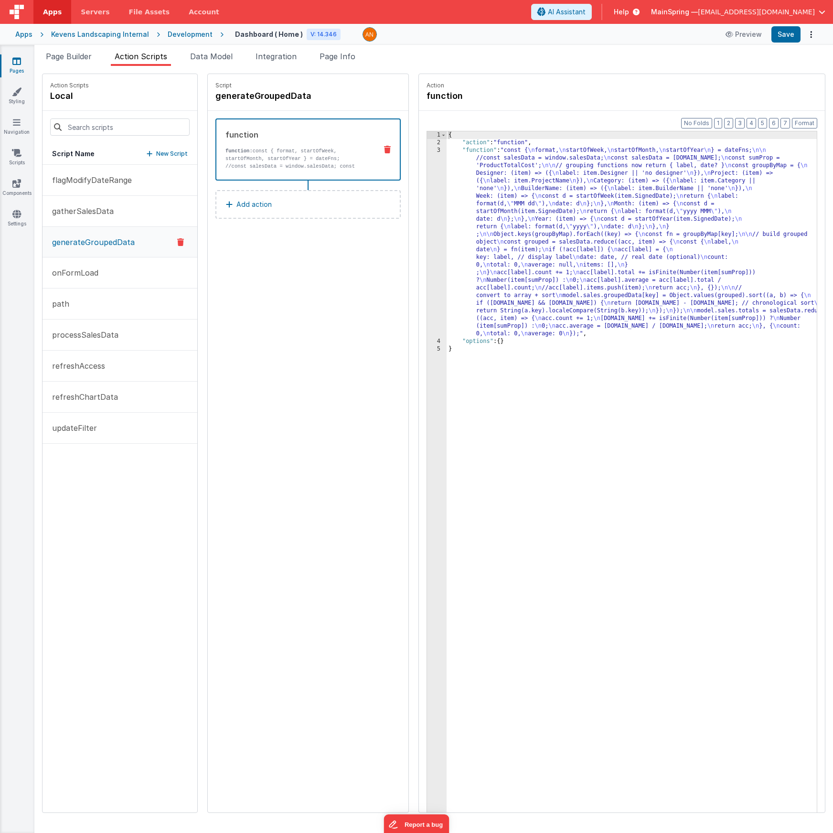
click at [531, 234] on div "{ "action" : "function" , "function" : "const { \n format, \n startOfWeek, \n s…" at bounding box center [645, 494] width 398 height 726
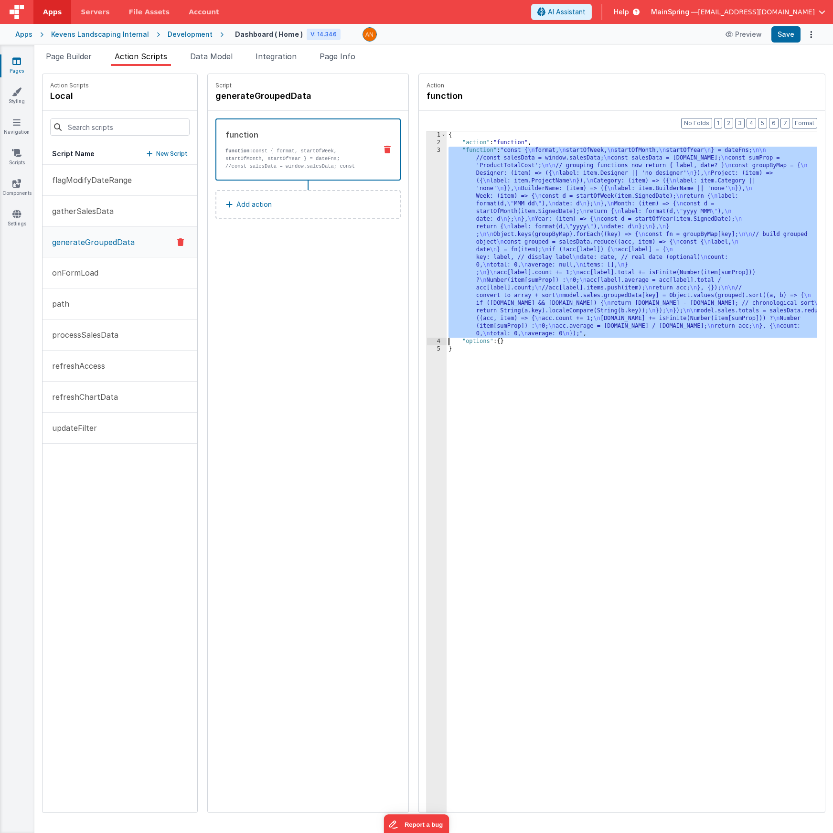
click at [427, 249] on div "3" at bounding box center [437, 242] width 20 height 191
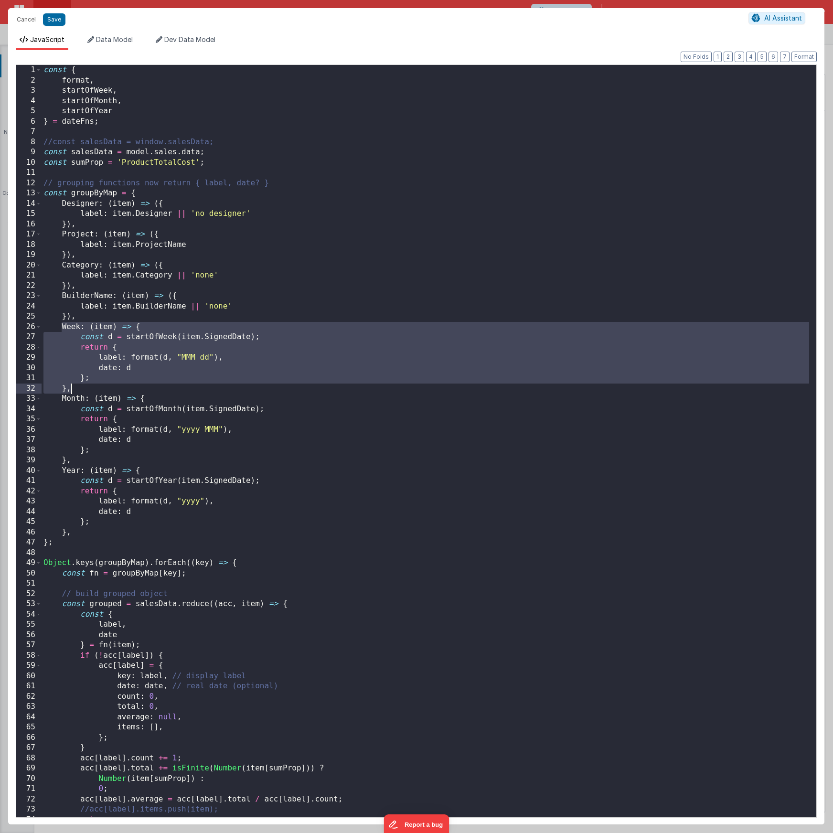
drag, startPoint x: 62, startPoint y: 323, endPoint x: 72, endPoint y: 388, distance: 65.7
click at [72, 388] on div "const { format , startOfWeek , startOfMonth , startOfYear } = dateFns ; //const…" at bounding box center [425, 451] width 767 height 772
click at [83, 317] on div "const { format , startOfWeek , startOfMonth , startOfYear } = dateFns ; //const…" at bounding box center [425, 451] width 767 height 772
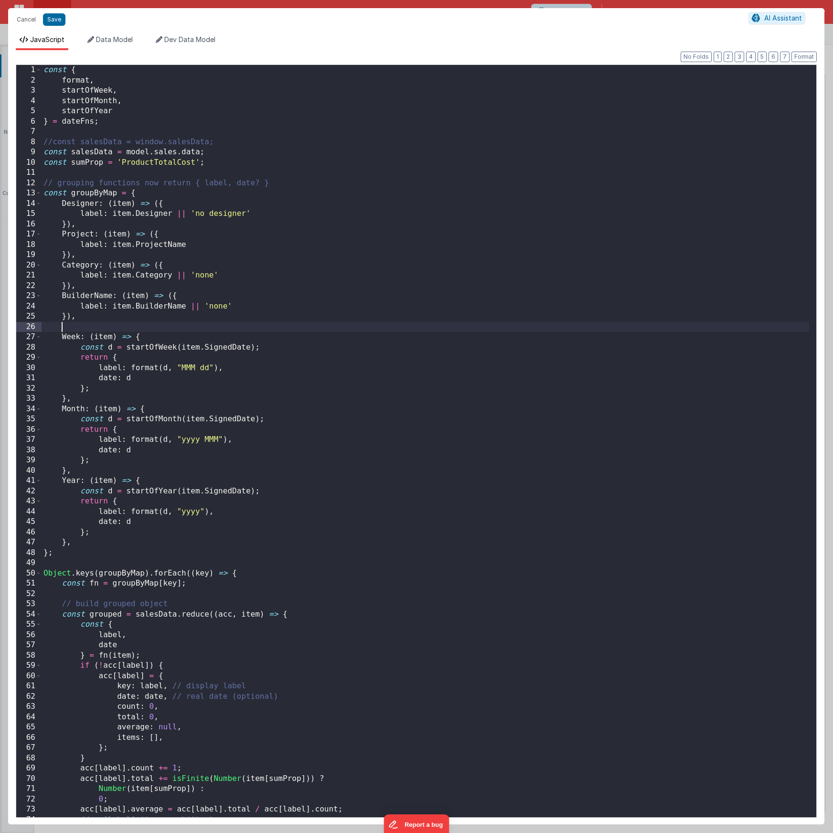
paste textarea
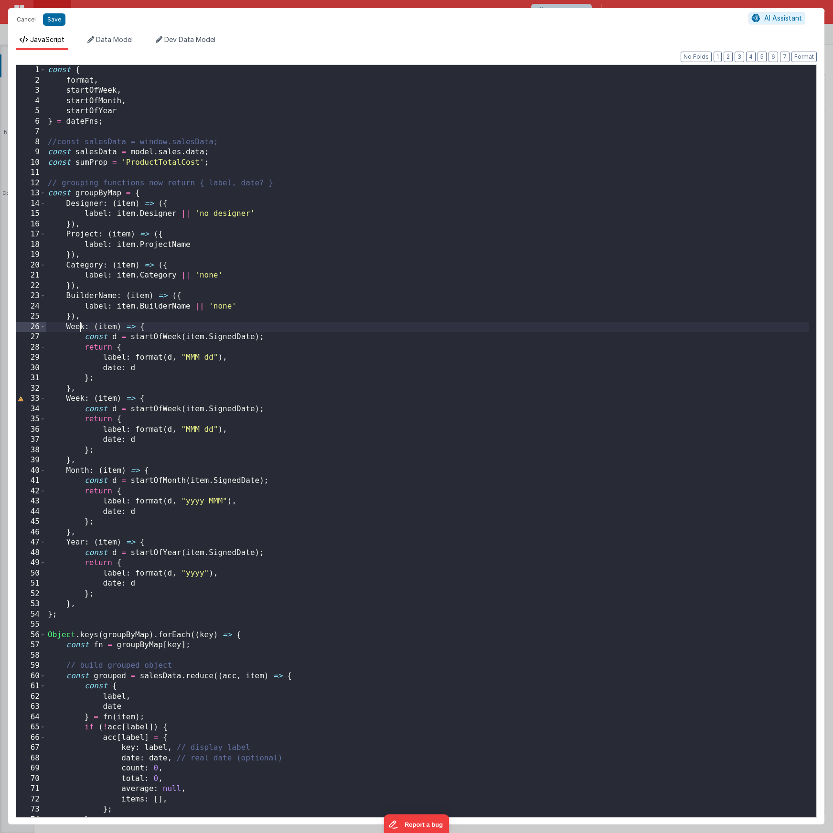
click at [78, 330] on div "const { format , startOfWeek , startOfMonth , startOfYear } = dateFns ; //const…" at bounding box center [427, 451] width 763 height 772
click at [169, 337] on div "const { format , startOfWeek , startOfMonth , startOfYear } = dateFns ; //const…" at bounding box center [427, 451] width 763 height 772
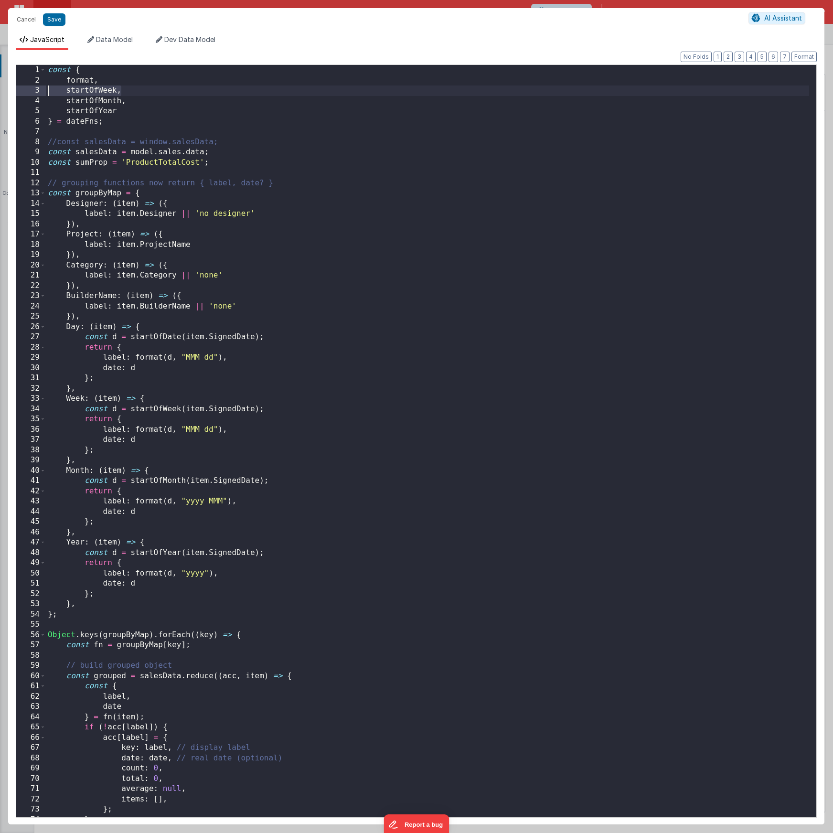
drag, startPoint x: 122, startPoint y: 91, endPoint x: 24, endPoint y: 91, distance: 97.9
click at [24, 91] on div "1 2 3 4 5 6 7 8 9 10 11 12 13 14 15 16 17 18 19 20 21 22 23 24 25 26 27 28 29 3…" at bounding box center [416, 440] width 801 height 753
click at [114, 80] on div "const { format , startOfWeek , startOfMonth , startOfYear } = dateFns ; //const…" at bounding box center [427, 451] width 763 height 772
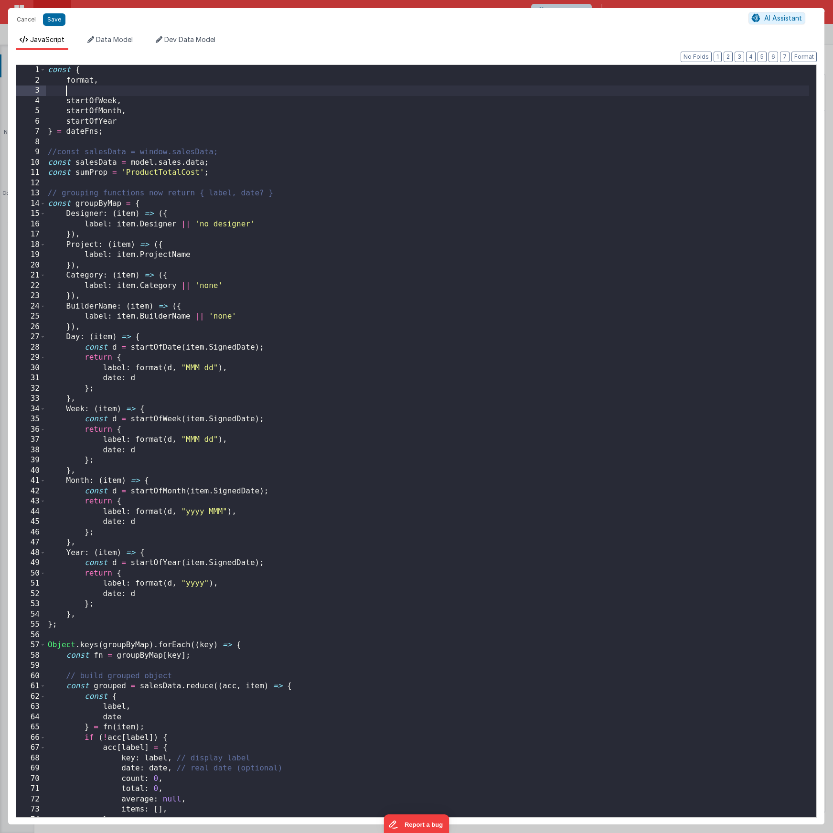
paste textarea
drag, startPoint x: 180, startPoint y: 346, endPoint x: 163, endPoint y: 348, distance: 16.8
click at [163, 348] on div "const { format , startOfDay , startOfWeek , startOfMonth , startOfYear } = date…" at bounding box center [427, 451] width 763 height 772
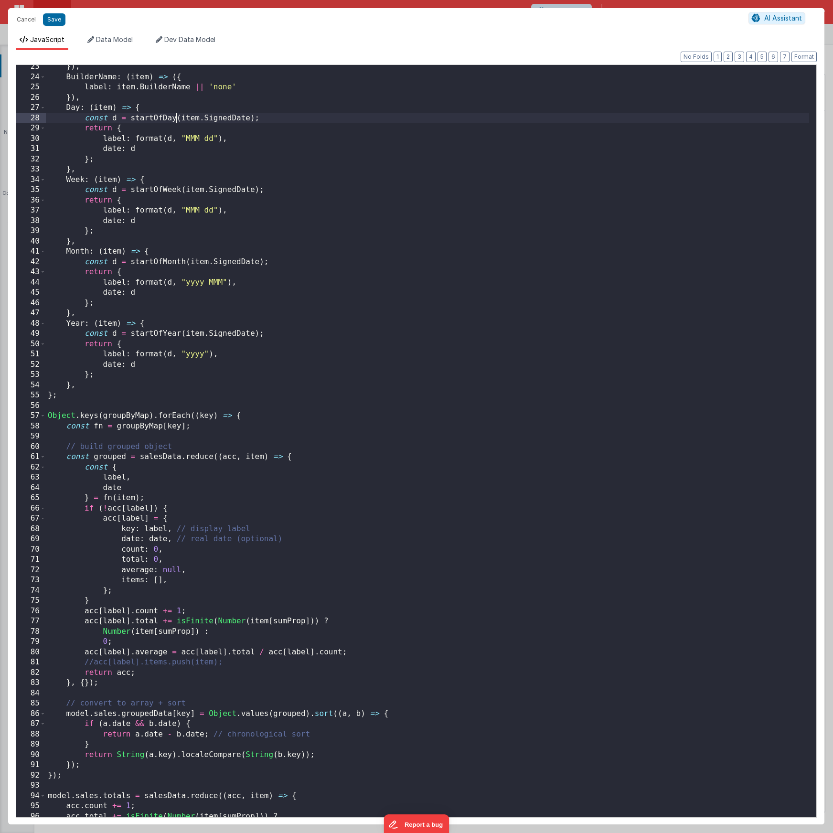
scroll to position [326, 0]
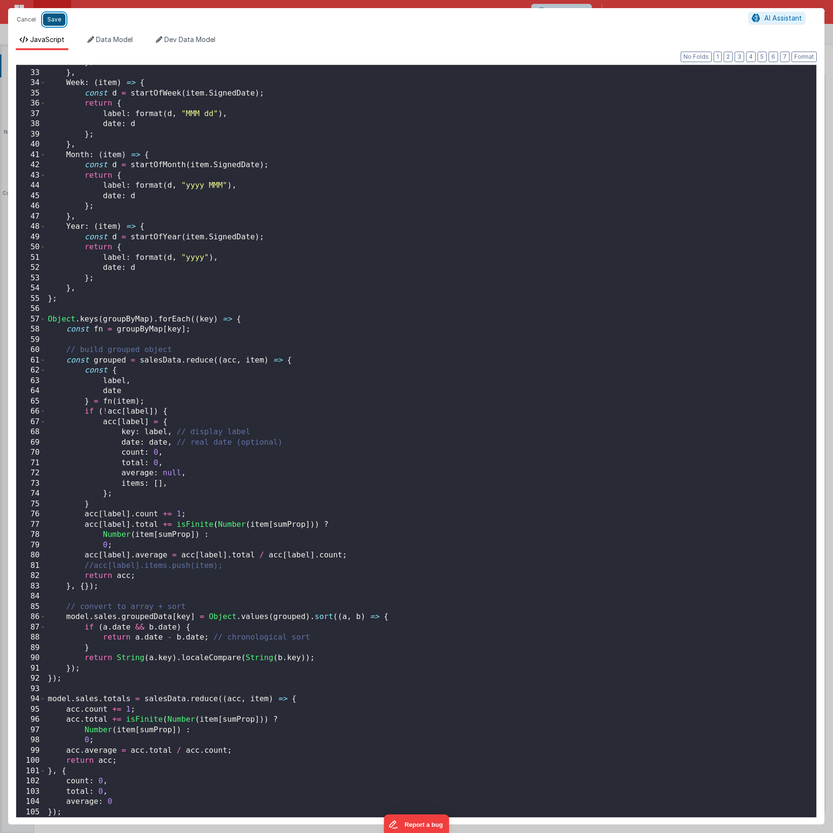
click at [52, 22] on button "Save" at bounding box center [54, 19] width 22 height 12
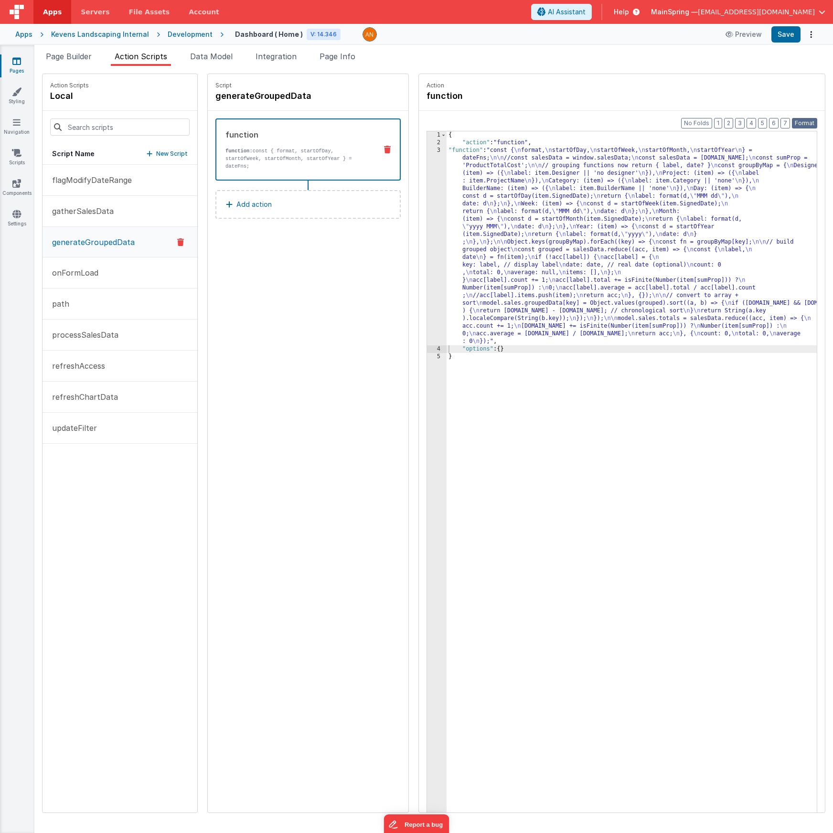
click at [812, 122] on button "Format" at bounding box center [804, 123] width 25 height 11
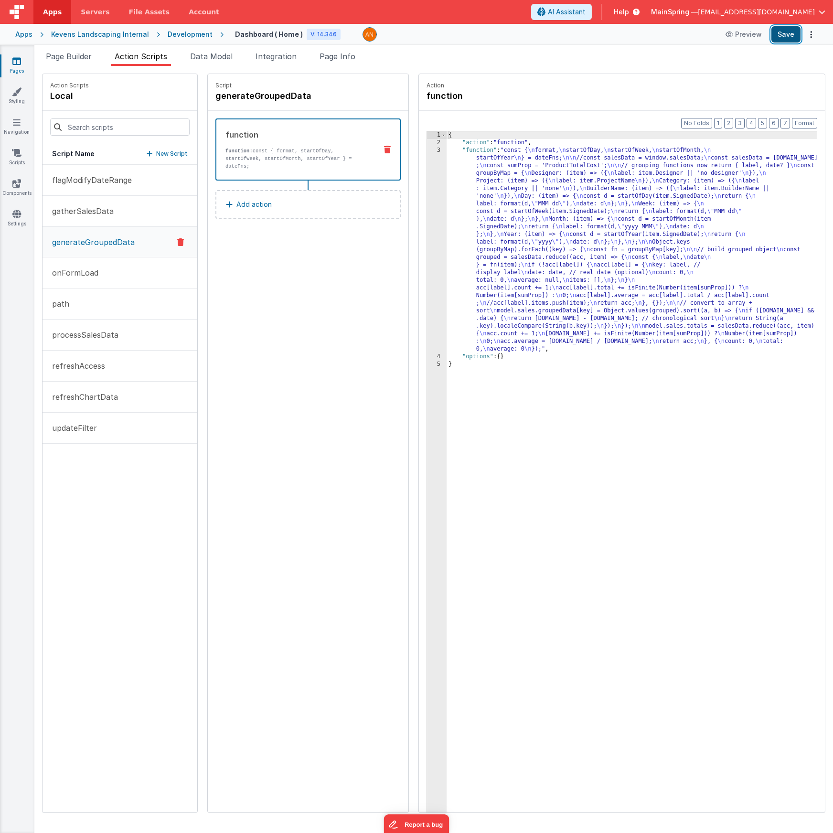
click at [785, 33] on button "Save" at bounding box center [785, 34] width 29 height 16
click at [224, 60] on span "Data Model" at bounding box center [211, 57] width 42 height 10
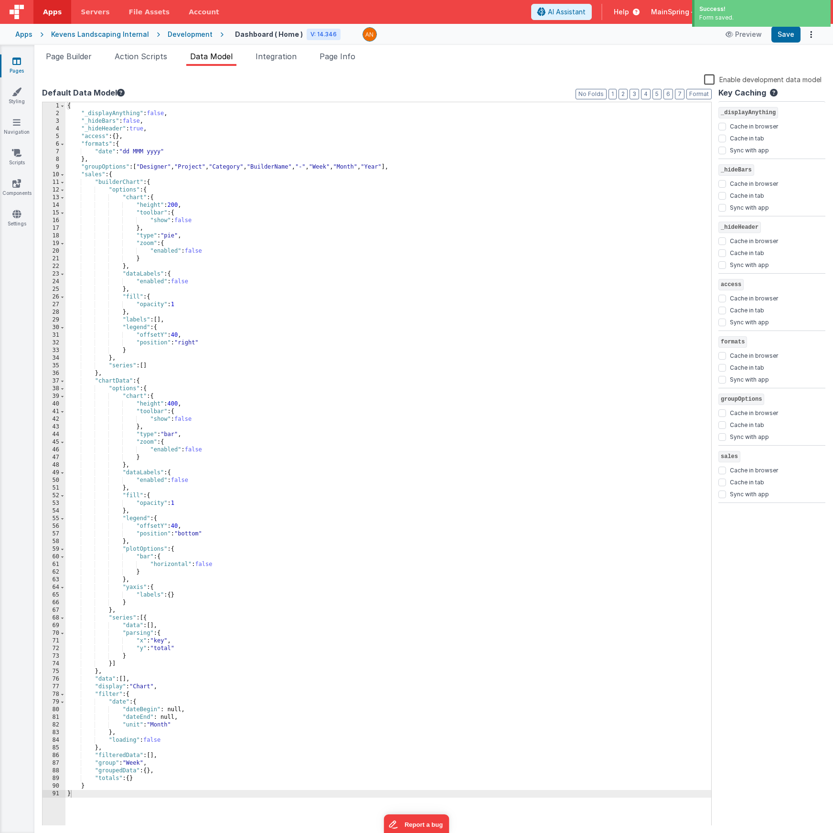
click at [330, 166] on div "{ "_displayAnything" : false , "_hideBars" : false , "_hideHeader" : true , "ac…" at bounding box center [387, 471] width 645 height 739
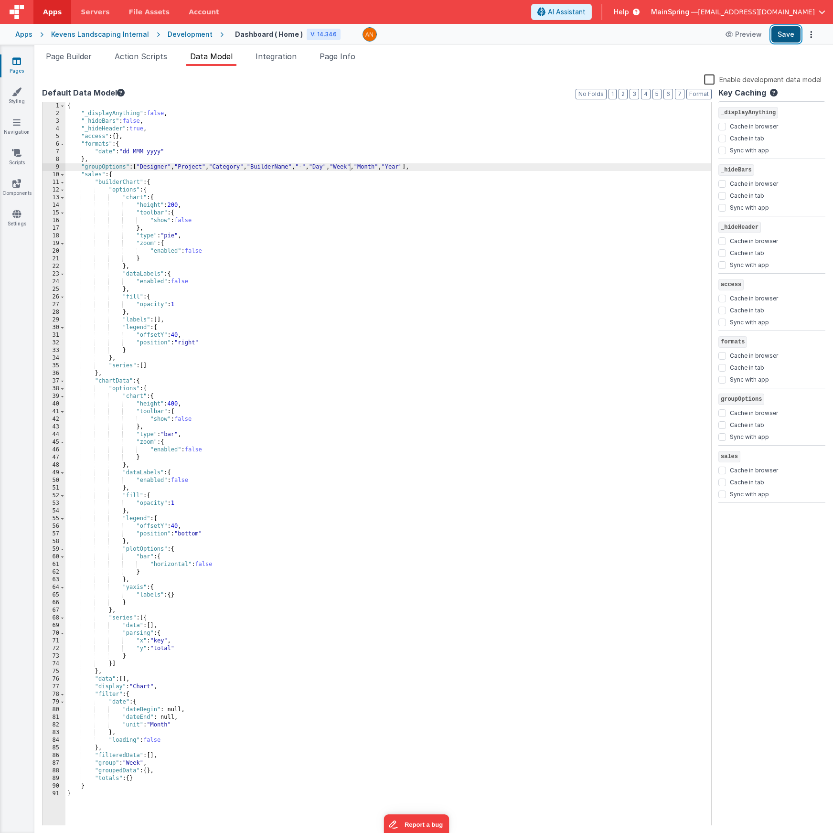
click at [784, 32] on button "Save" at bounding box center [785, 34] width 29 height 16
click at [133, 56] on span "Action Scripts" at bounding box center [141, 57] width 53 height 10
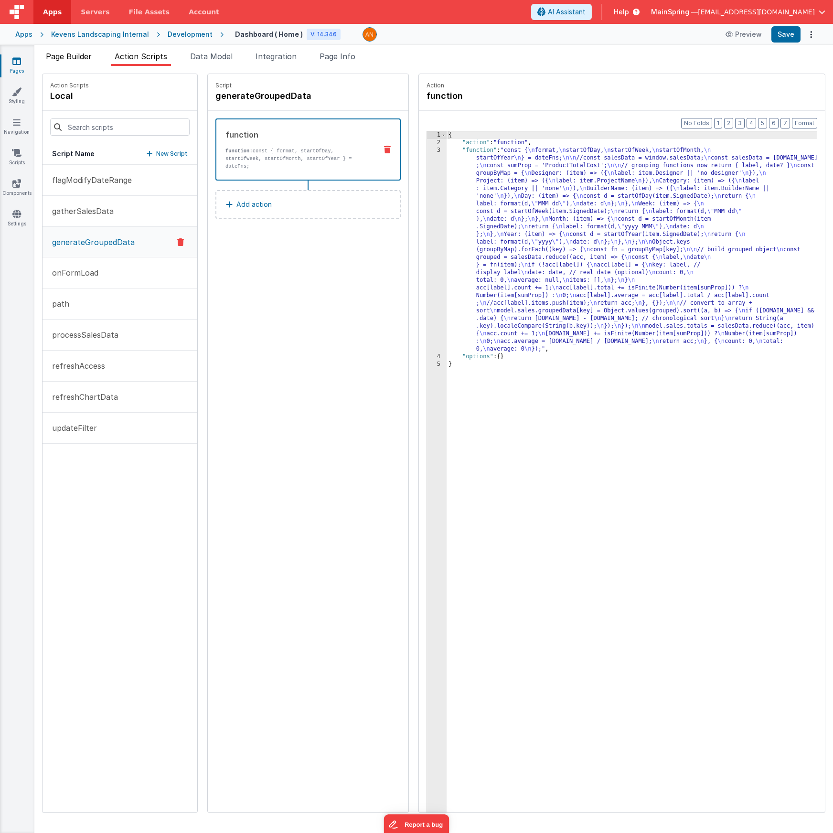
click at [87, 56] on span "Page Builder" at bounding box center [69, 57] width 46 height 10
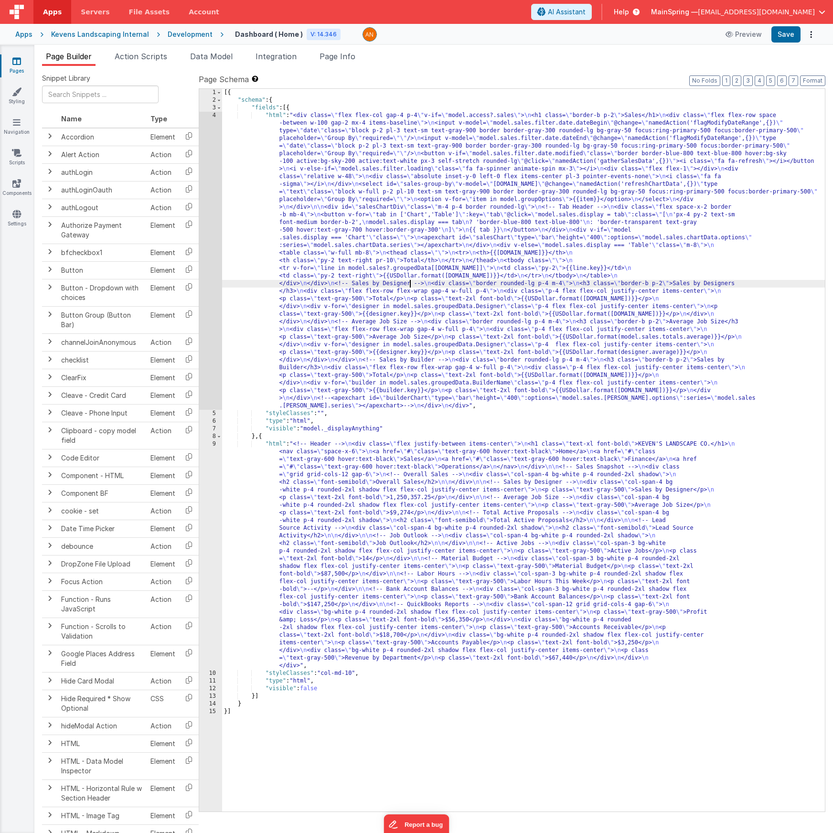
click at [408, 282] on div "[{ "schema" : { "fields" : [{ "html" : "<div class= \" flex flex-col gap-4 p-4 …" at bounding box center [523, 458] width 602 height 738
click at [211, 309] on div "4" at bounding box center [210, 261] width 23 height 298
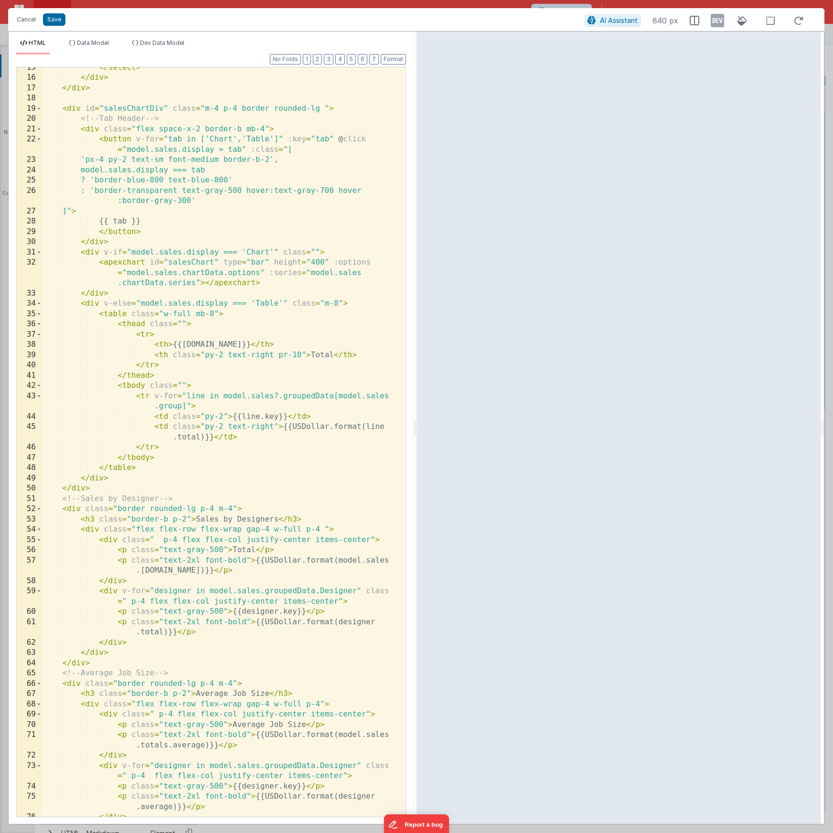
scroll to position [344, 0]
click at [328, 253] on div "</ select > </ div > </ div > < div id = "salesChartDiv" class = "m-4 p-4 borde…" at bounding box center [220, 448] width 356 height 770
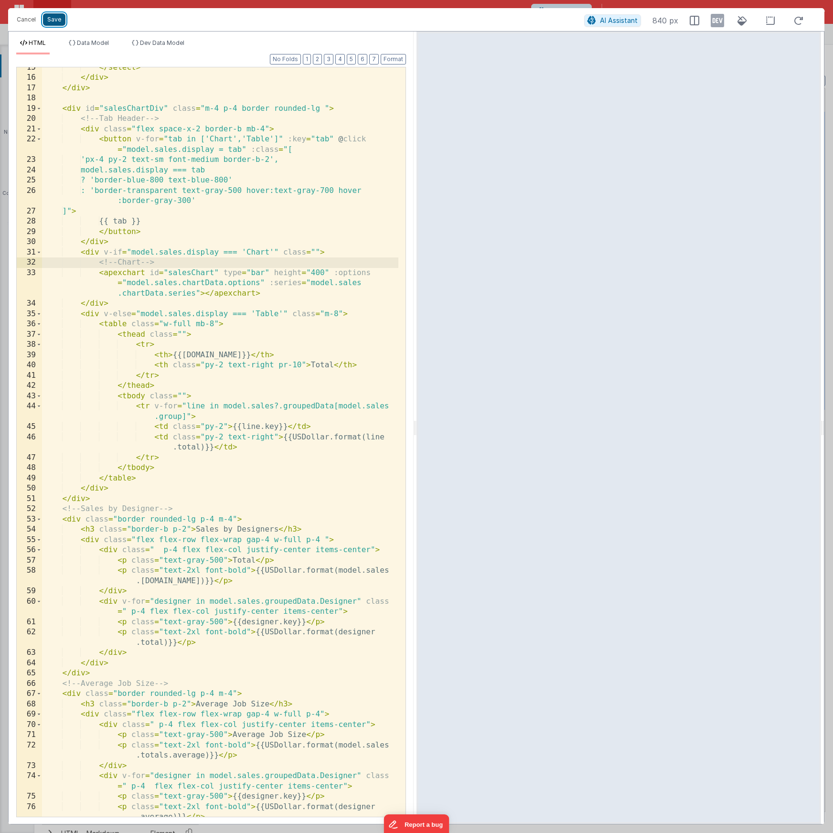
click at [58, 20] on button "Save" at bounding box center [54, 19] width 22 height 12
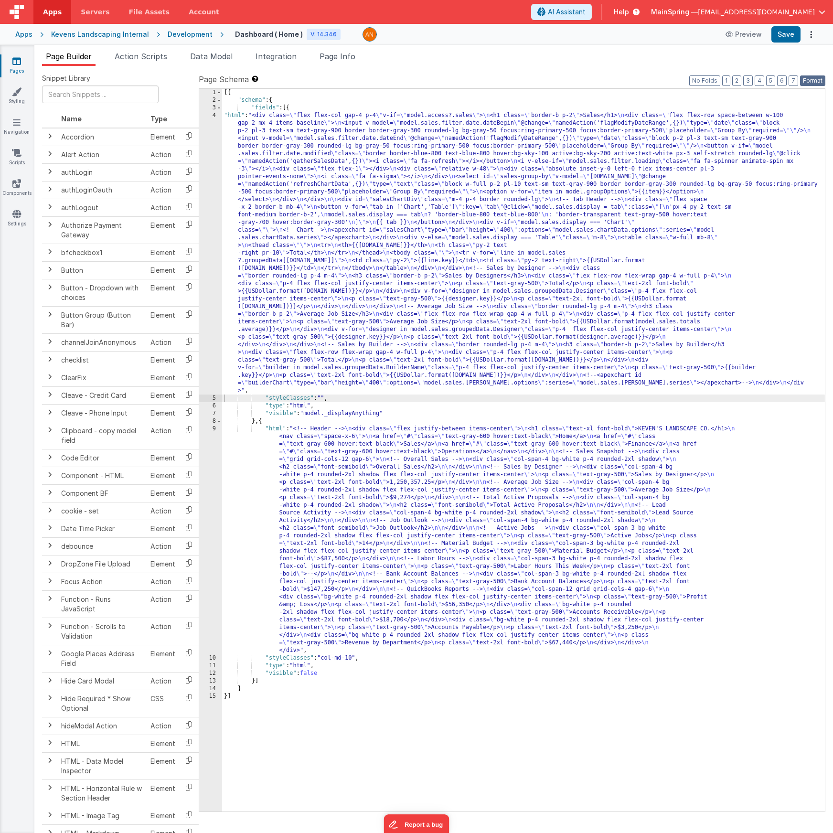
click at [814, 77] on button "Format" at bounding box center [812, 80] width 25 height 11
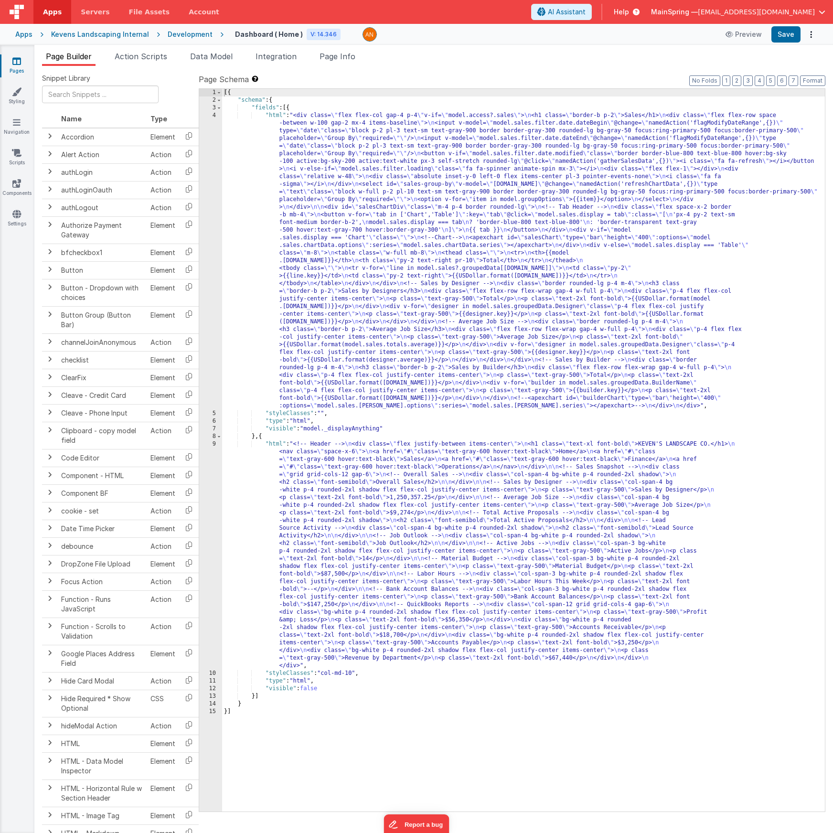
click at [793, 42] on div "Apps Kevens Landscaping Internal Development Dashboard ( Home ) V: 14.346 Previ…" at bounding box center [416, 34] width 833 height 21
click at [791, 40] on button "Save" at bounding box center [785, 34] width 29 height 16
